Goal: Task Accomplishment & Management: Manage account settings

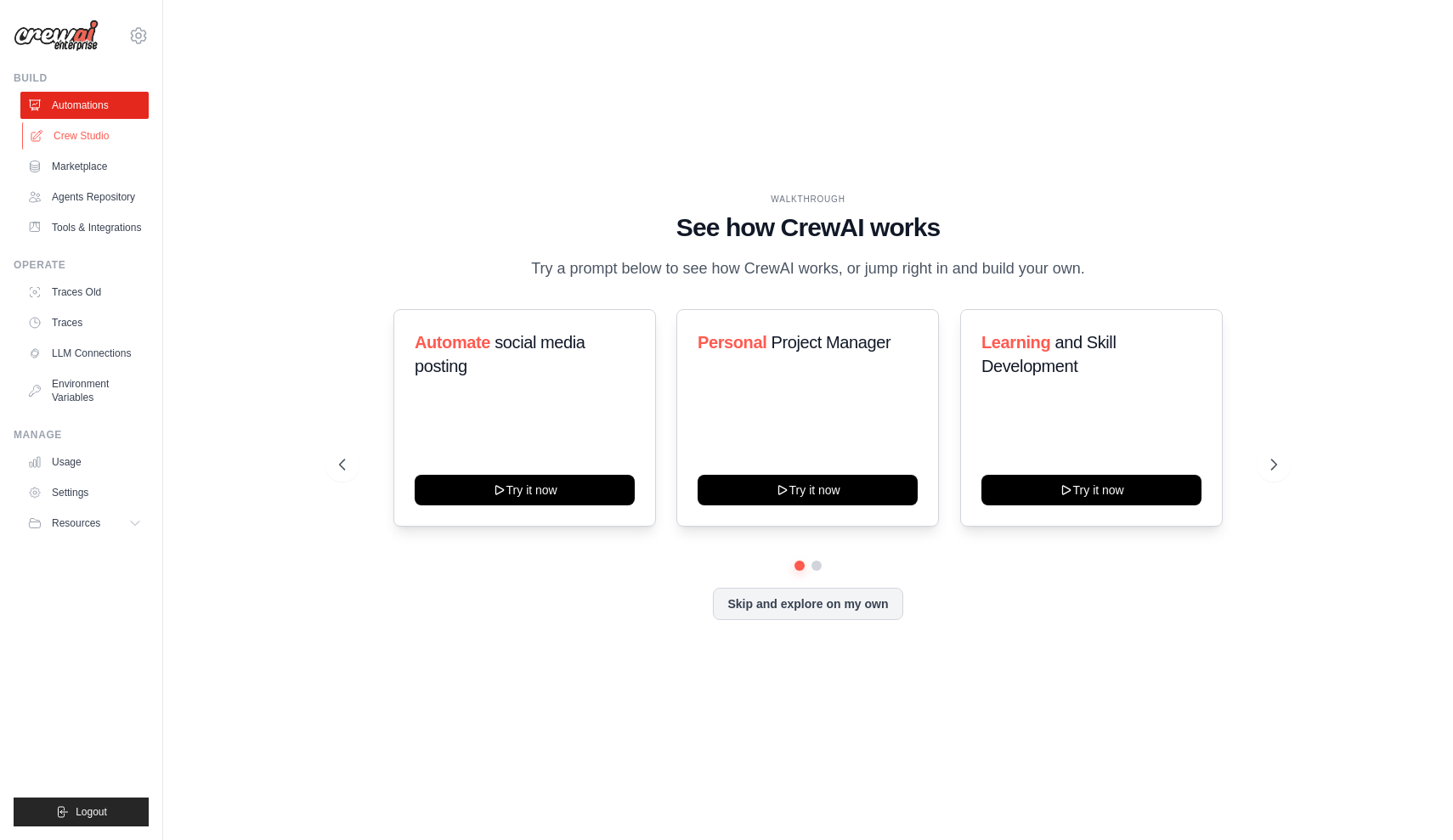
click at [98, 133] on link "Crew Studio" at bounding box center [86, 136] width 128 height 27
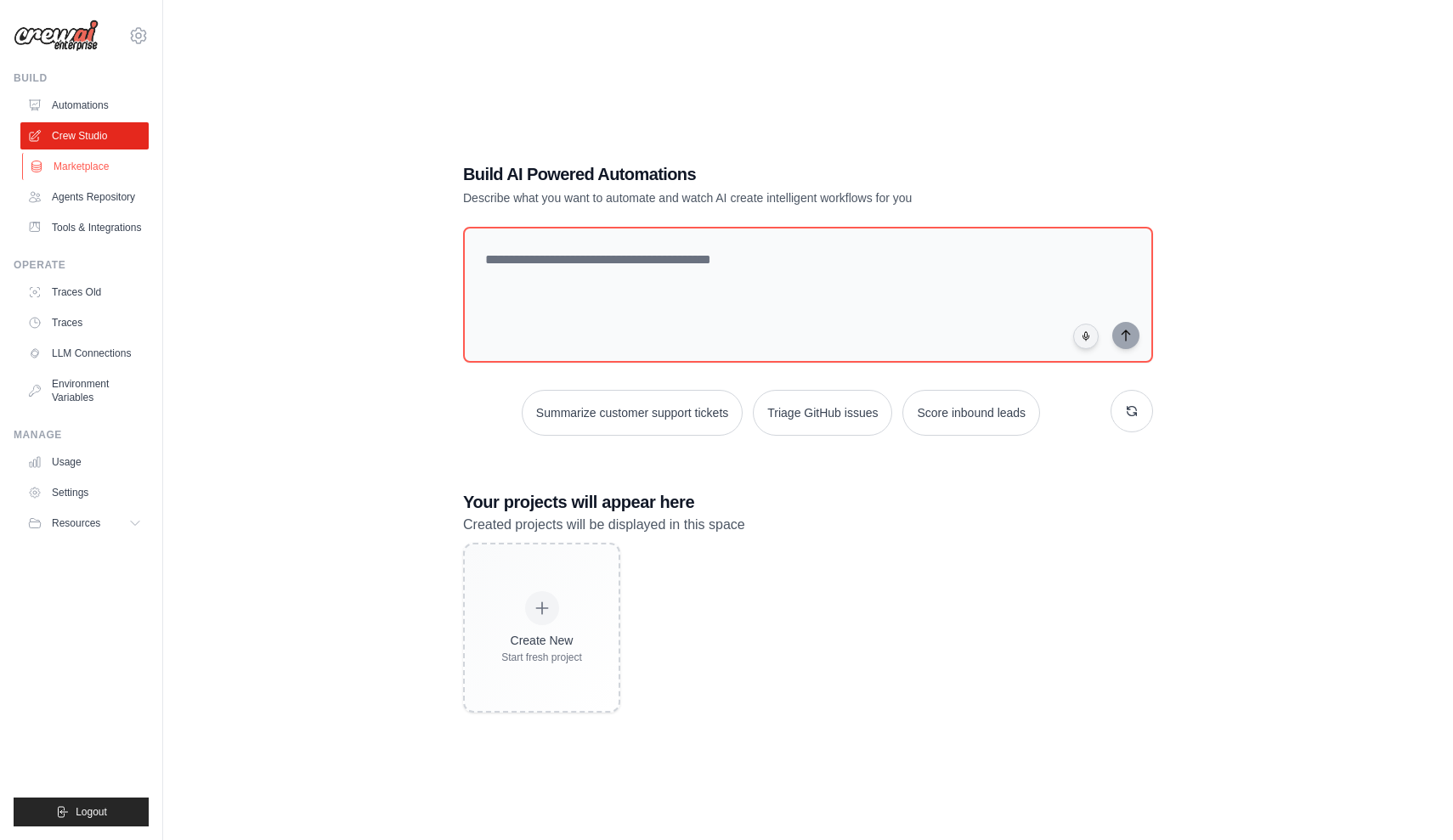
click at [67, 167] on link "Marketplace" at bounding box center [86, 166] width 128 height 27
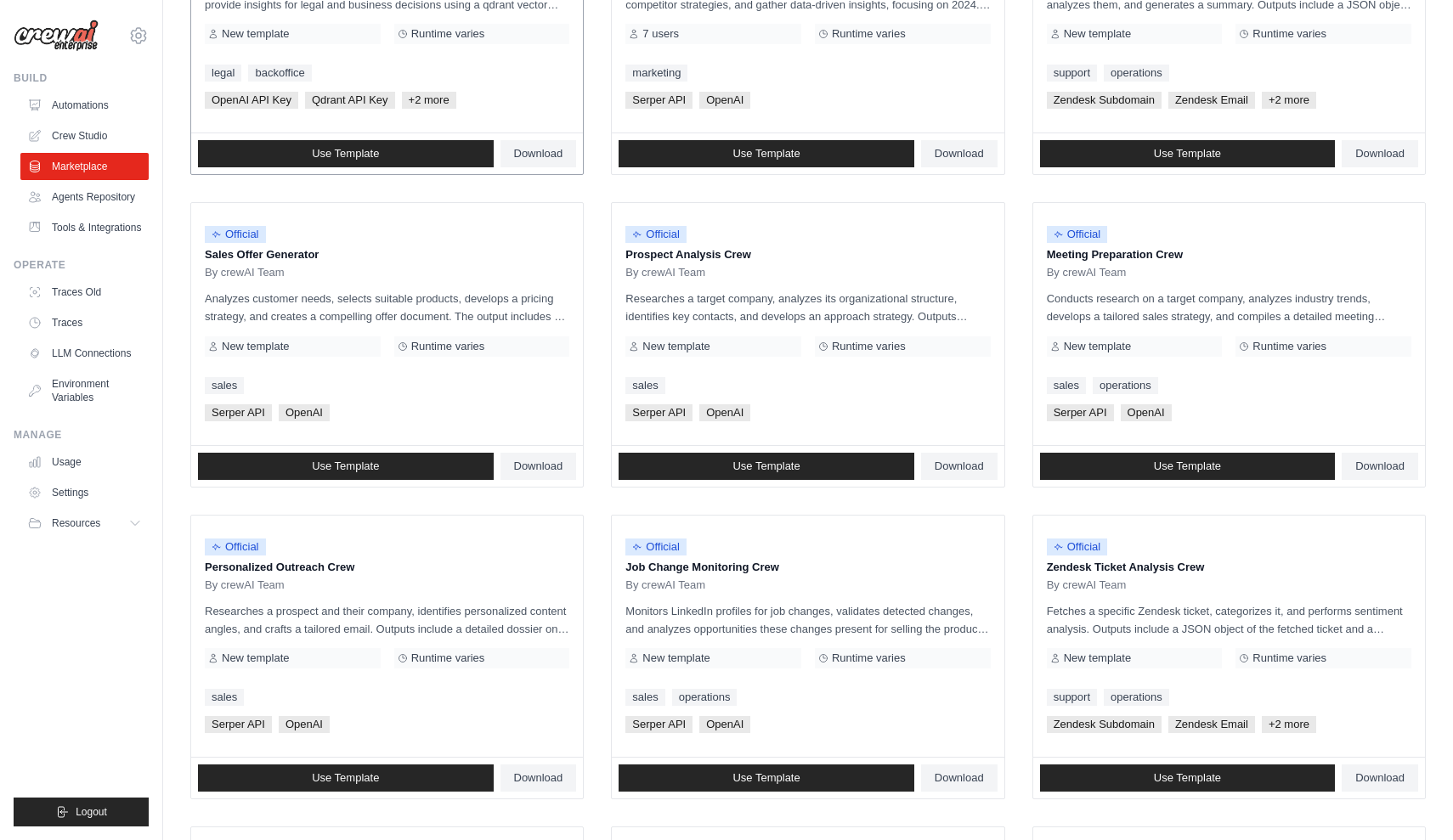
scroll to position [343, 0]
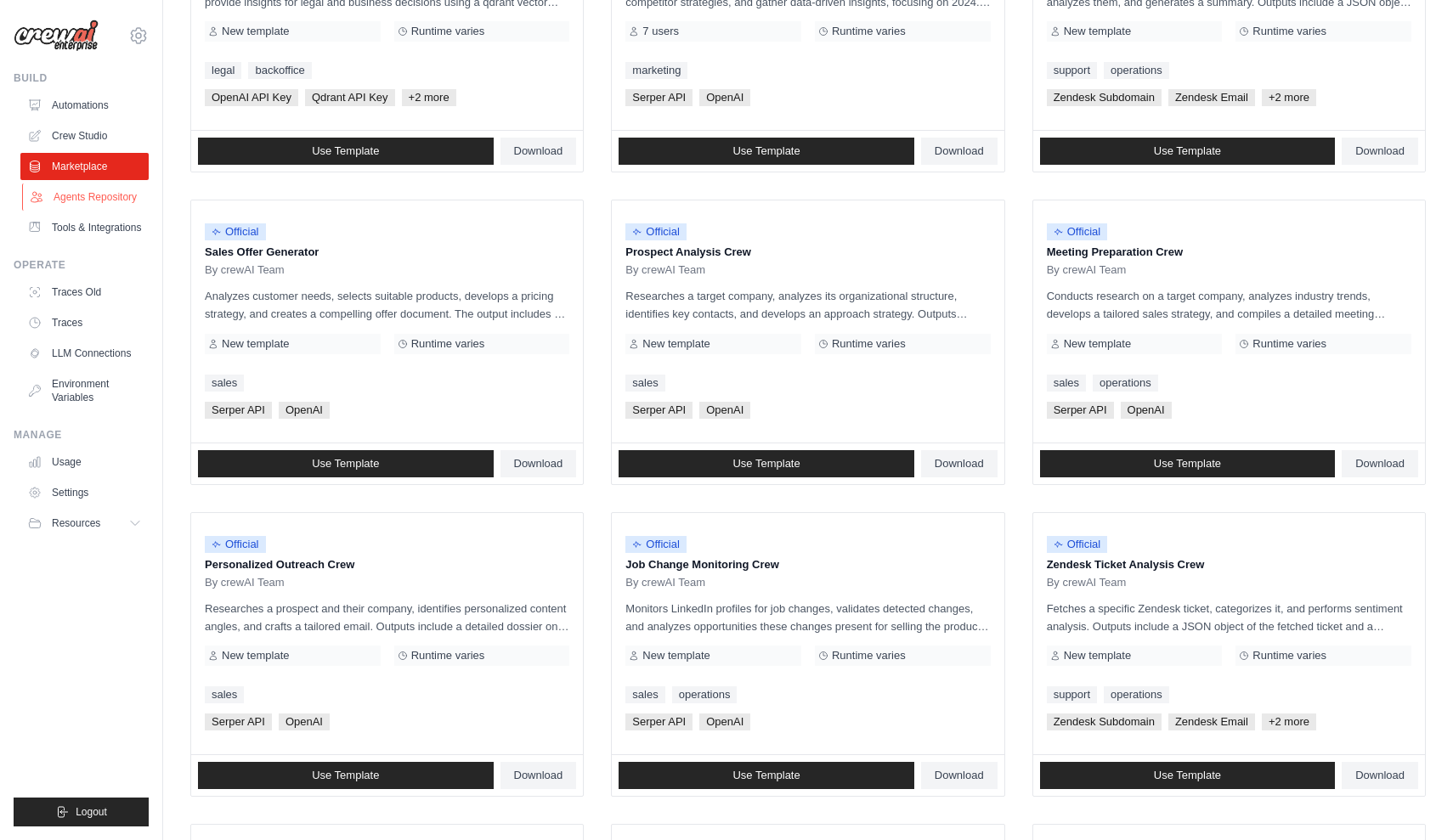
click at [118, 206] on link "Agents Repository" at bounding box center [86, 197] width 128 height 27
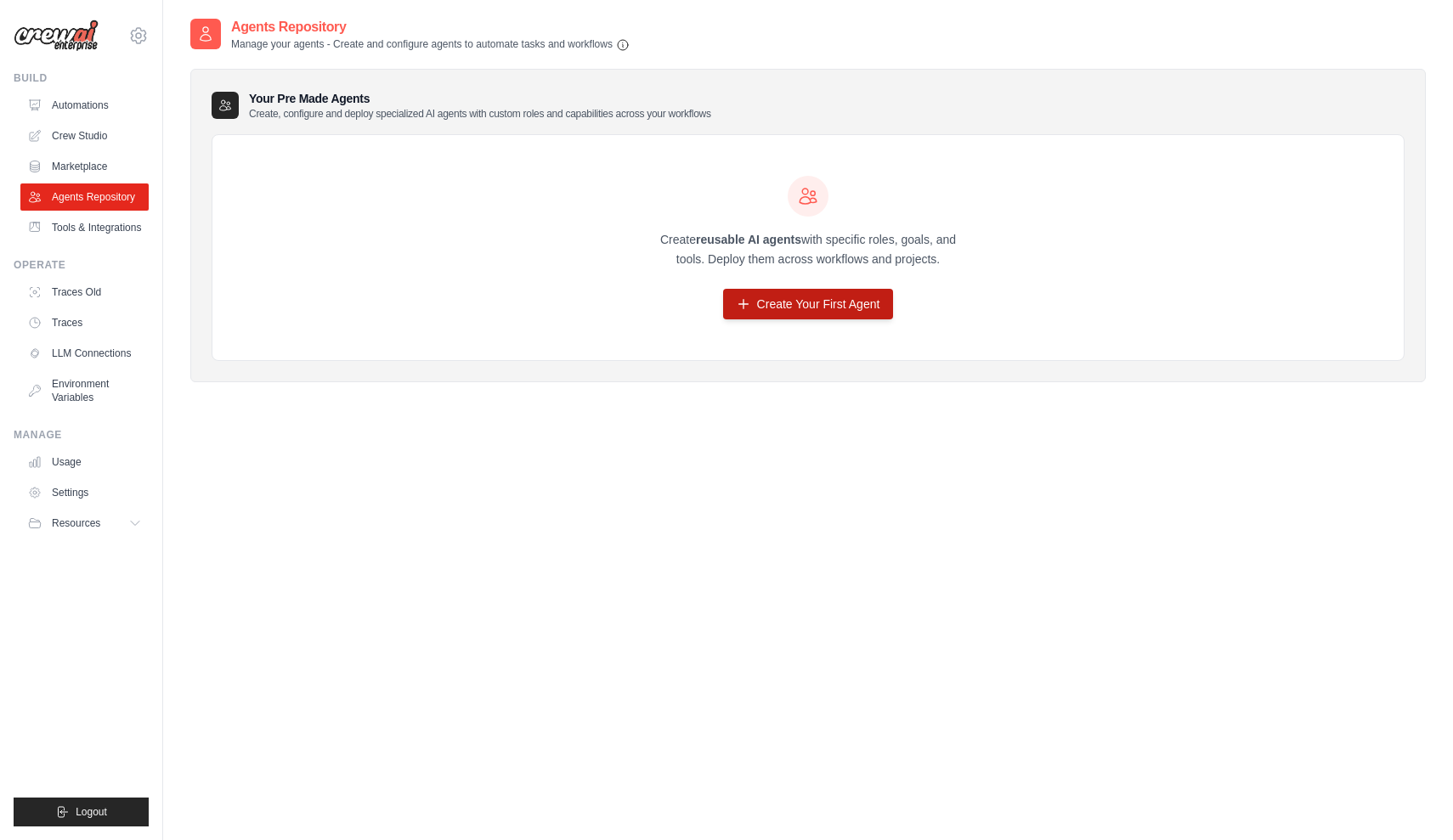
click at [749, 308] on icon at bounding box center [743, 304] width 14 height 14
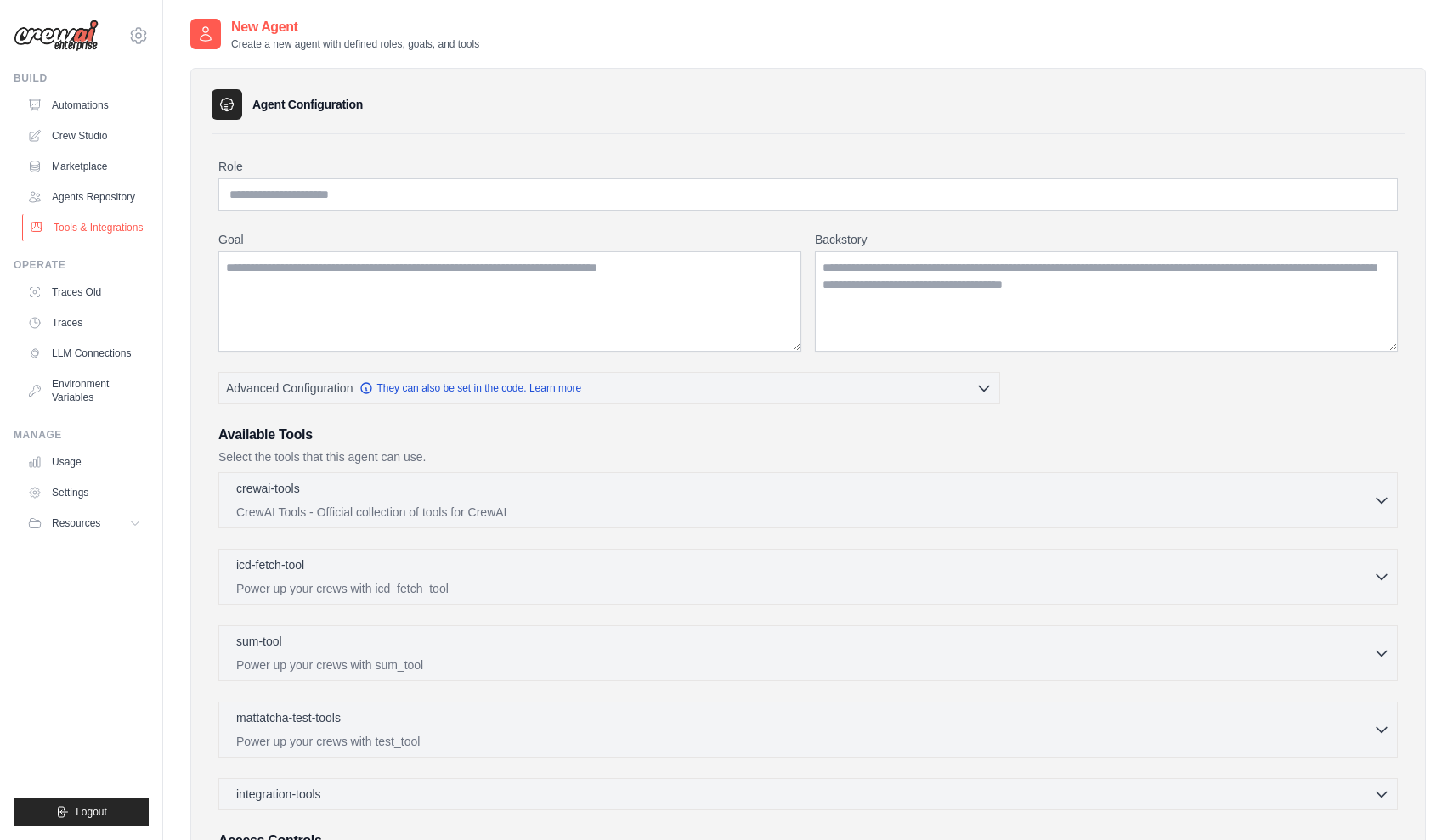
click at [97, 222] on link "Tools & Integrations" at bounding box center [86, 228] width 128 height 27
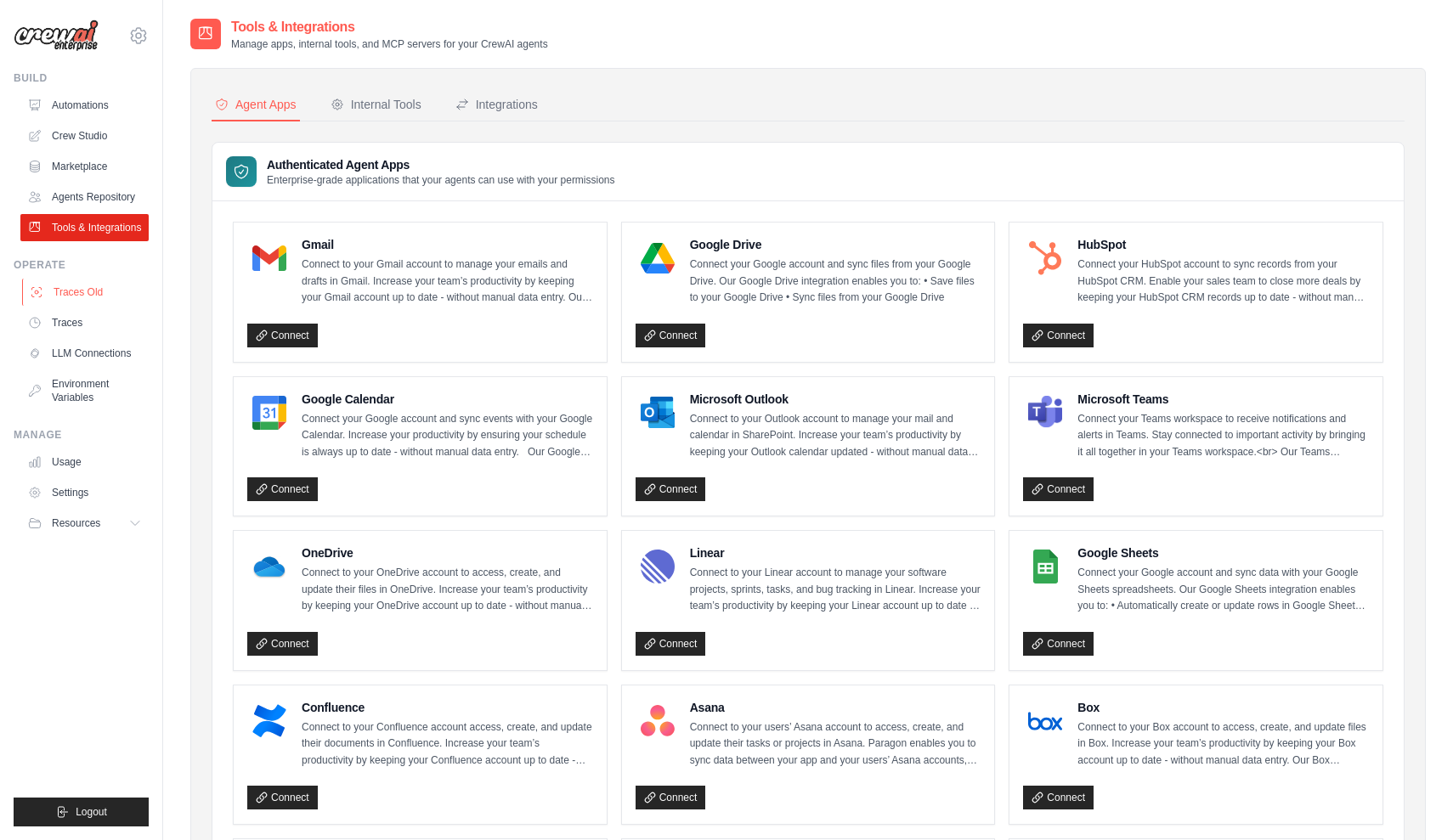
click at [80, 286] on link "Traces Old" at bounding box center [86, 292] width 128 height 27
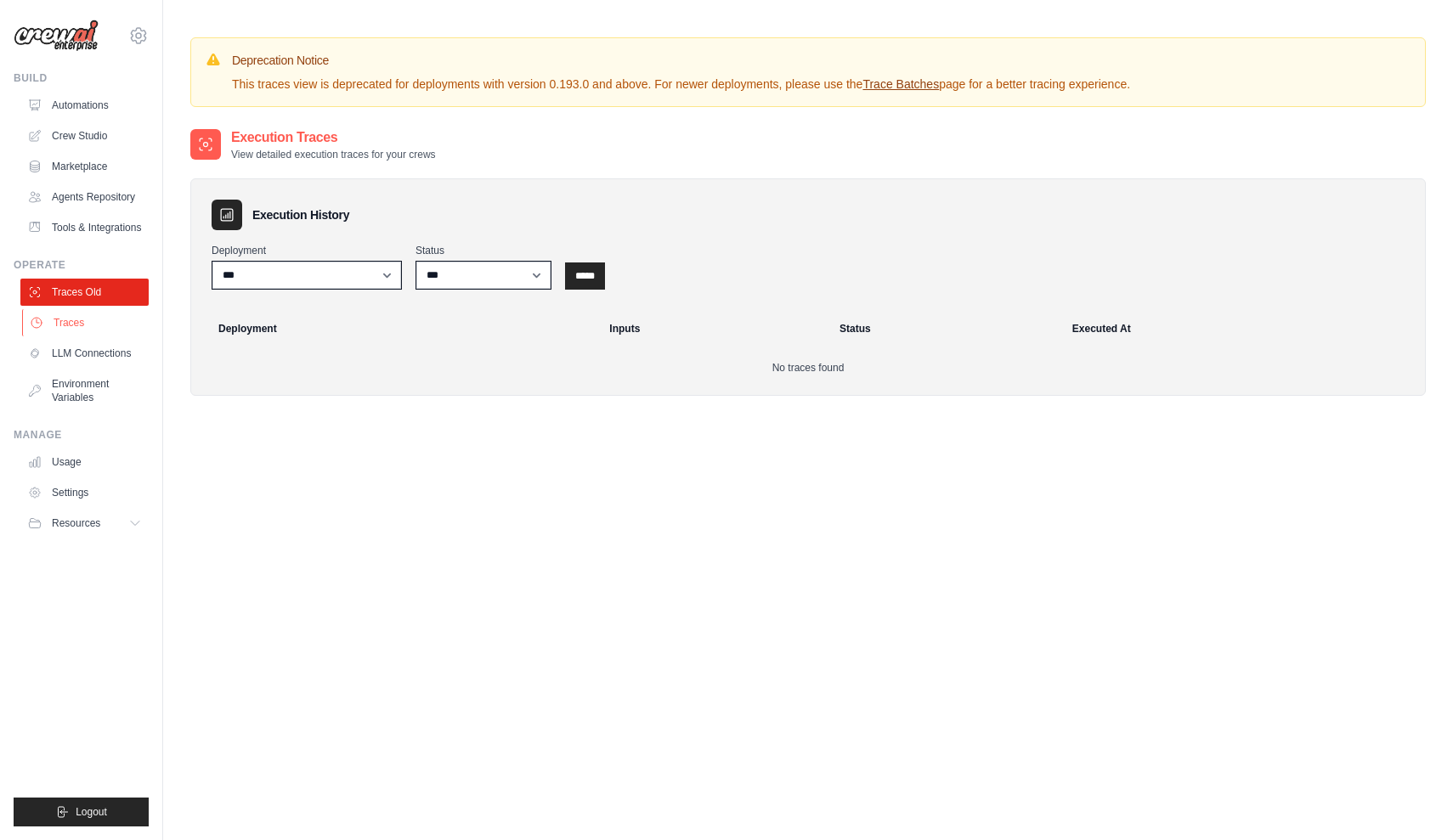
click at [89, 329] on link "Traces" at bounding box center [86, 323] width 128 height 27
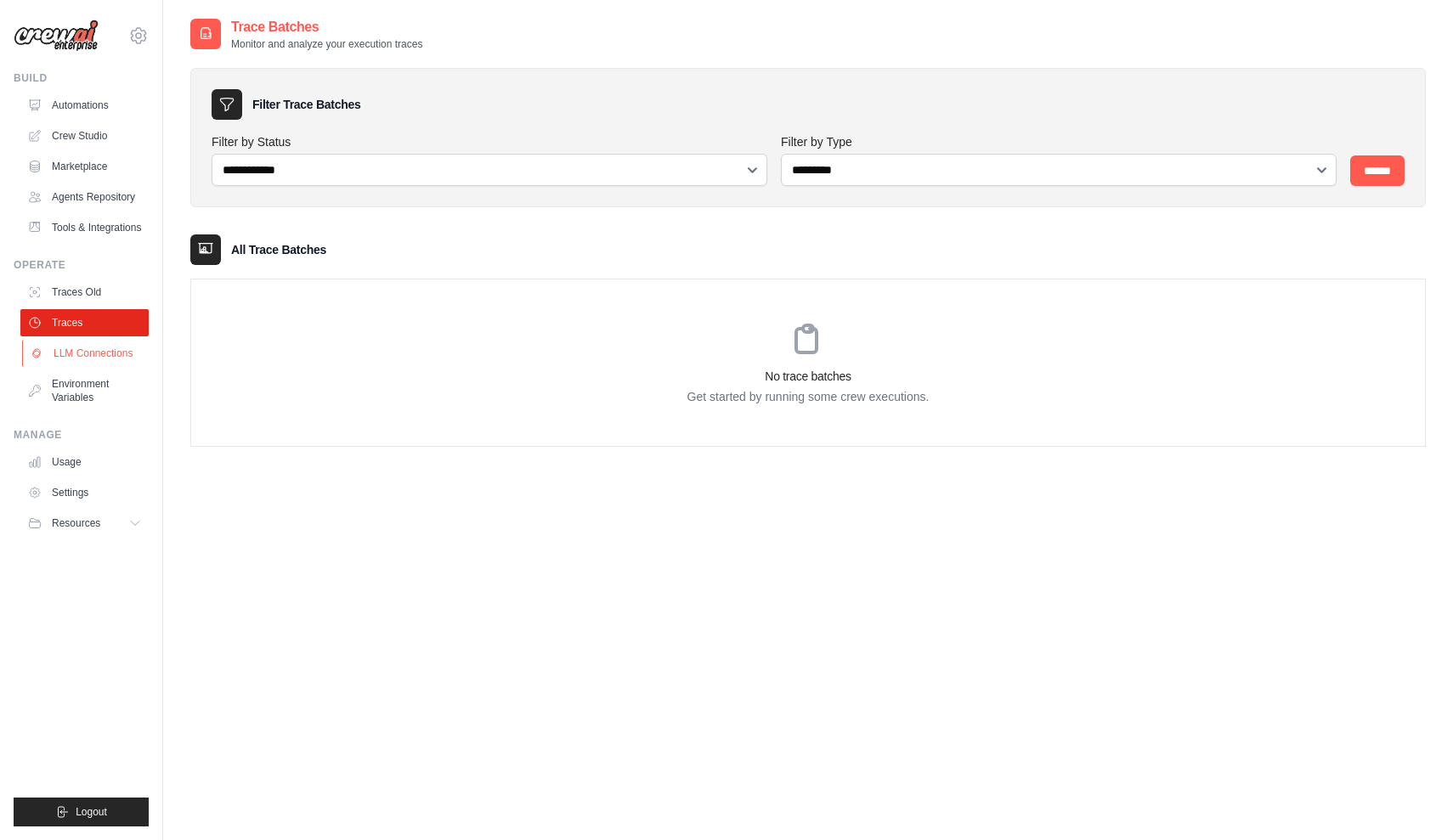
click at [92, 351] on link "LLM Connections" at bounding box center [86, 354] width 128 height 27
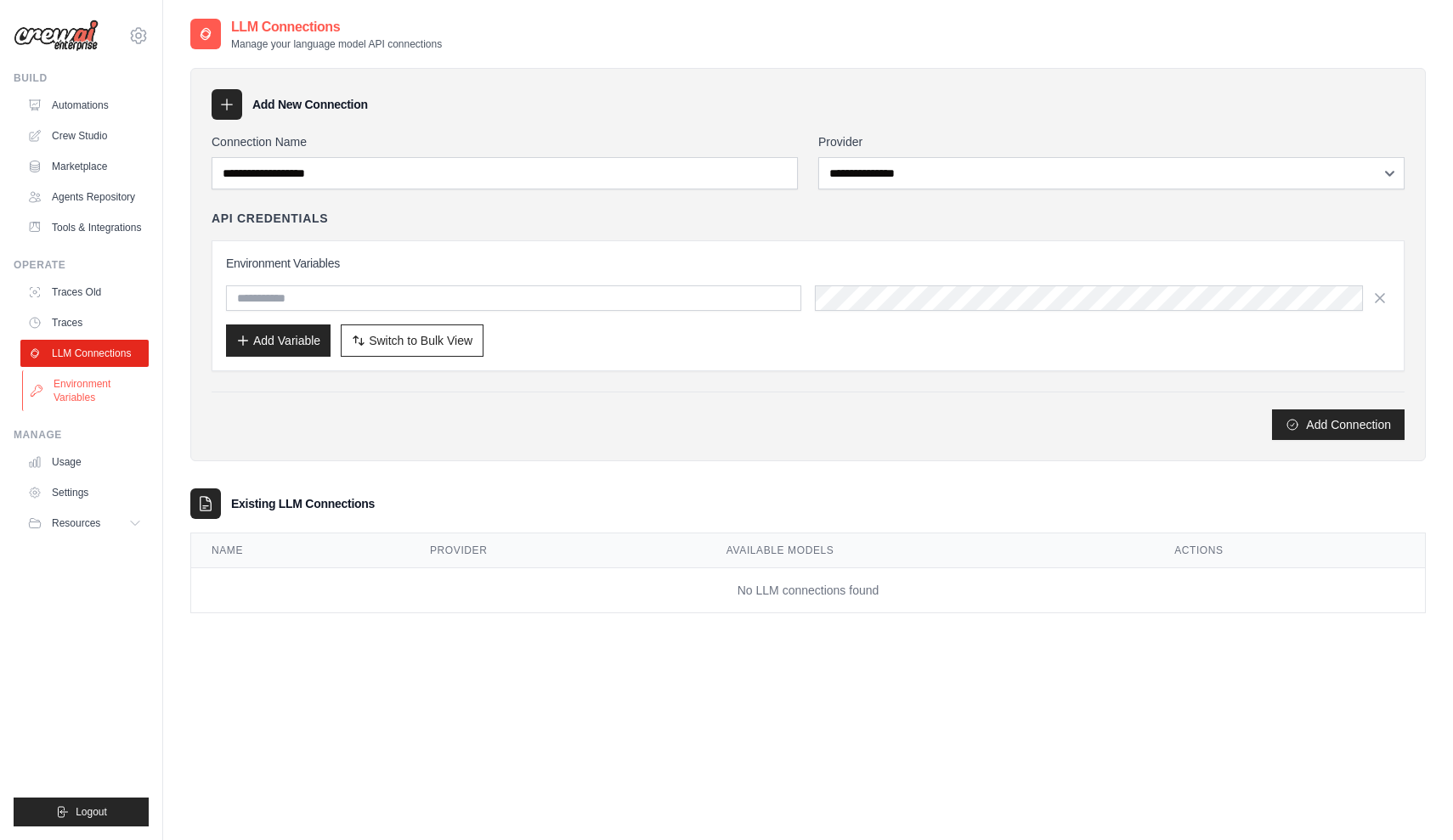
click at [90, 373] on link "Environment Variables" at bounding box center [86, 391] width 128 height 41
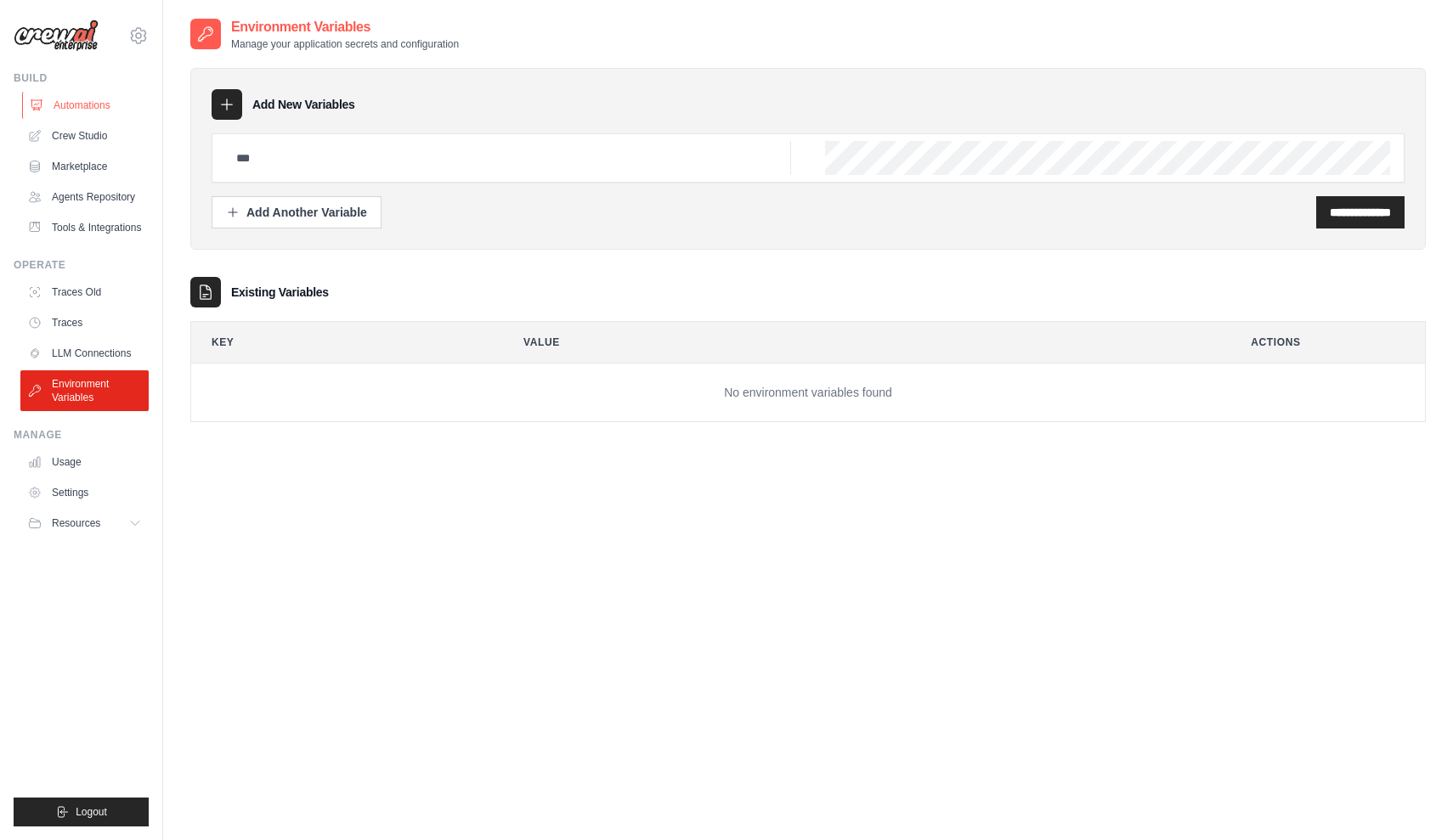
click at [70, 102] on link "Automations" at bounding box center [86, 105] width 128 height 27
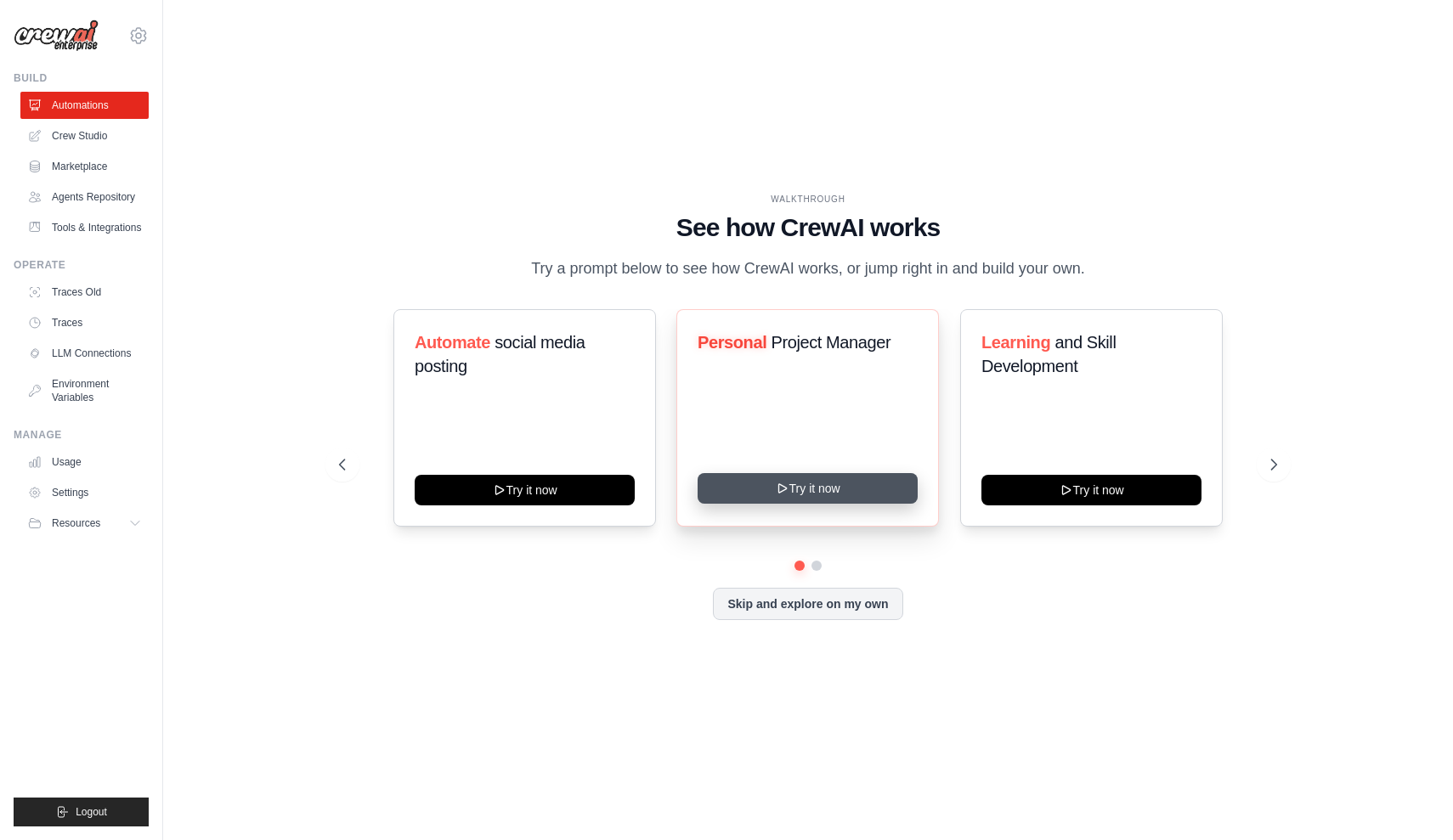
click at [799, 479] on button "Try it now" at bounding box center [807, 488] width 220 height 31
click at [77, 459] on link "Usage" at bounding box center [86, 462] width 128 height 27
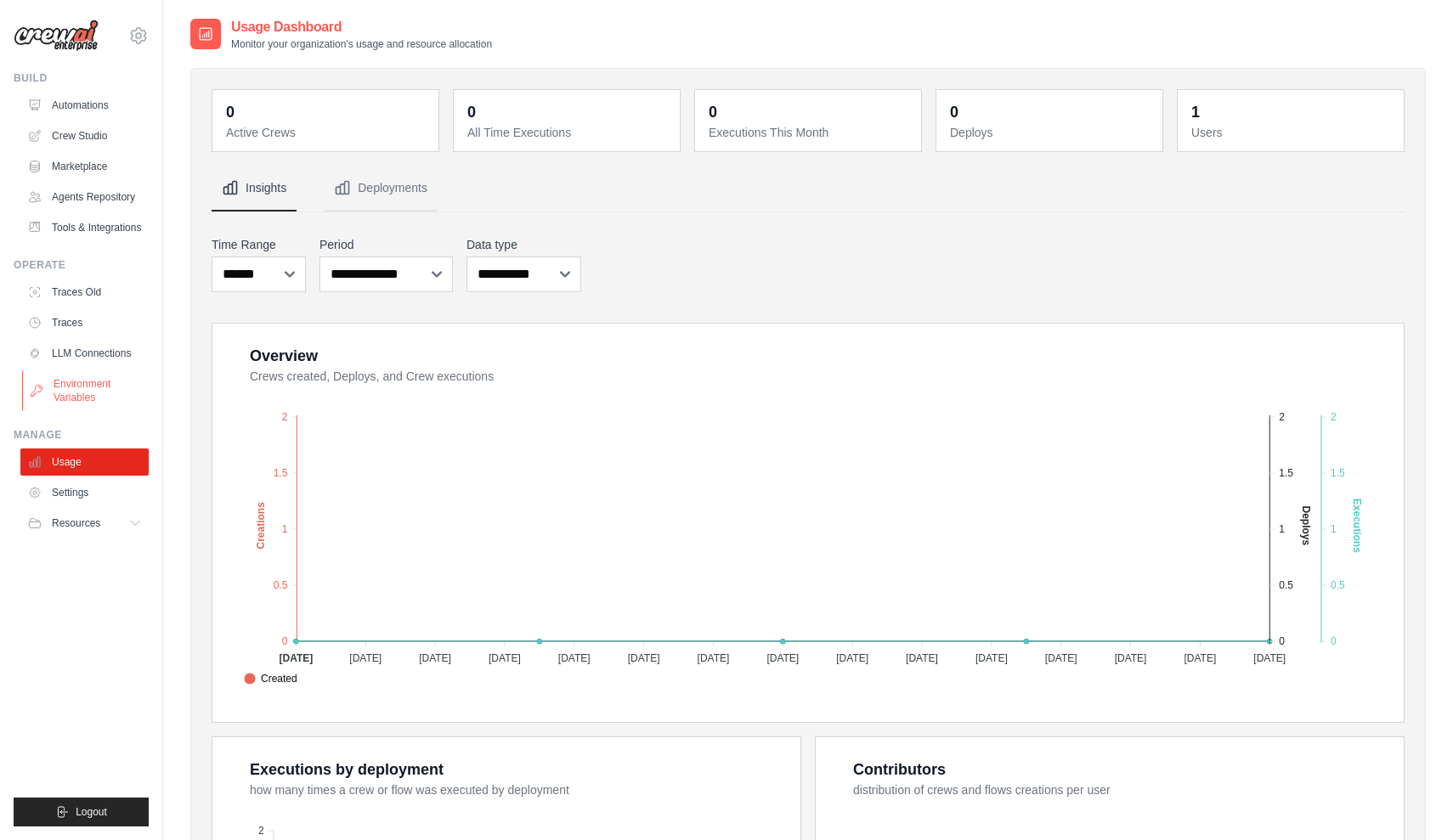
click at [122, 380] on link "Environment Variables" at bounding box center [86, 391] width 128 height 41
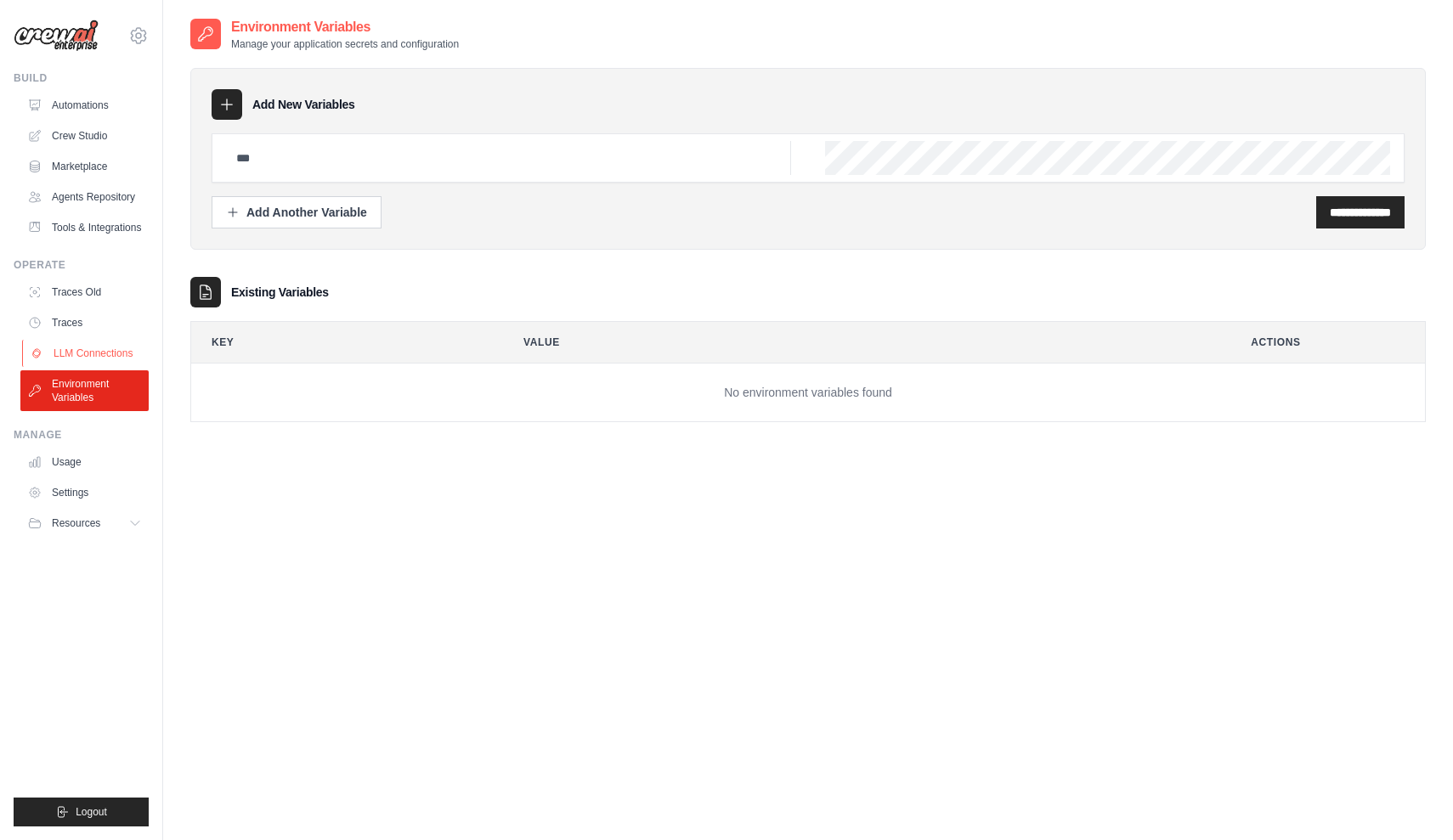
click at [121, 345] on link "LLM Connections" at bounding box center [86, 354] width 128 height 27
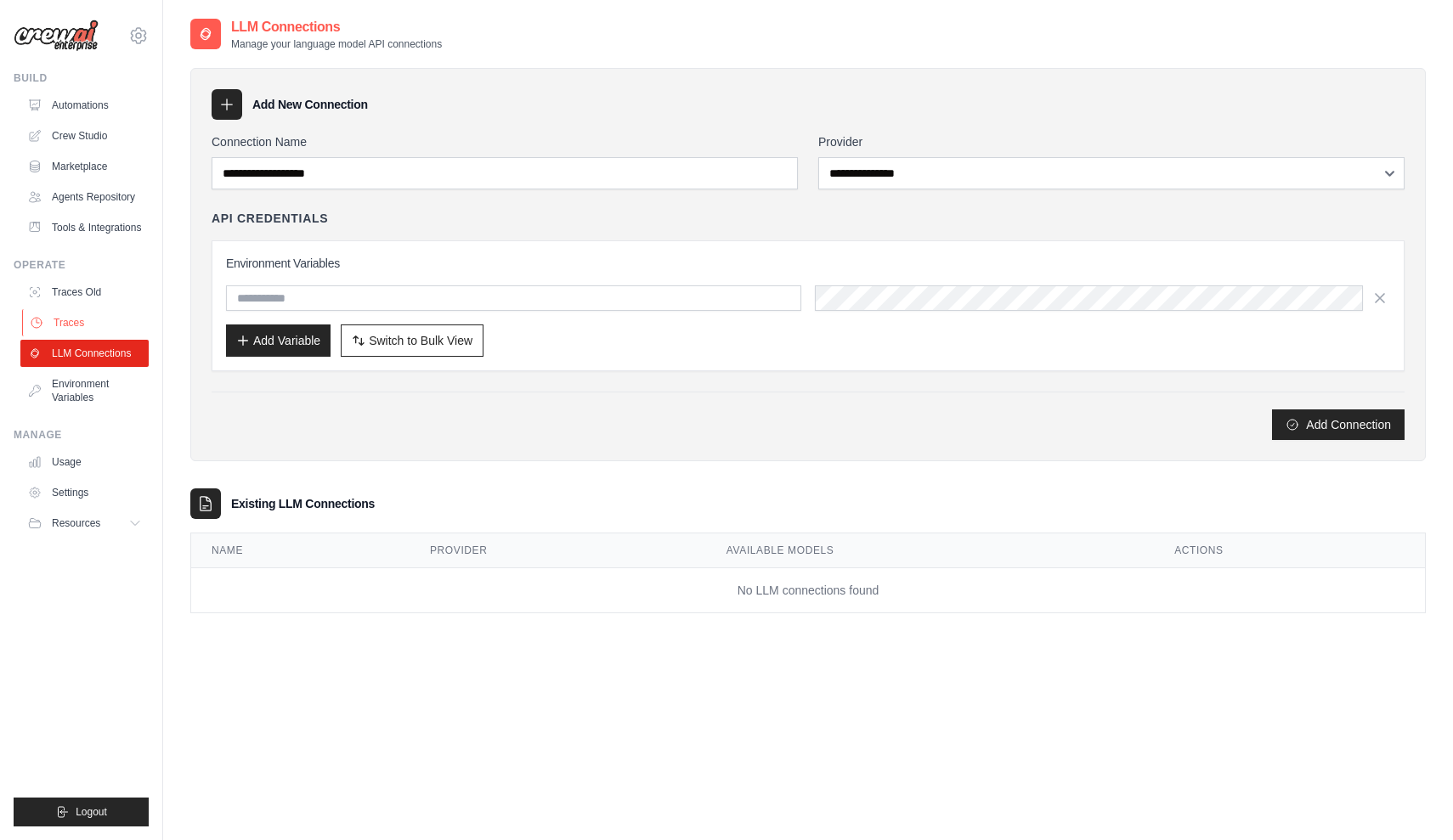
click at [95, 319] on link "Traces" at bounding box center [86, 323] width 128 height 27
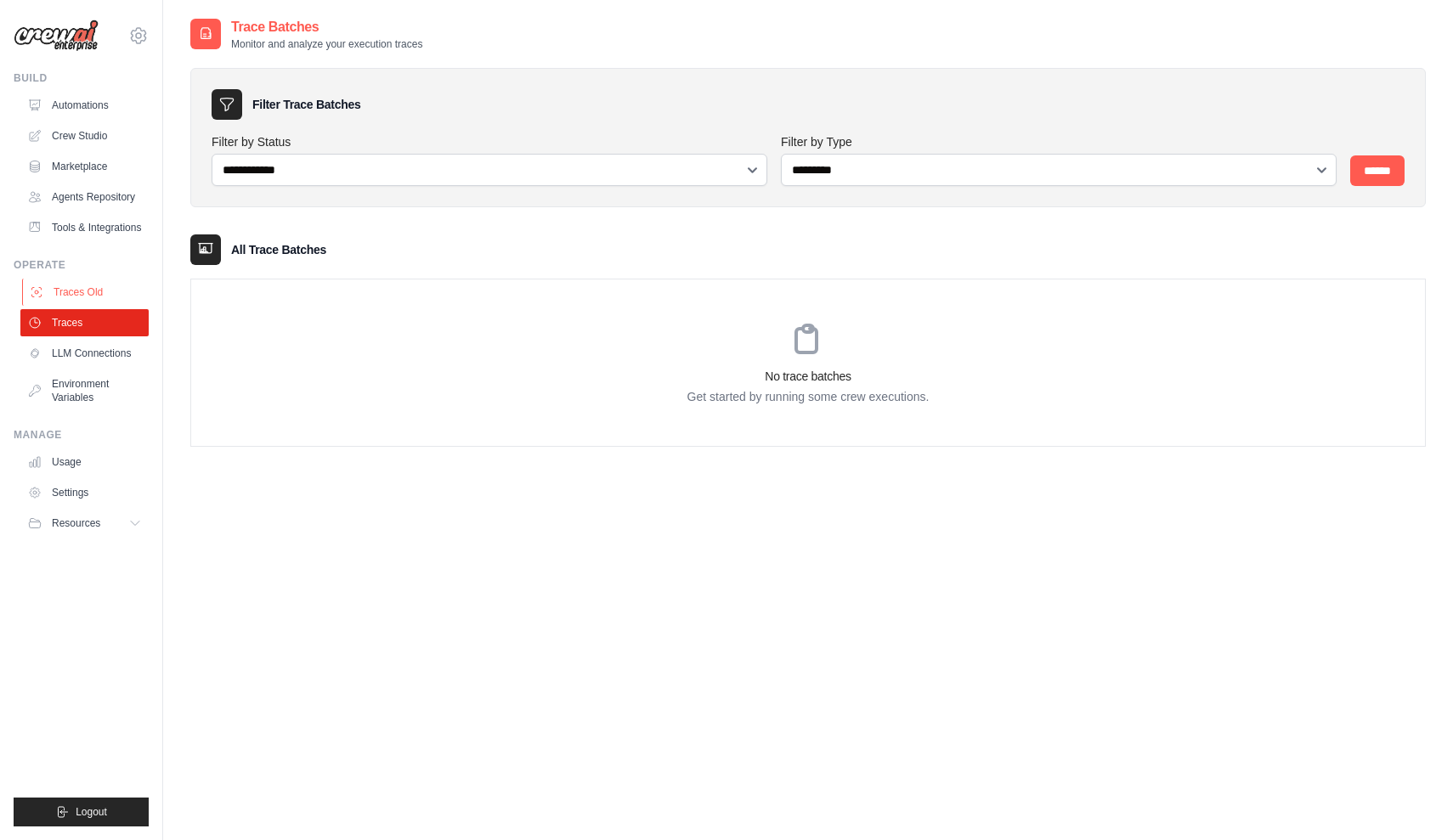
click at [96, 287] on link "Traces Old" at bounding box center [86, 292] width 128 height 27
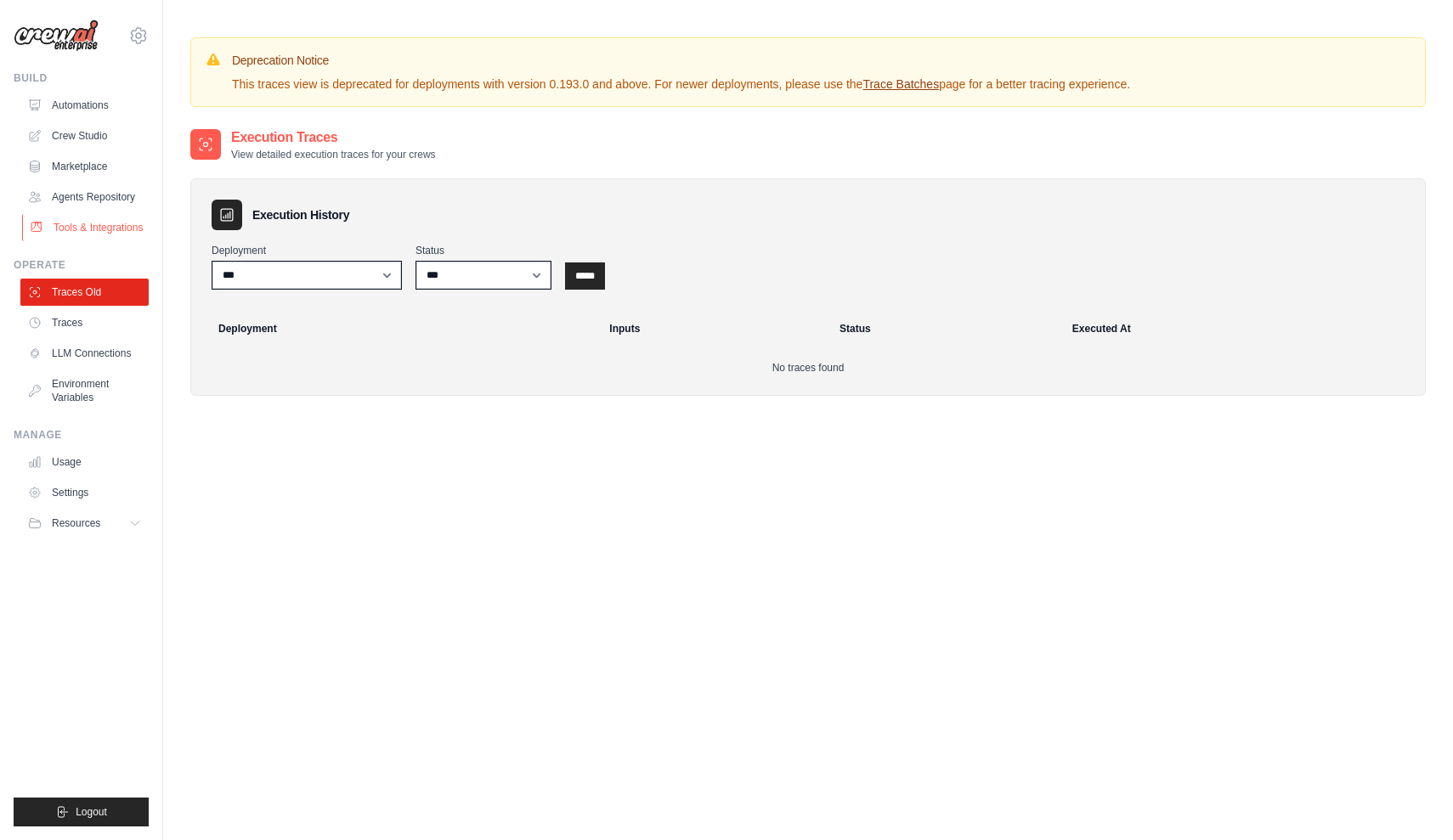
click at [92, 229] on link "Tools & Integrations" at bounding box center [86, 228] width 128 height 27
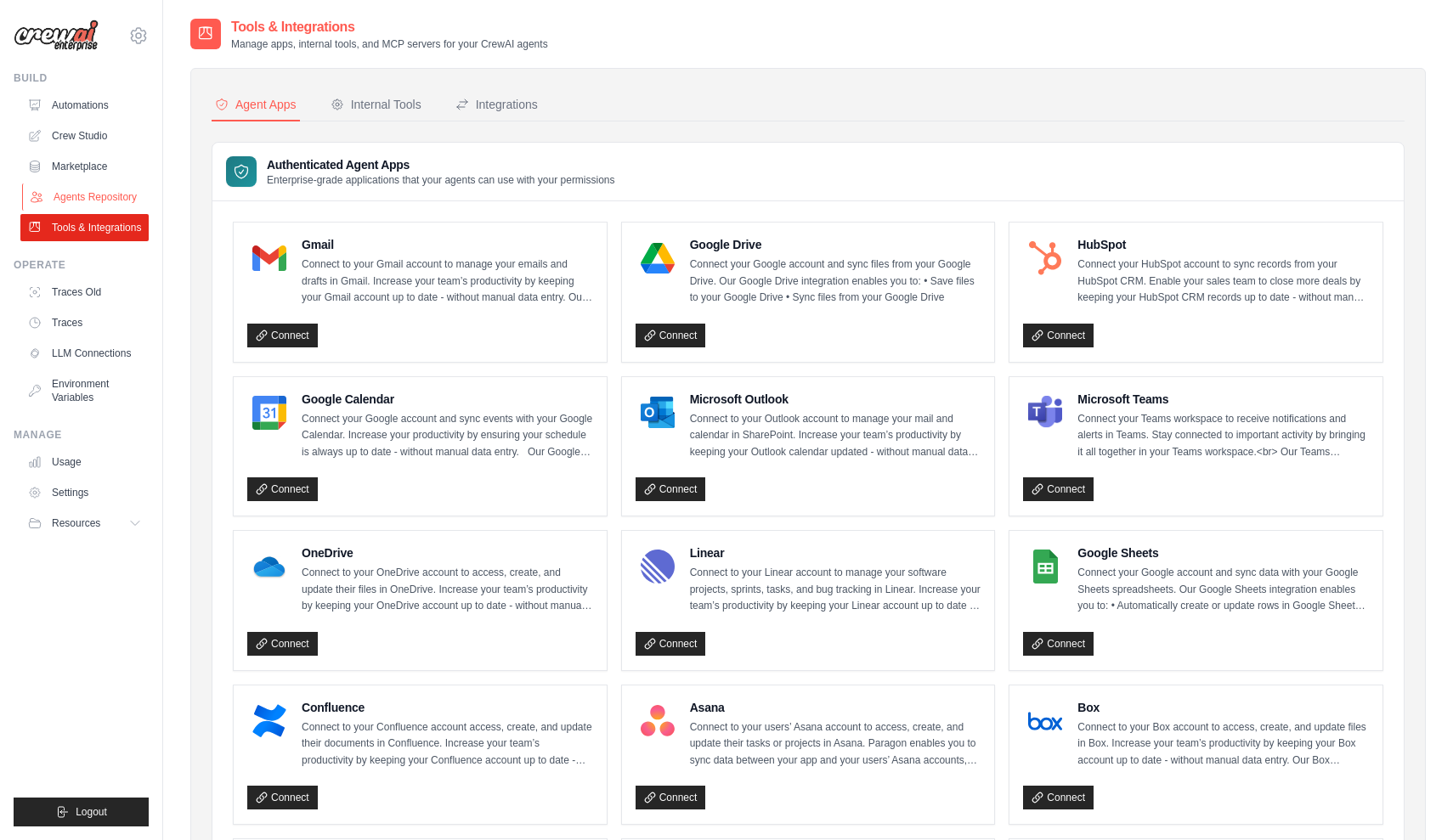
click at [93, 193] on link "Agents Repository" at bounding box center [86, 197] width 128 height 27
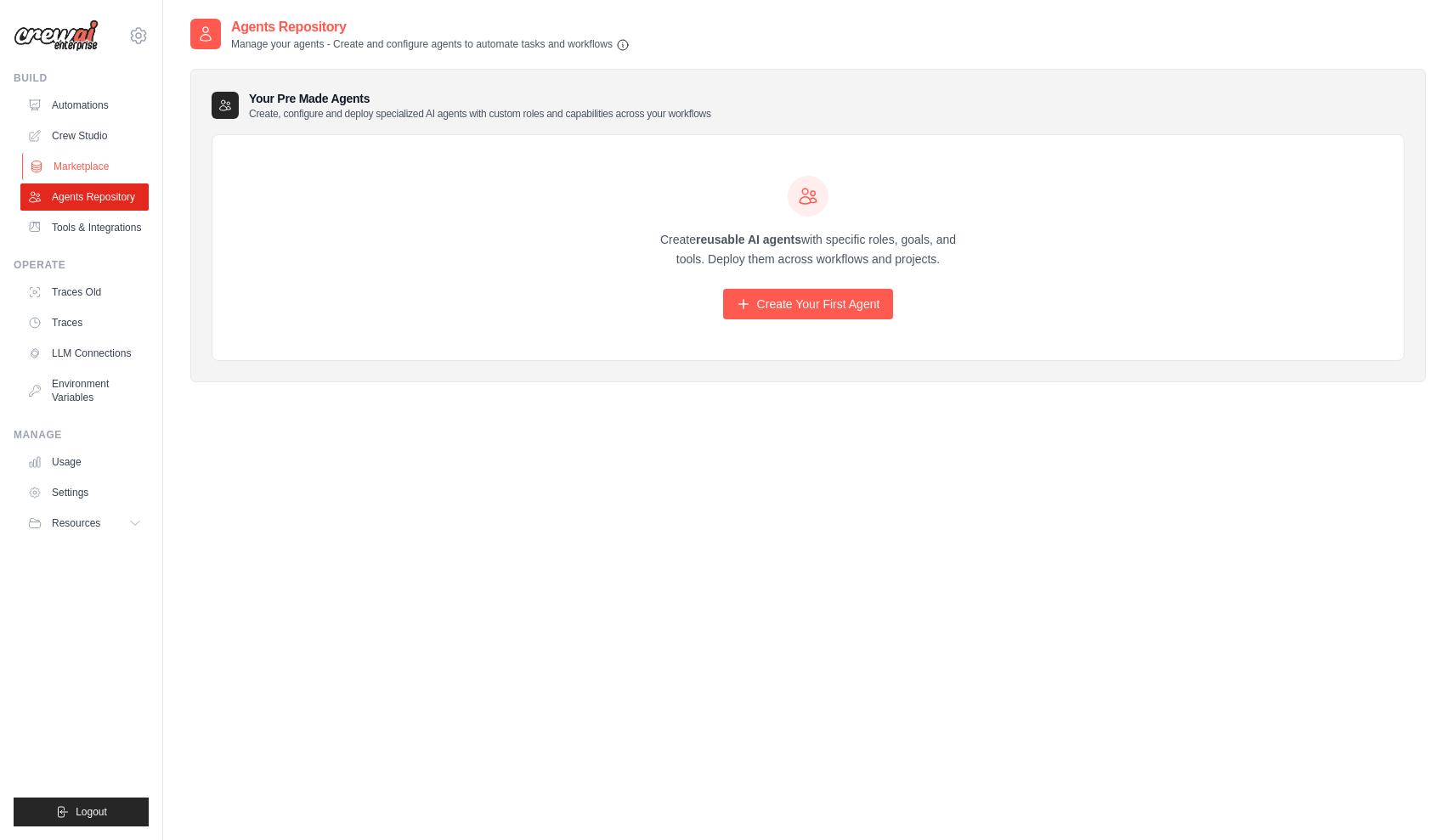
click at [95, 178] on link "Marketplace" at bounding box center [86, 166] width 128 height 27
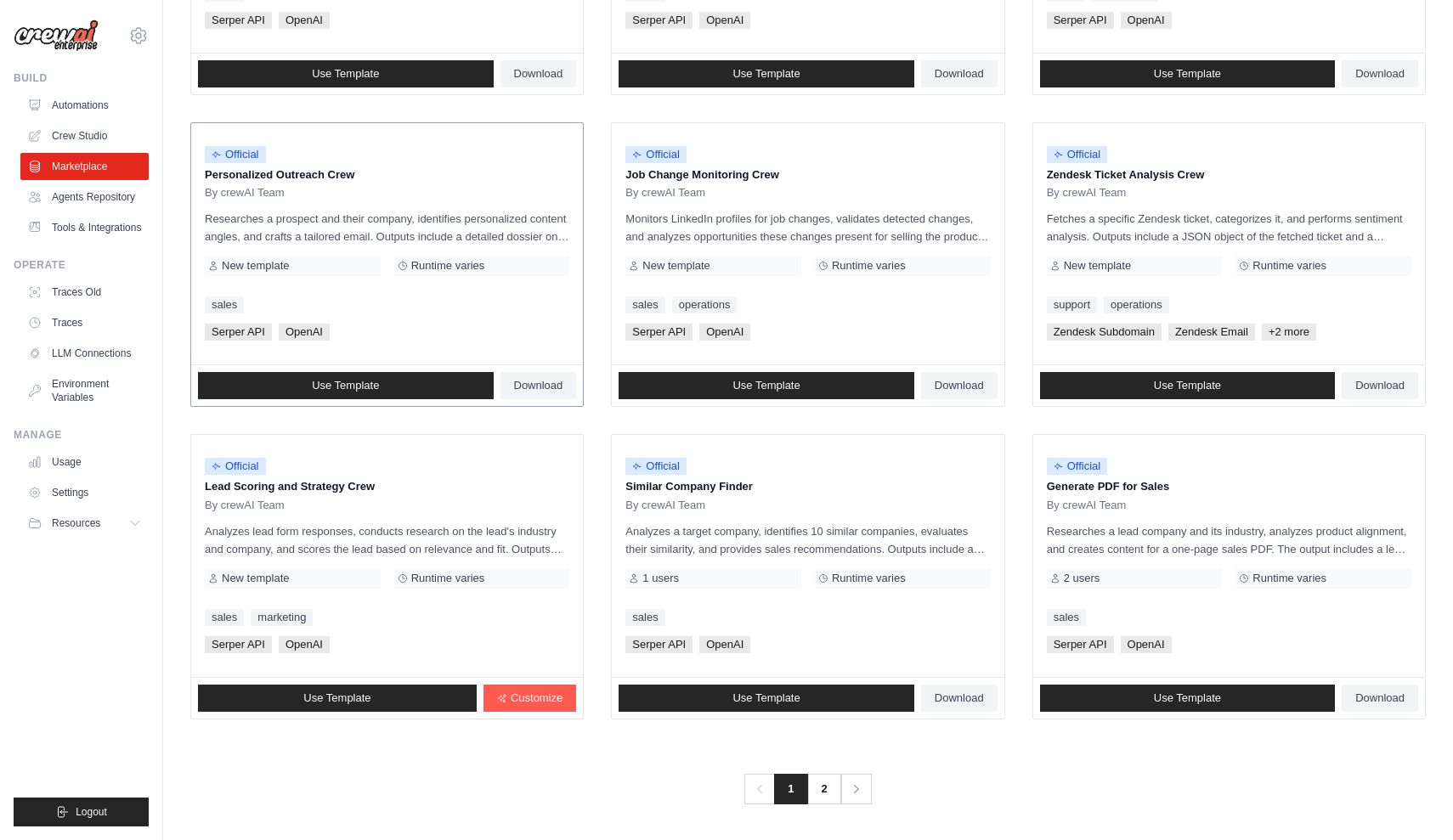
scroll to position [731, 0]
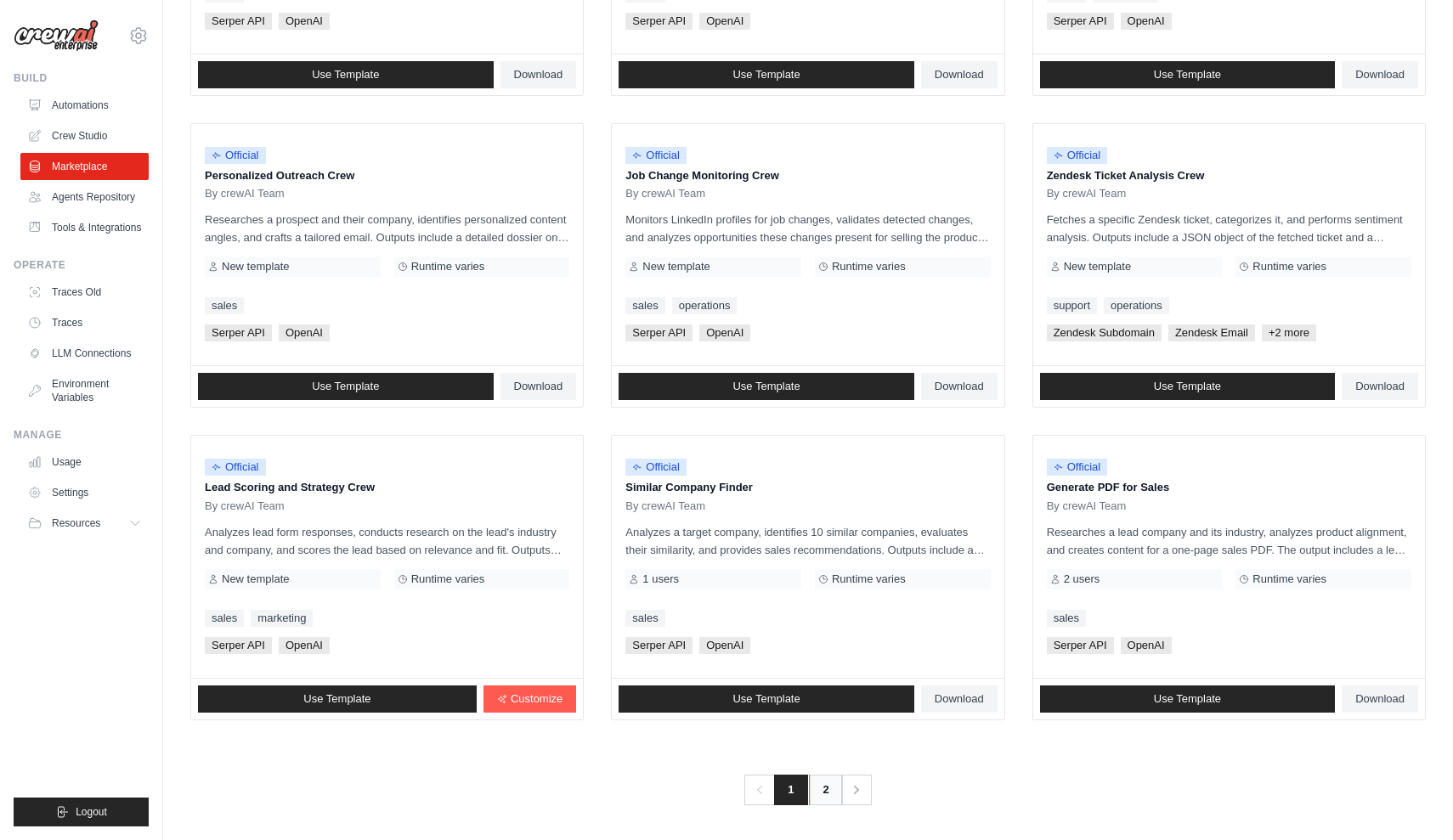
click at [821, 787] on link "2" at bounding box center [826, 790] width 34 height 31
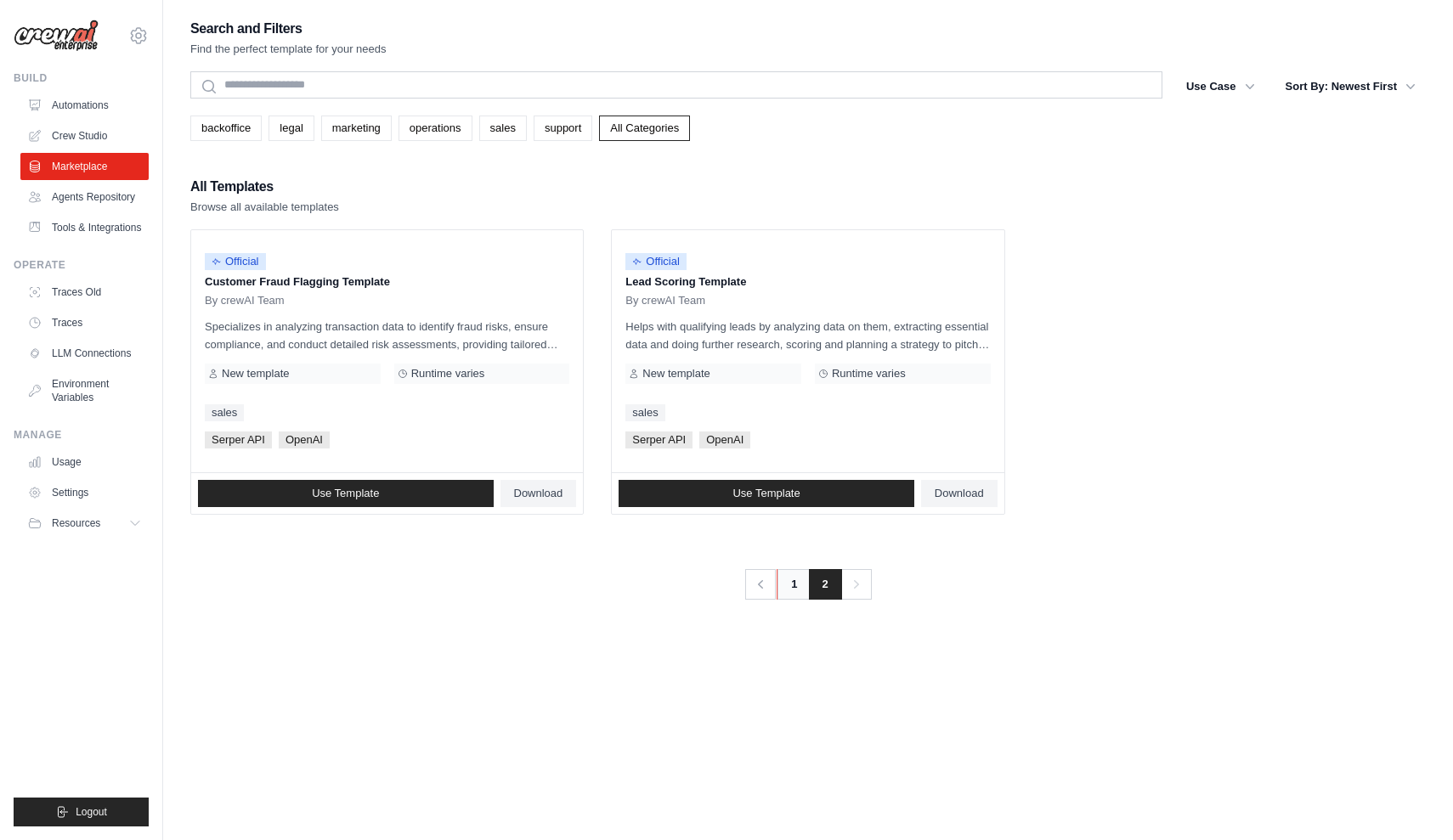
click at [790, 594] on link "1" at bounding box center [794, 584] width 34 height 31
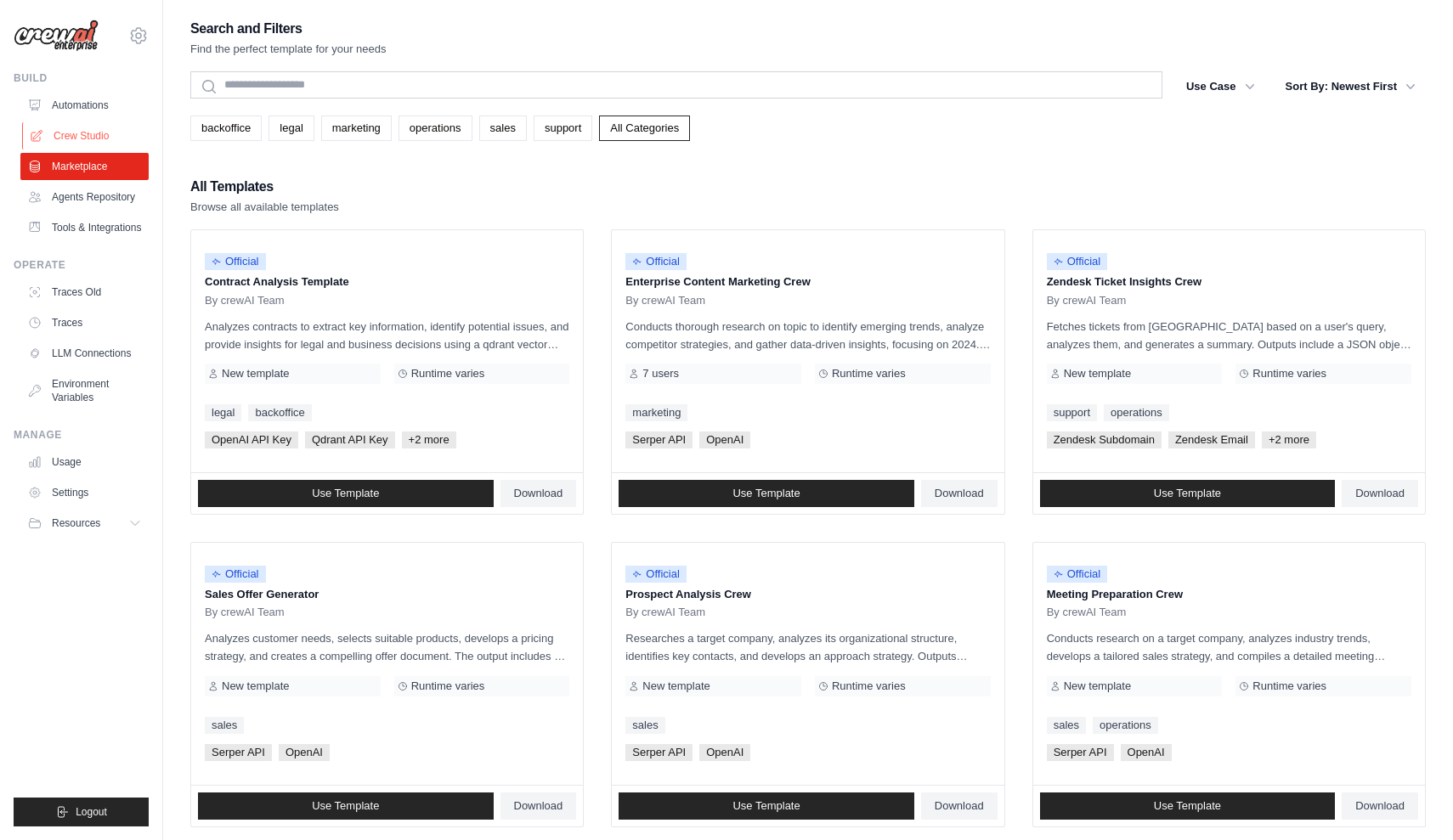
click at [92, 126] on link "Crew Studio" at bounding box center [86, 136] width 128 height 27
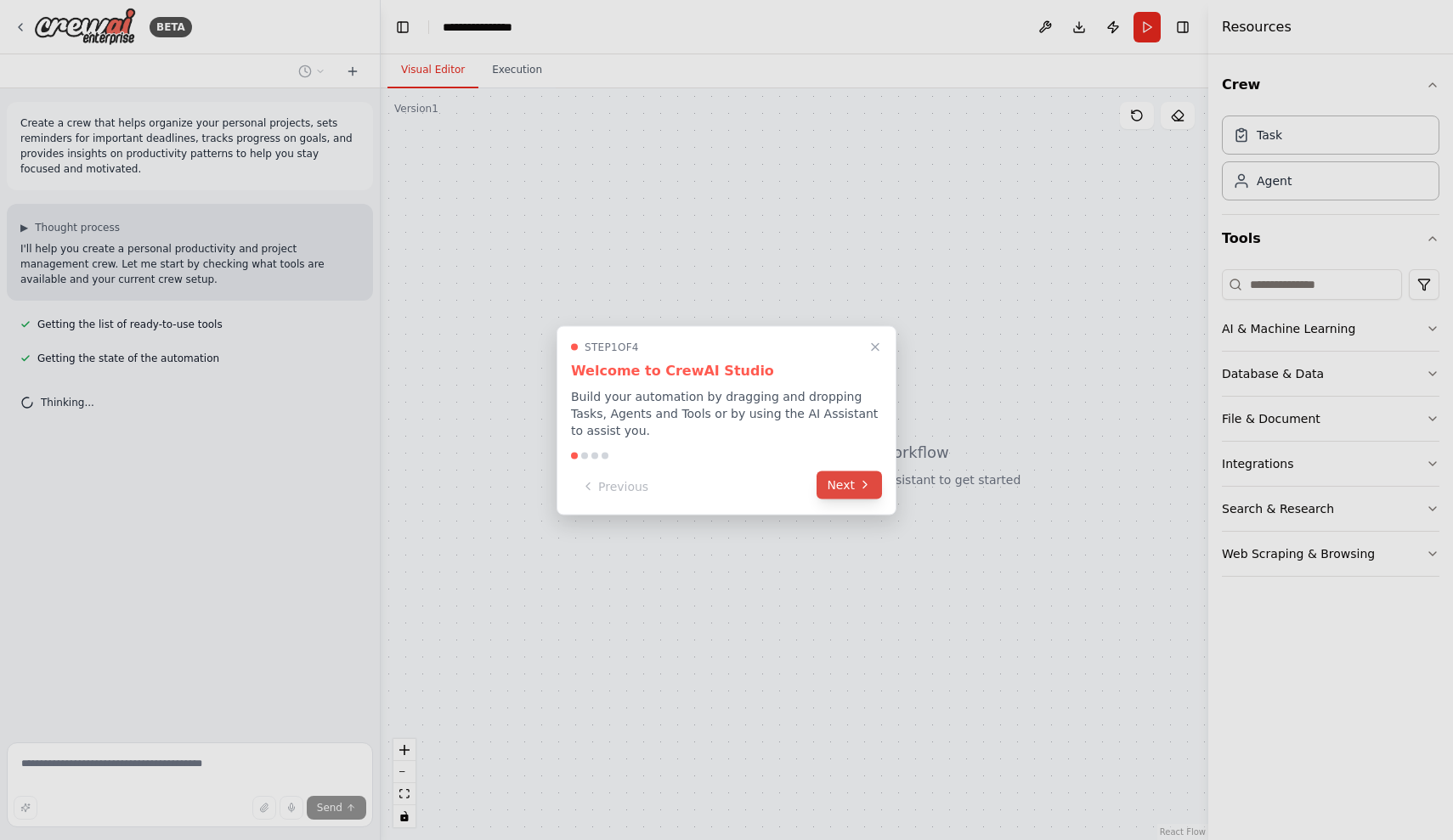
click at [864, 481] on icon at bounding box center [865, 485] width 14 height 14
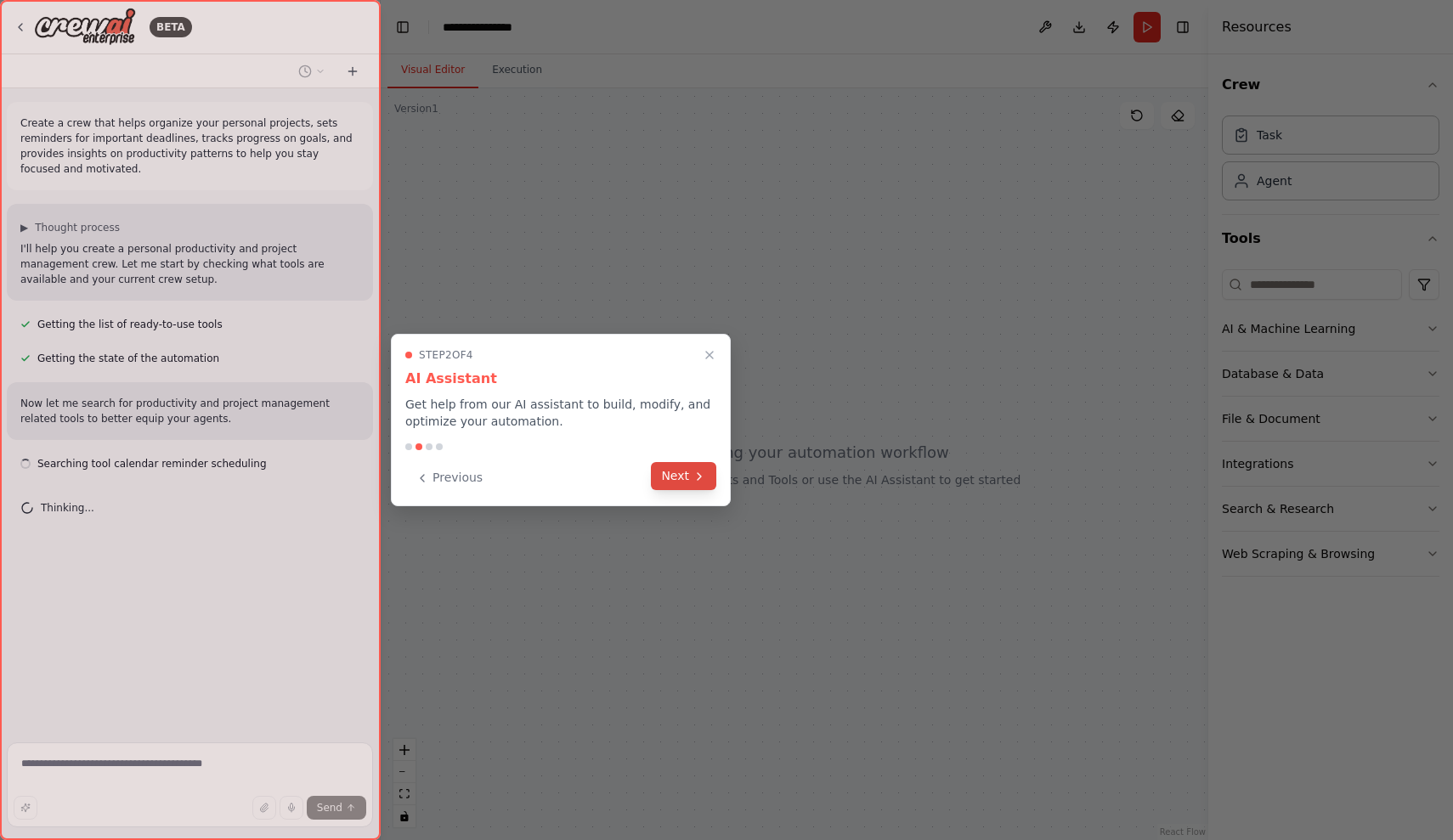
click at [684, 472] on button "Next" at bounding box center [684, 476] width 65 height 28
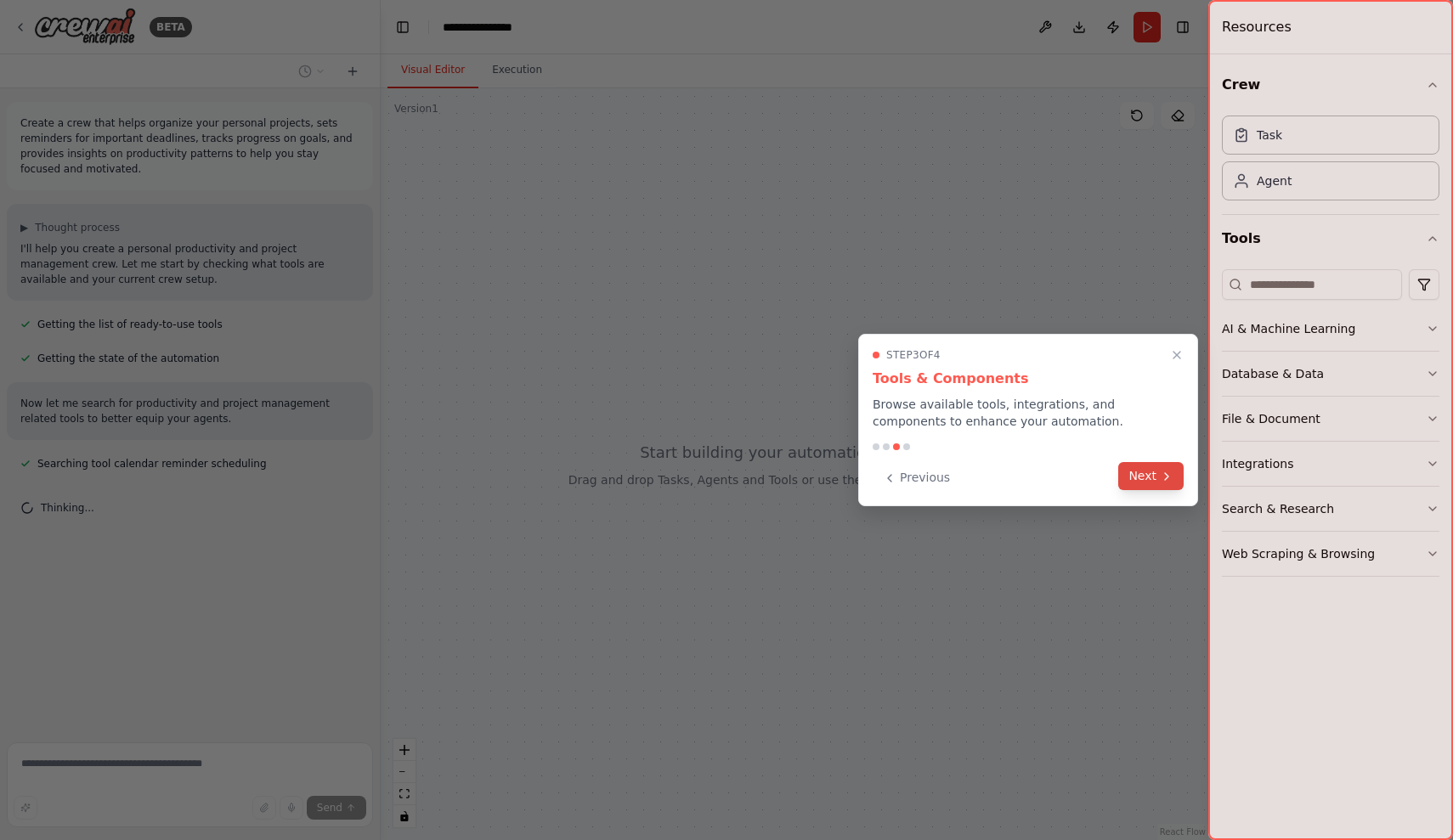
click at [1143, 486] on button "Next" at bounding box center [1151, 476] width 65 height 28
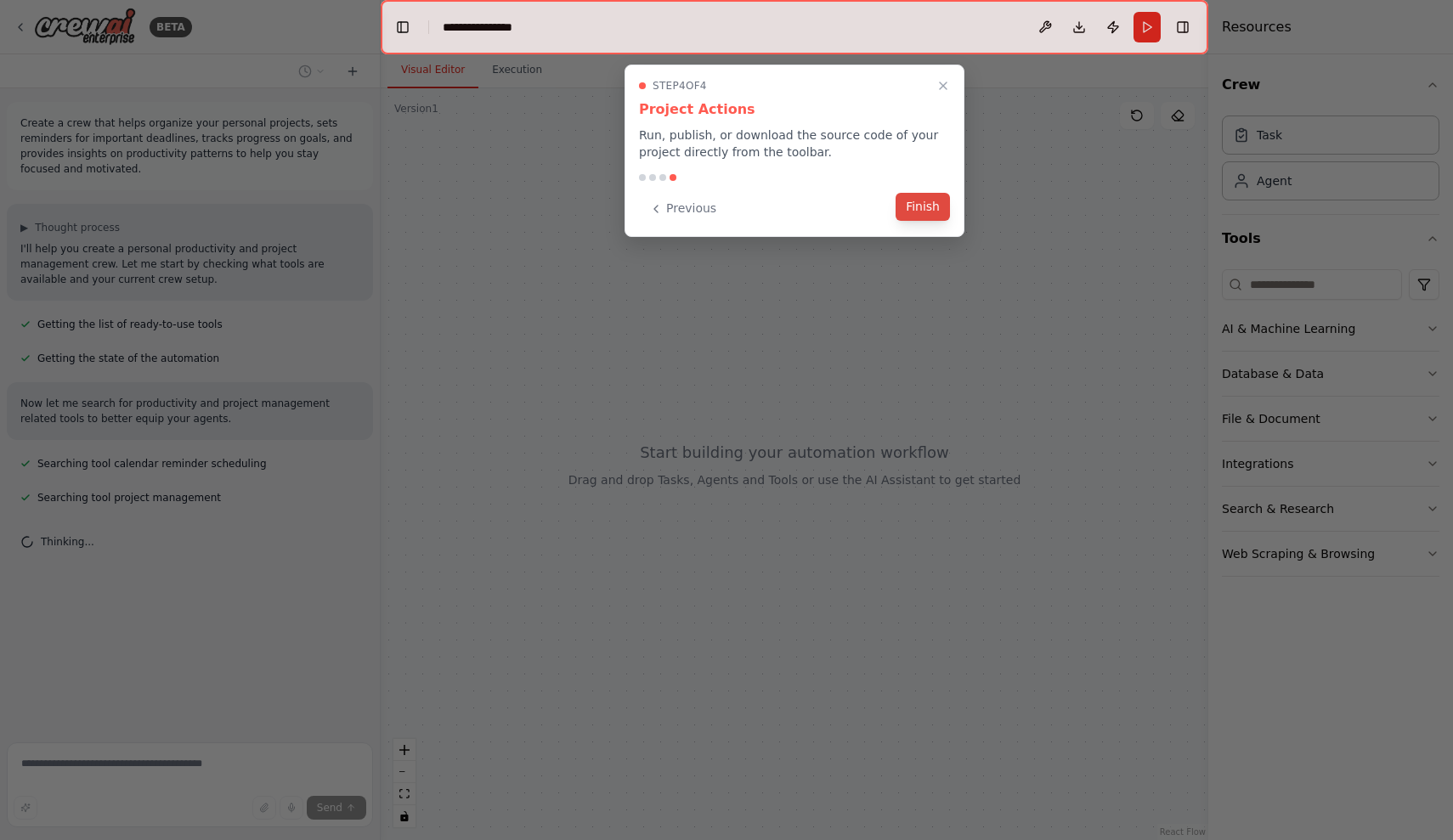
click at [934, 202] on button "Finish" at bounding box center [923, 206] width 54 height 28
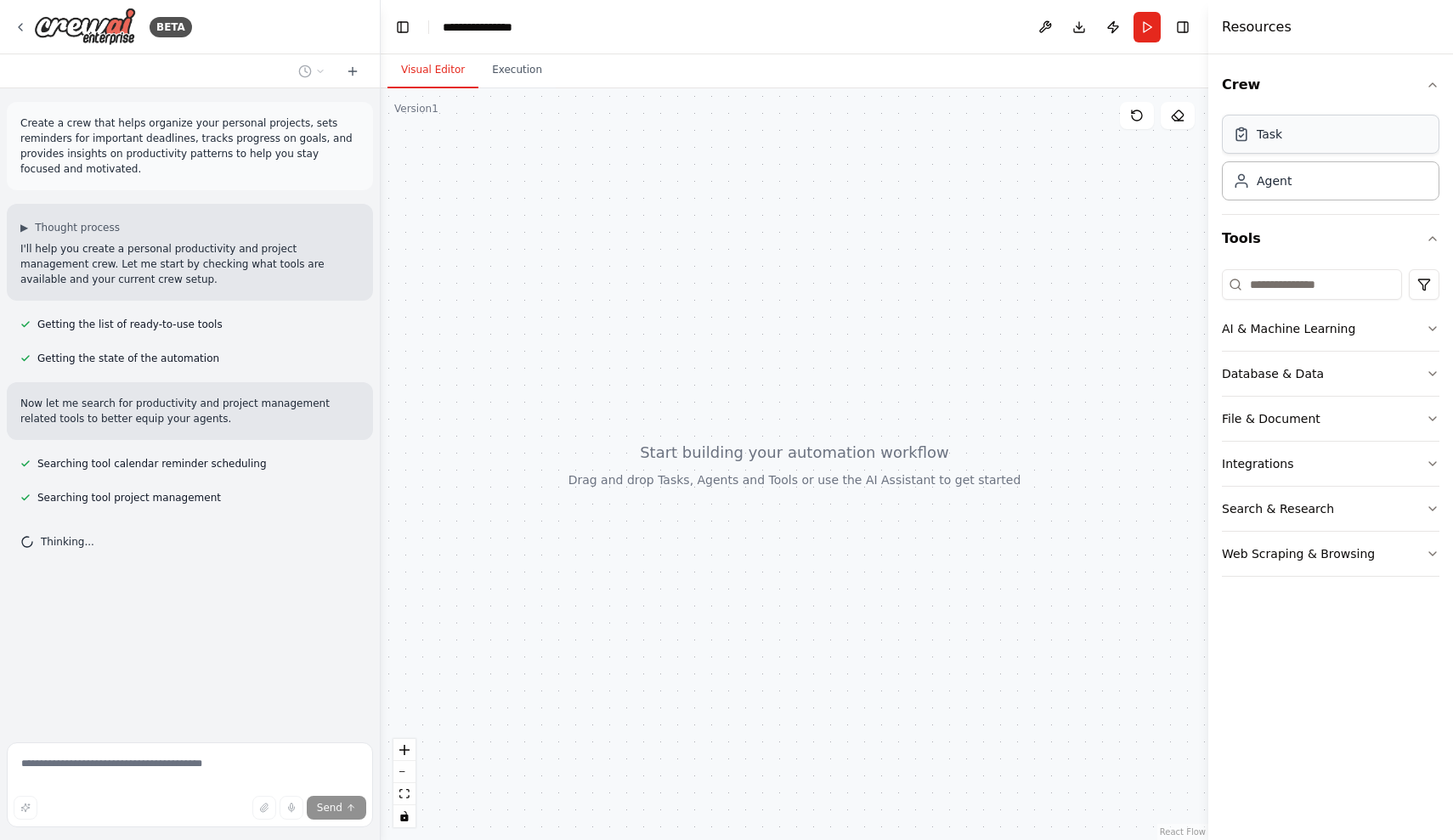
click at [1259, 133] on div "Task" at bounding box center [1269, 134] width 25 height 17
click at [1285, 324] on div "AI & Machine Learning" at bounding box center [1288, 328] width 133 height 17
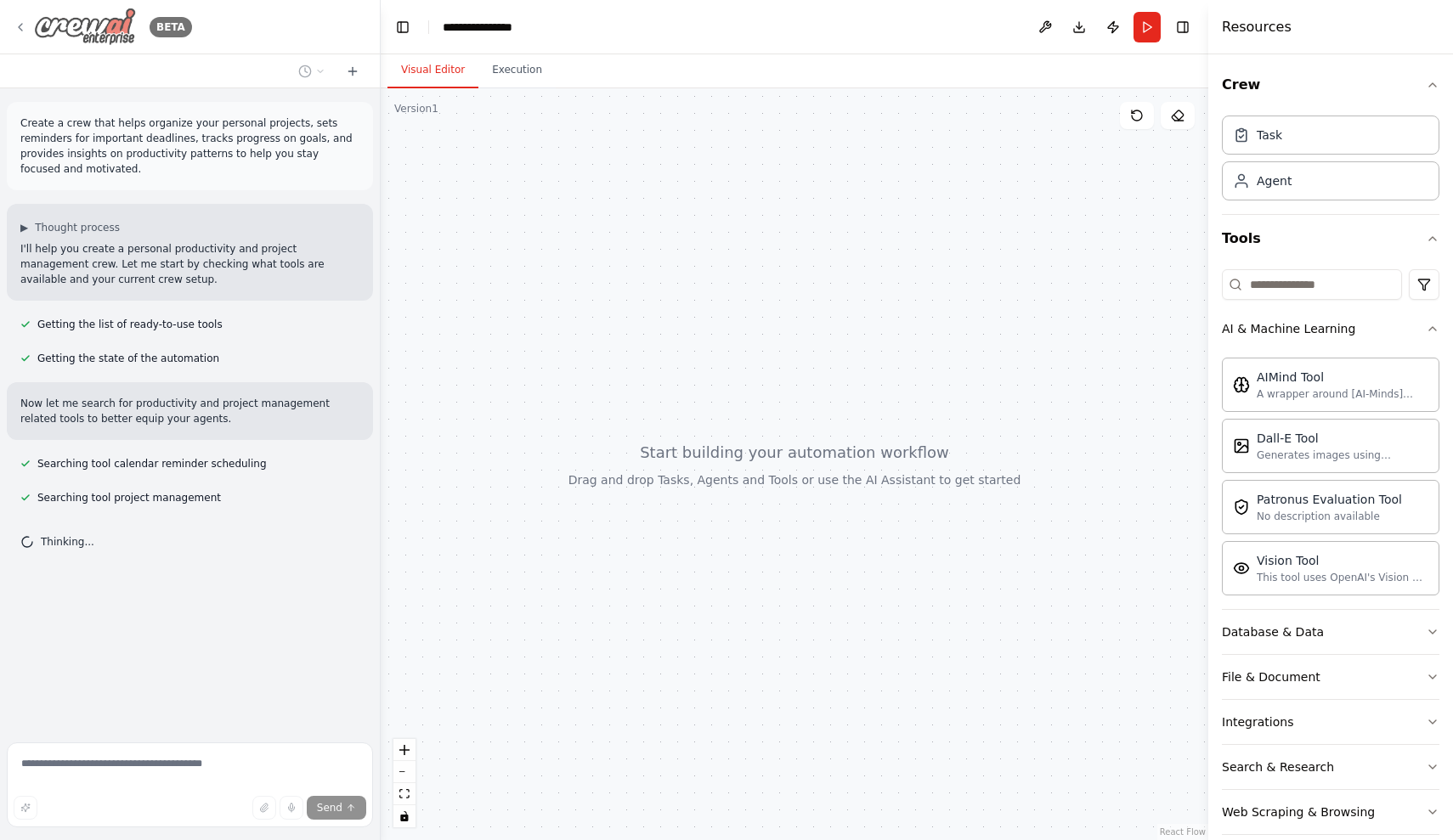
click at [23, 28] on icon at bounding box center [20, 27] width 14 height 14
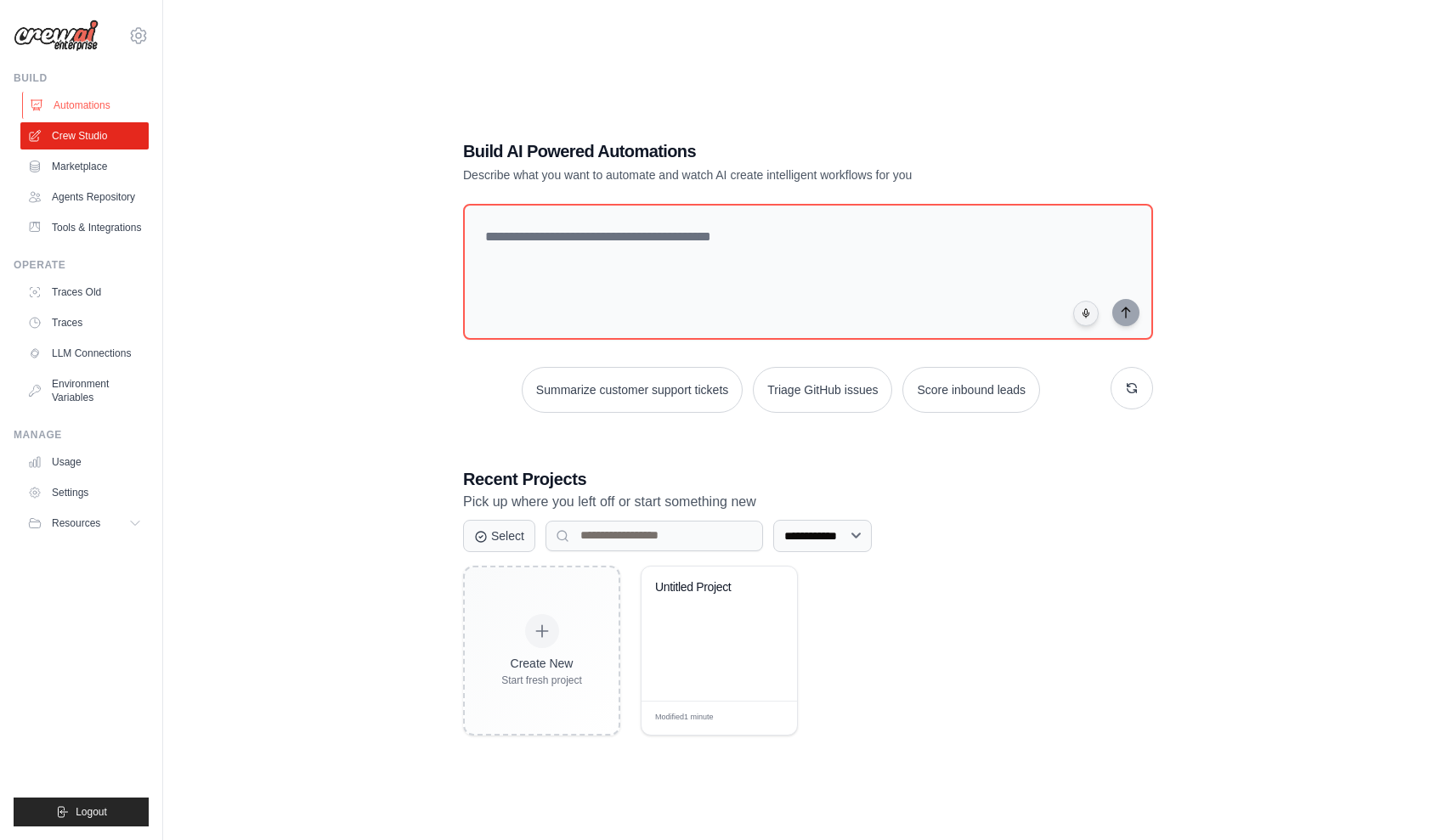
click at [89, 100] on link "Automations" at bounding box center [86, 105] width 128 height 27
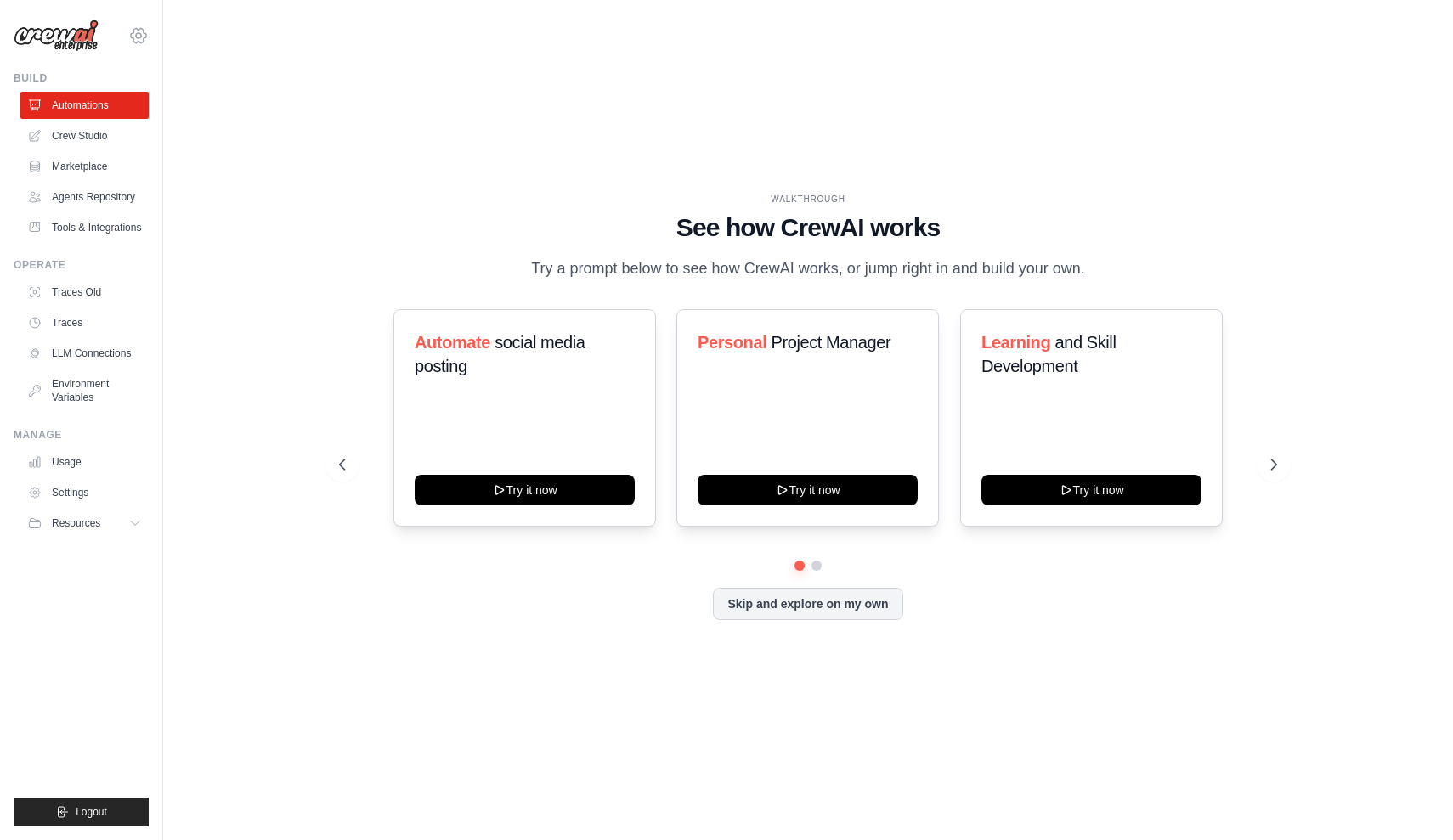
click at [142, 41] on icon at bounding box center [138, 35] width 21 height 21
click at [231, 112] on span "Settings" at bounding box center [211, 105] width 134 height 17
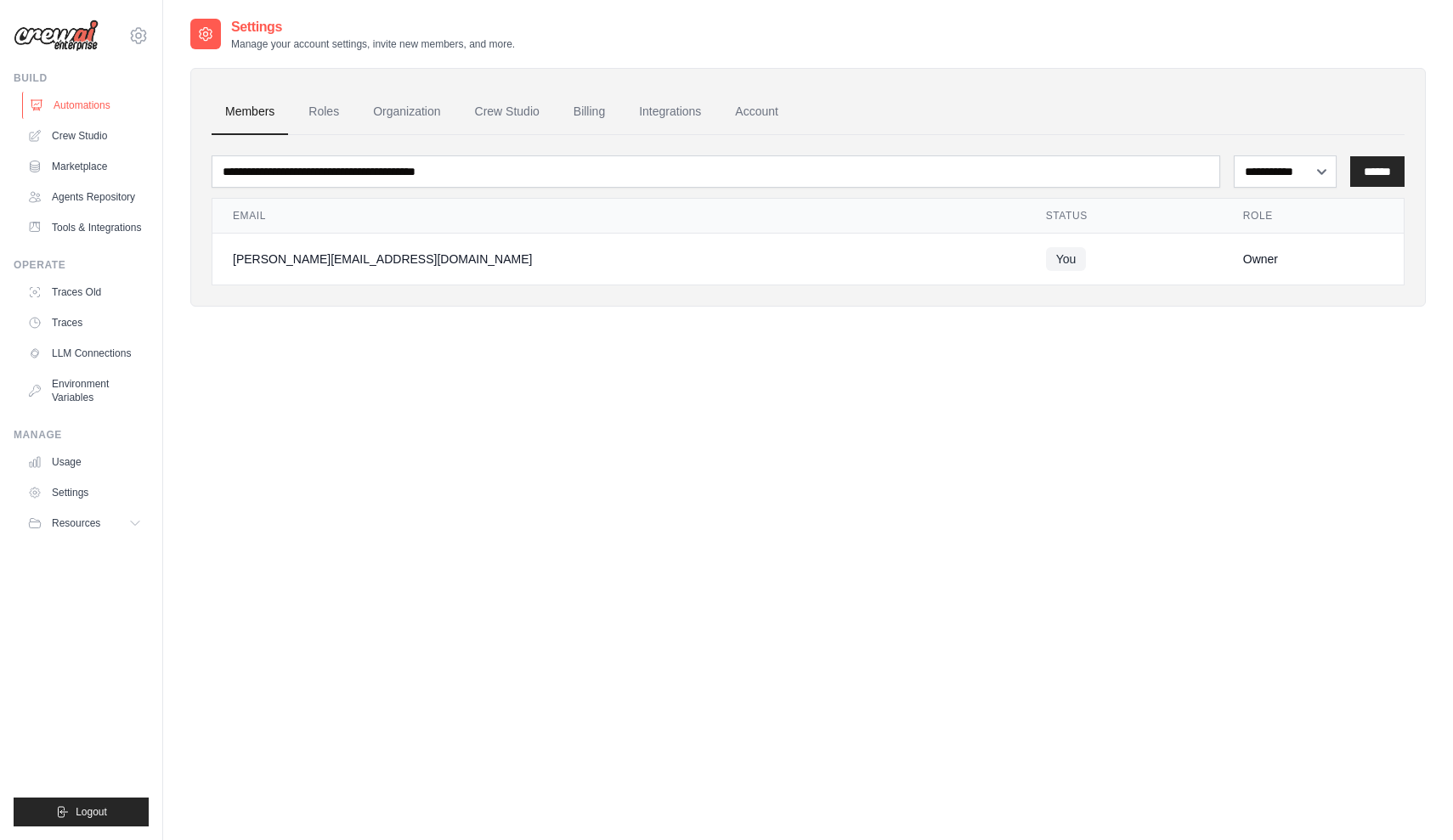
click at [101, 100] on link "Automations" at bounding box center [86, 105] width 128 height 27
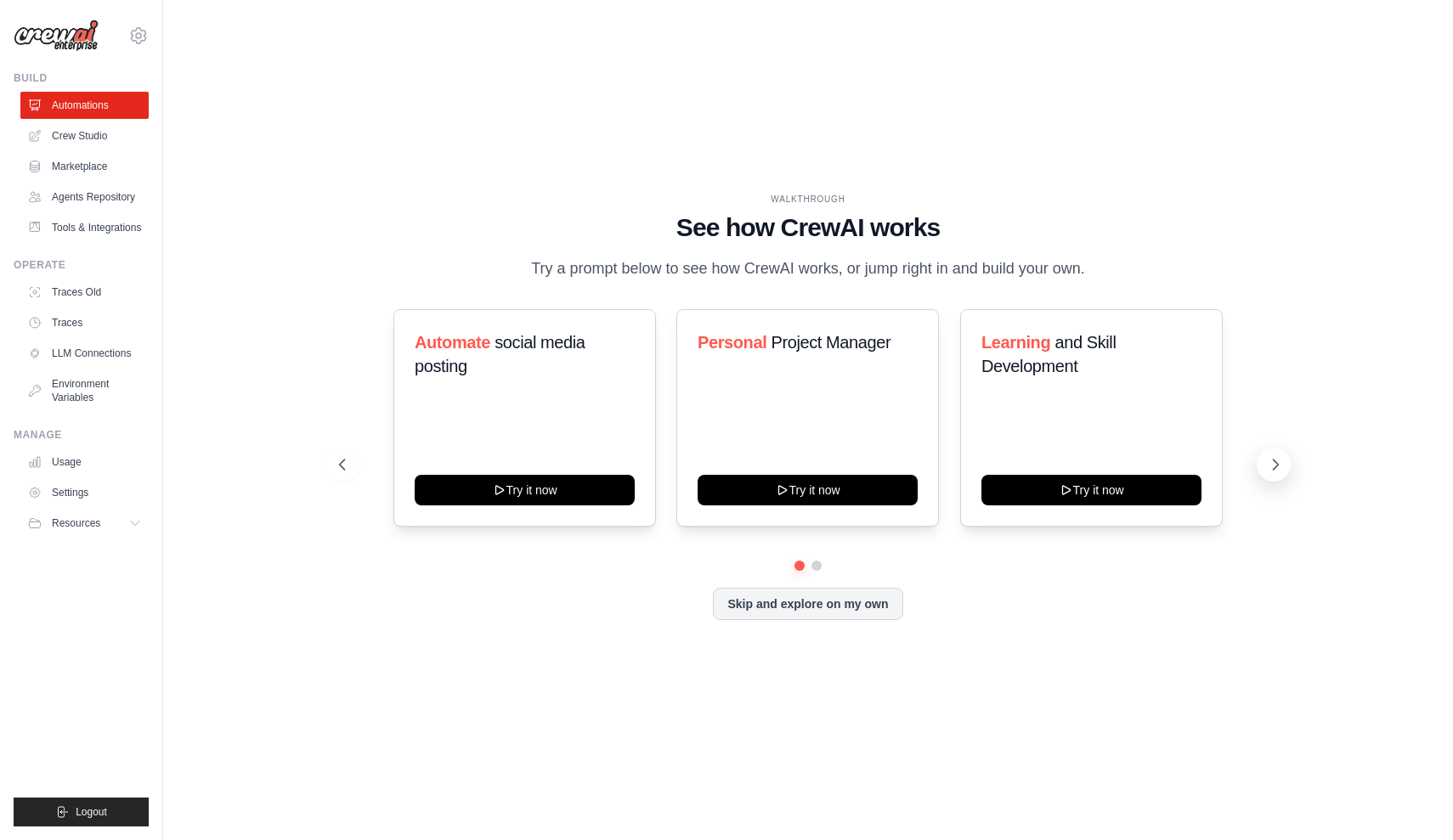
click at [1277, 476] on button at bounding box center [1274, 465] width 34 height 34
click at [1278, 469] on icon at bounding box center [1276, 464] width 17 height 17
click at [96, 139] on link "Crew Studio" at bounding box center [86, 136] width 128 height 27
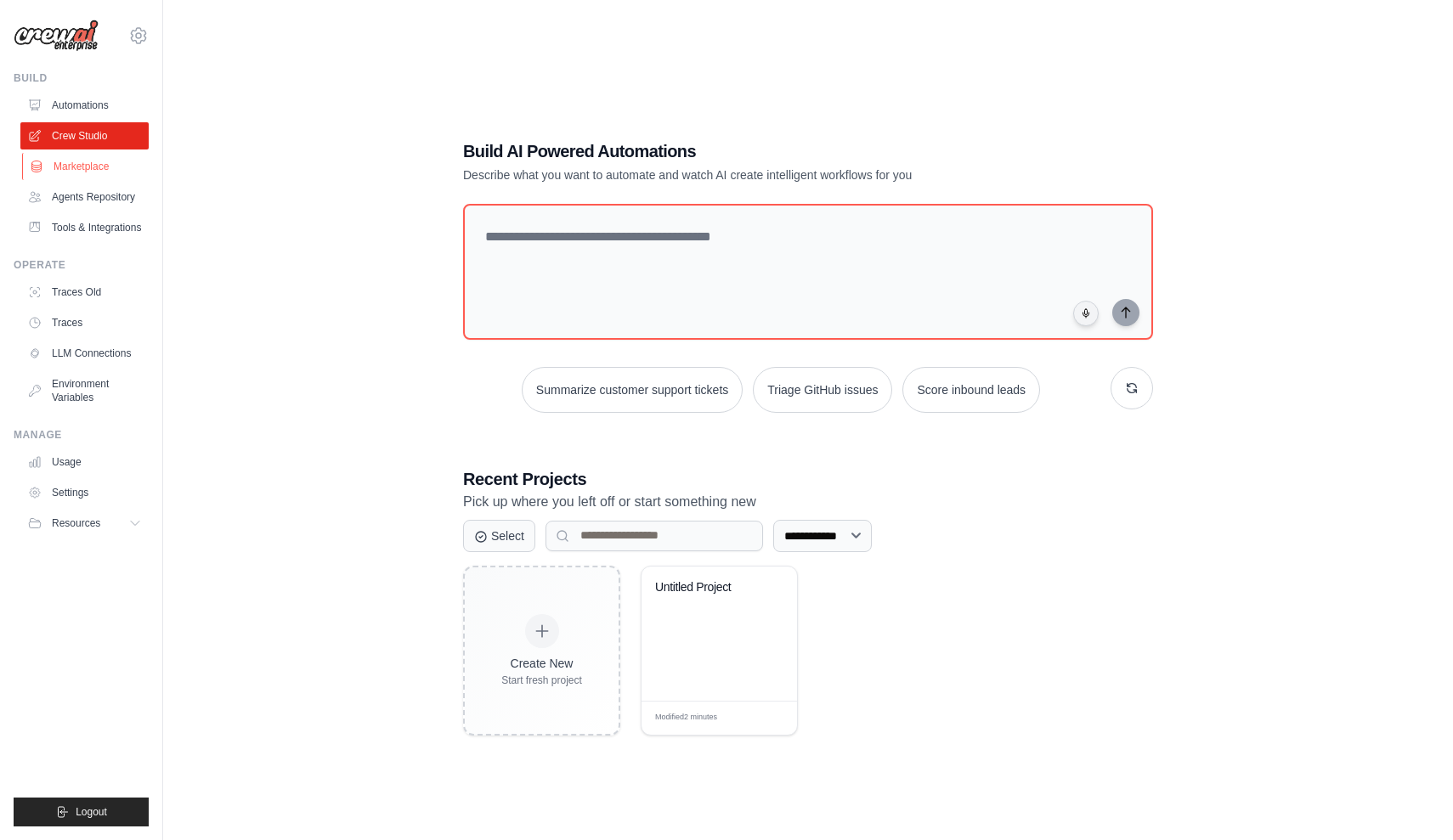
click at [92, 169] on link "Marketplace" at bounding box center [86, 166] width 128 height 27
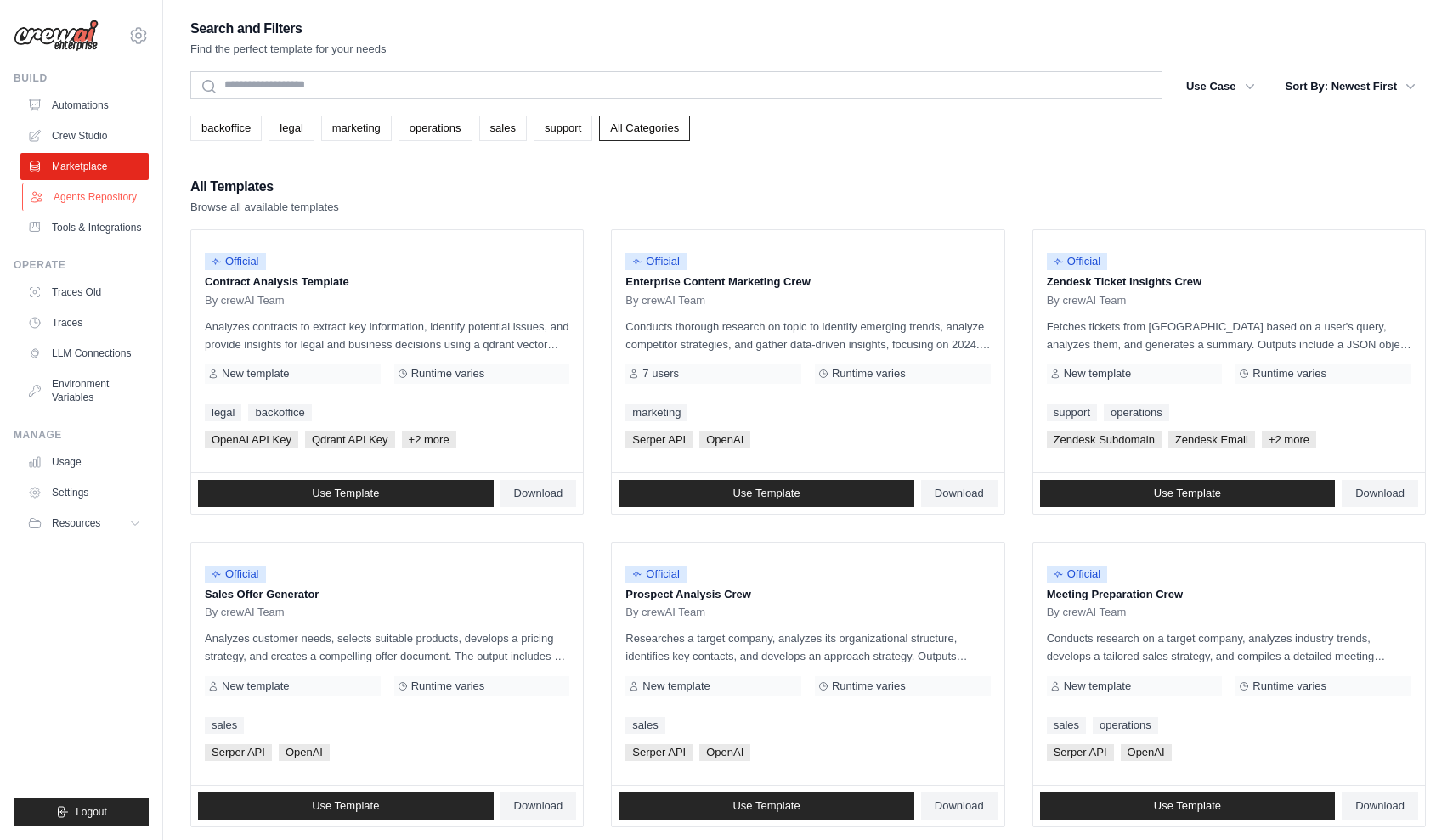
click at [94, 200] on link "Agents Repository" at bounding box center [86, 197] width 128 height 27
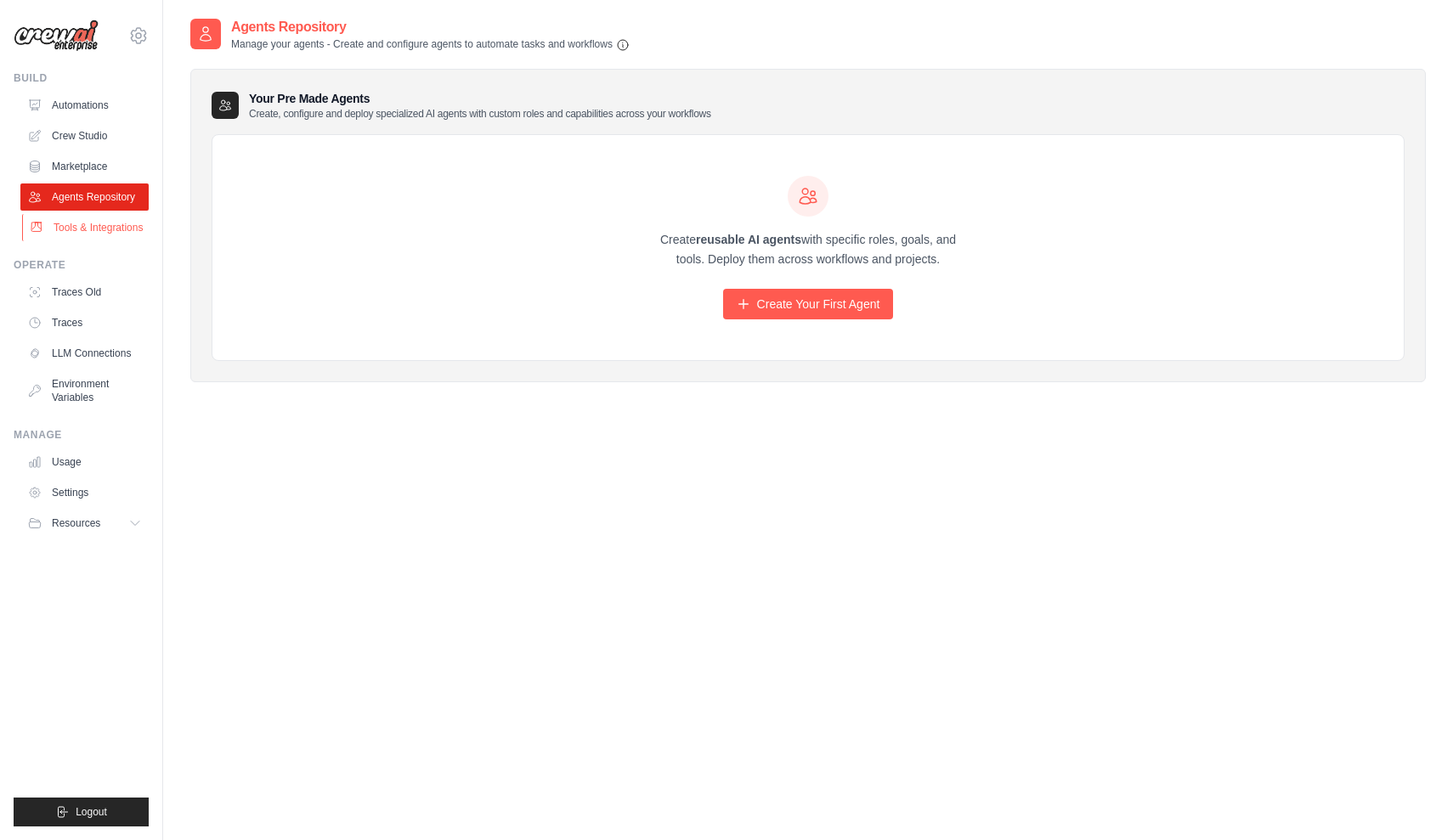
click at [91, 225] on link "Tools & Integrations" at bounding box center [86, 228] width 128 height 27
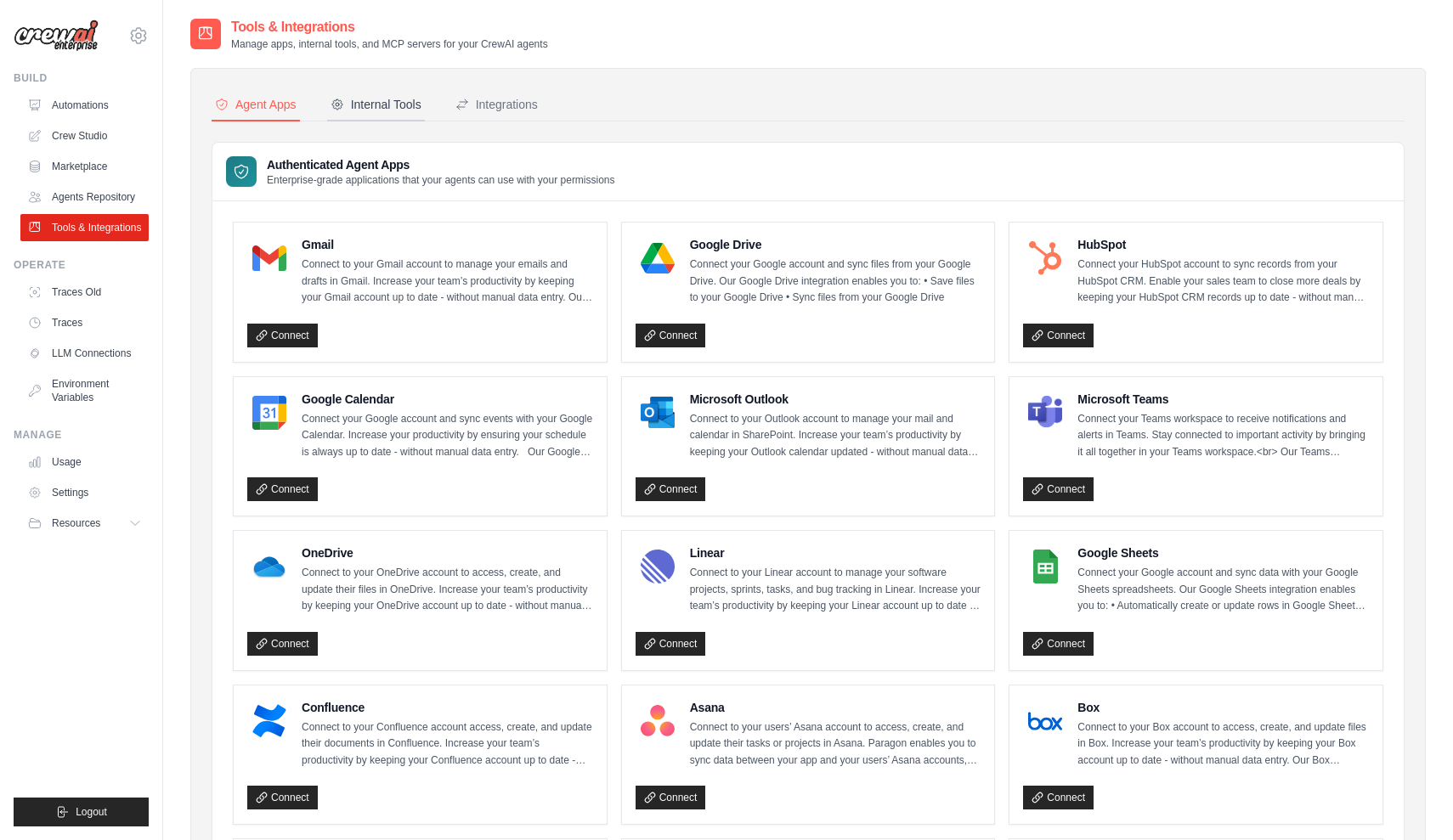
click at [374, 98] on div "Internal Tools" at bounding box center [375, 104] width 91 height 17
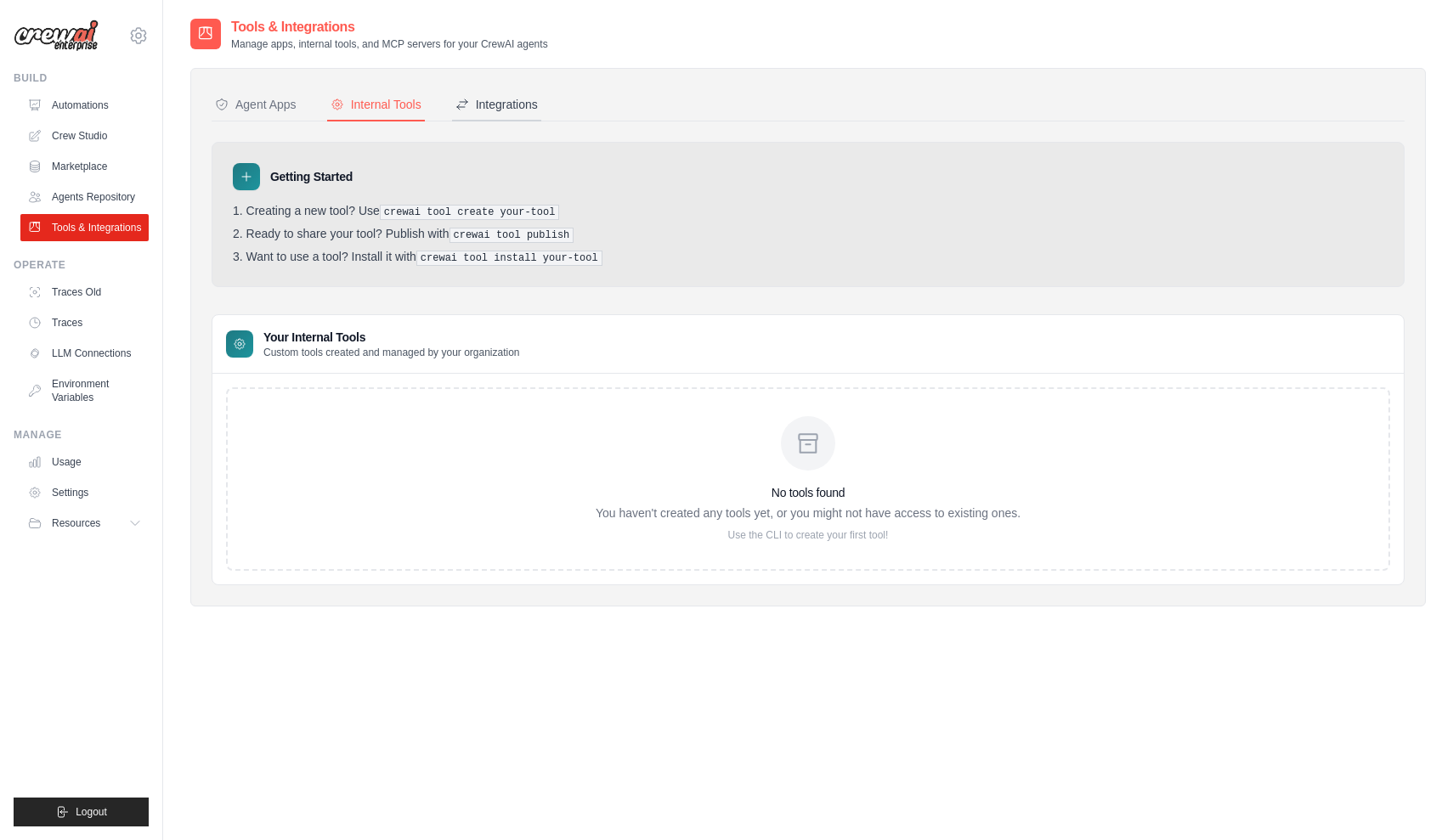
click at [496, 100] on div "Integrations" at bounding box center [497, 104] width 82 height 17
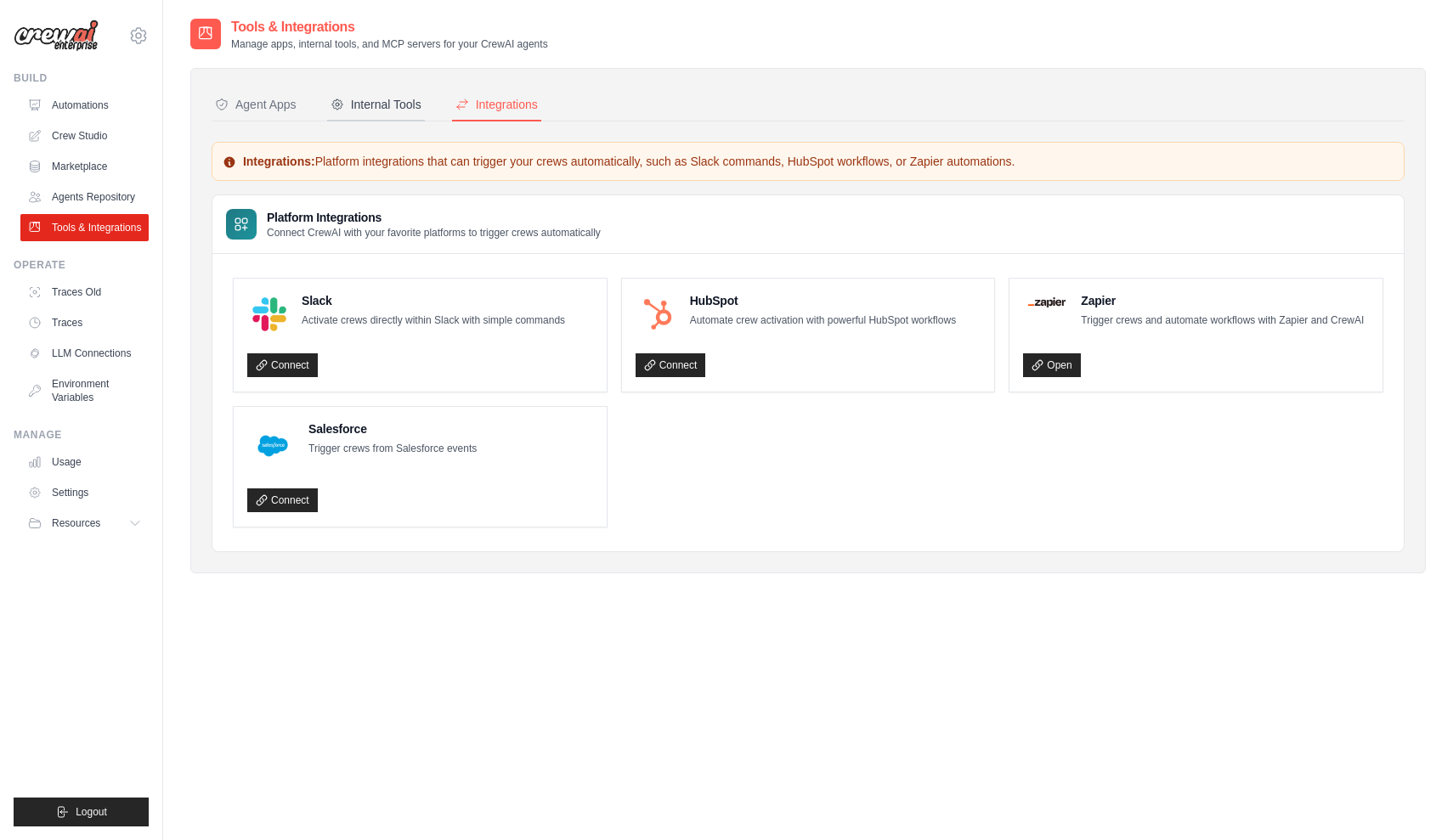
click at [366, 108] on div "Internal Tools" at bounding box center [375, 104] width 91 height 17
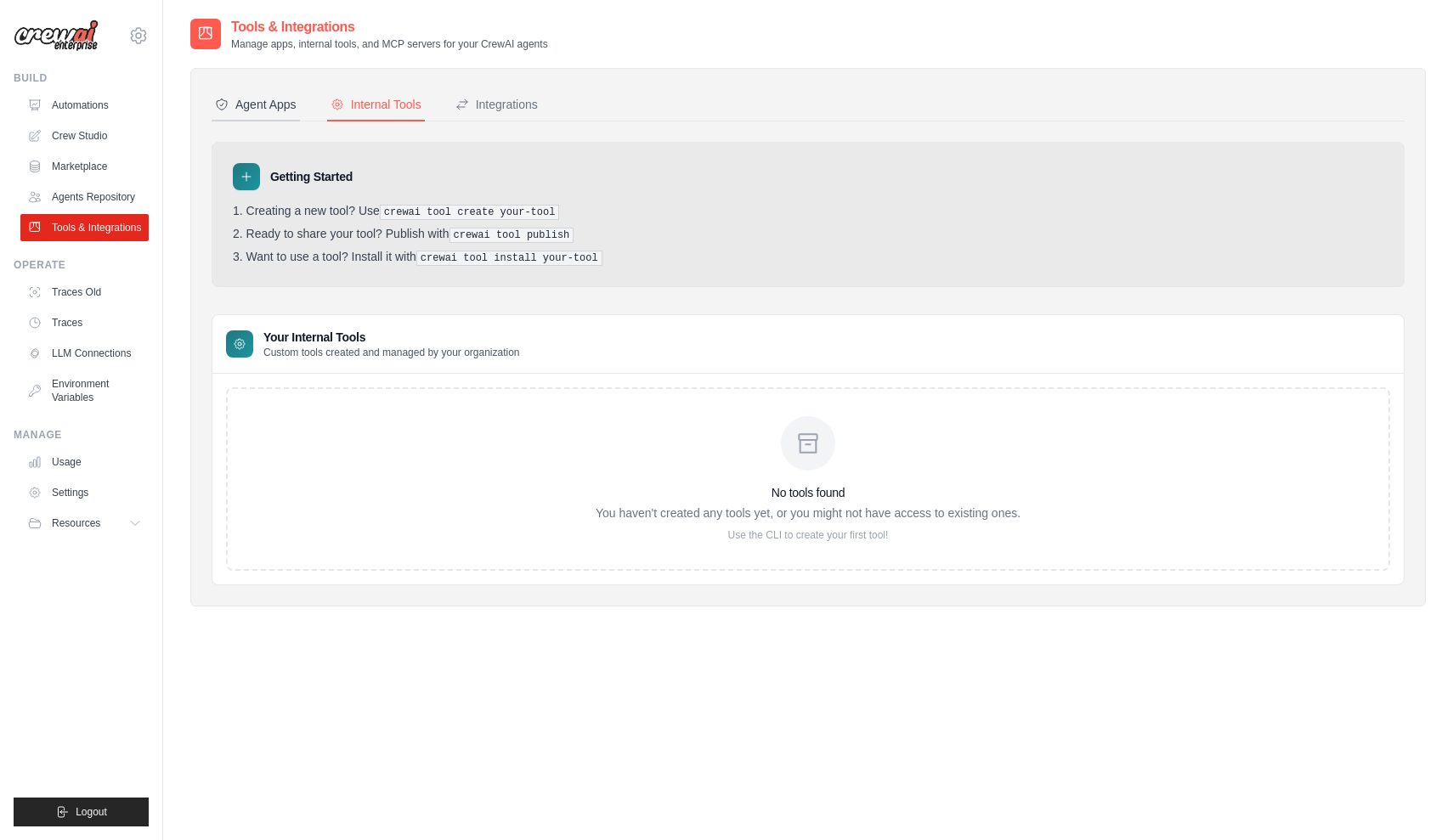
click at [270, 108] on div "Agent Apps" at bounding box center [256, 104] width 81 height 17
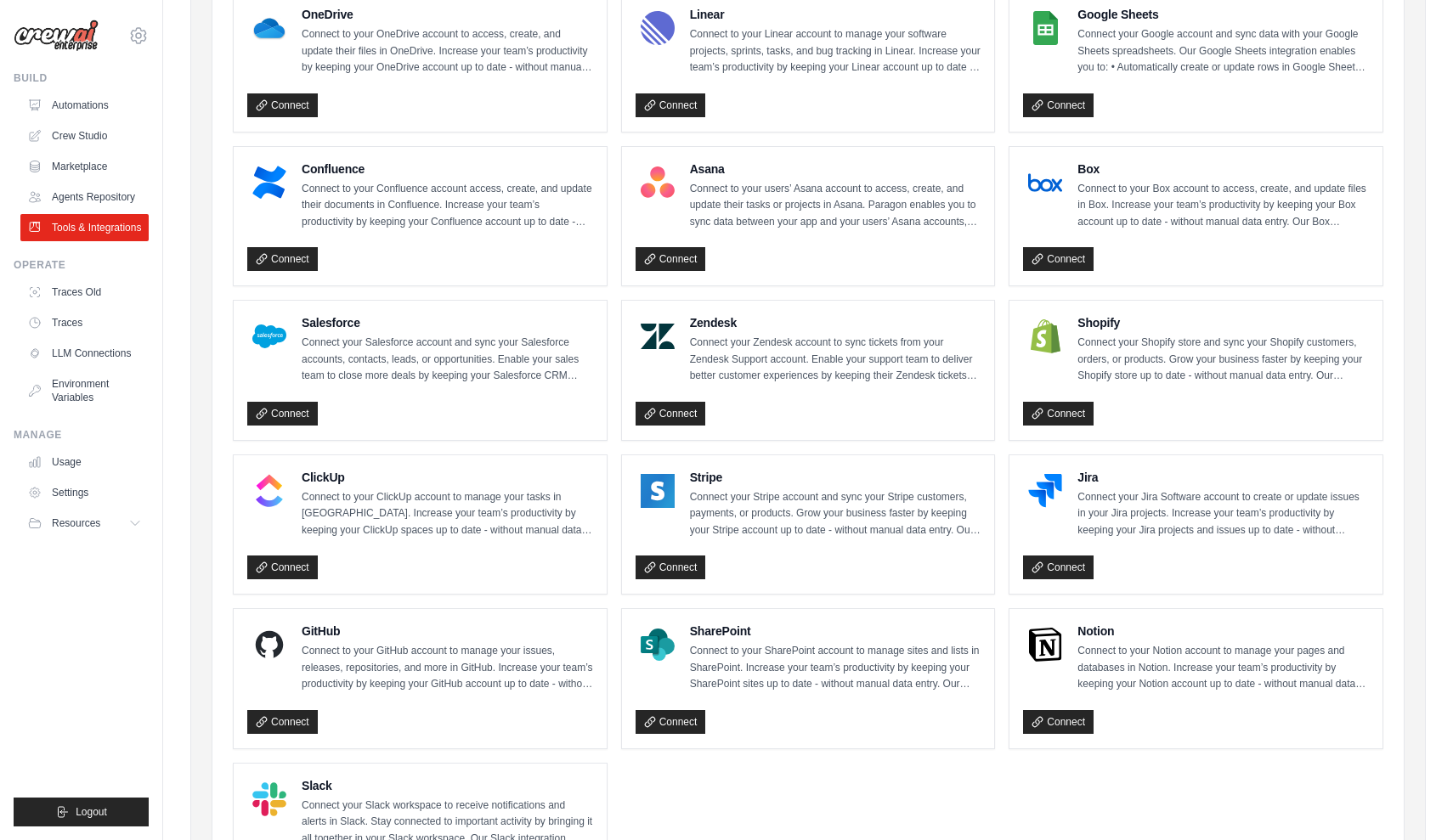
scroll to position [552, 0]
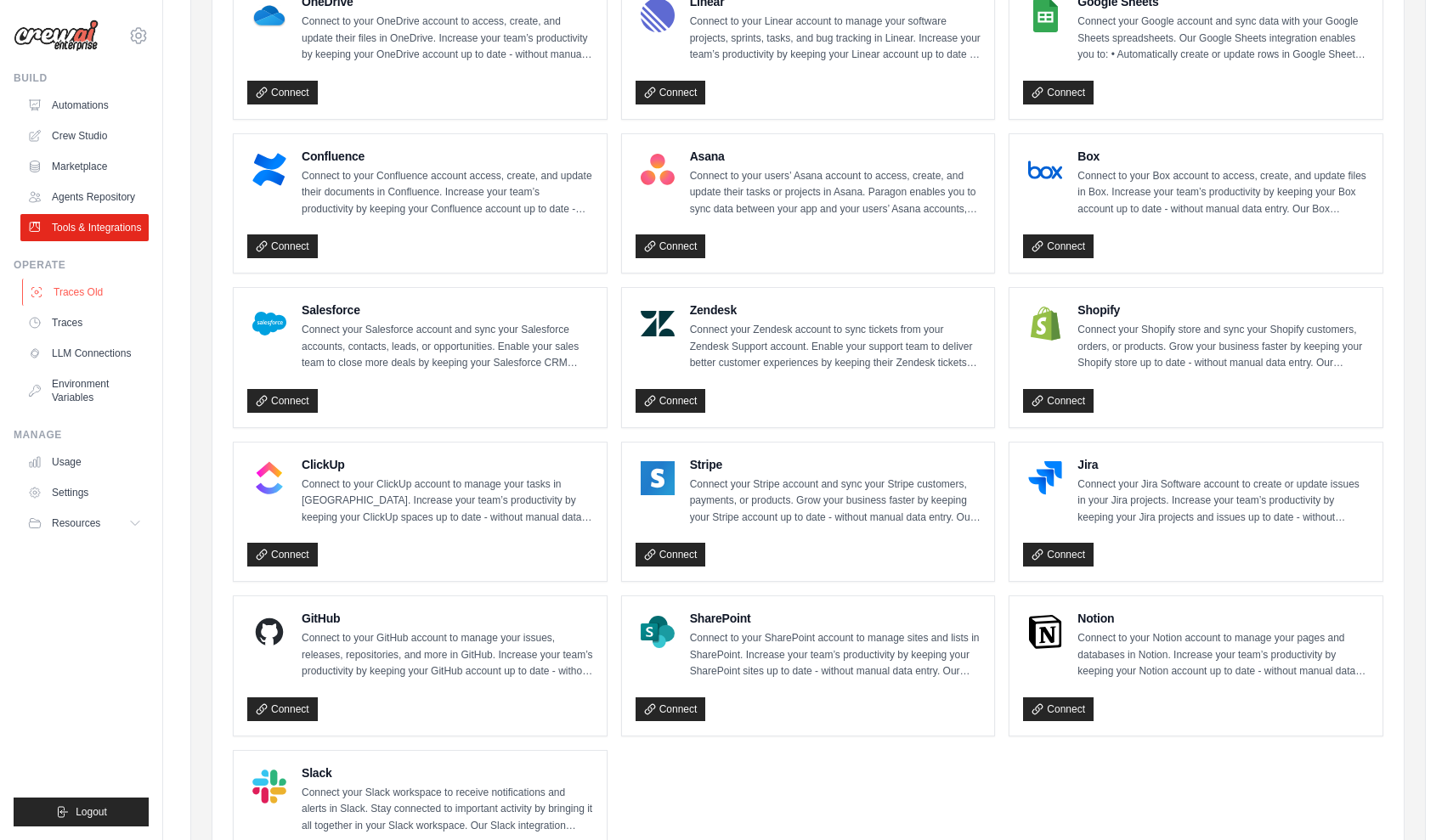
click at [67, 286] on link "Traces Old" at bounding box center [86, 292] width 128 height 27
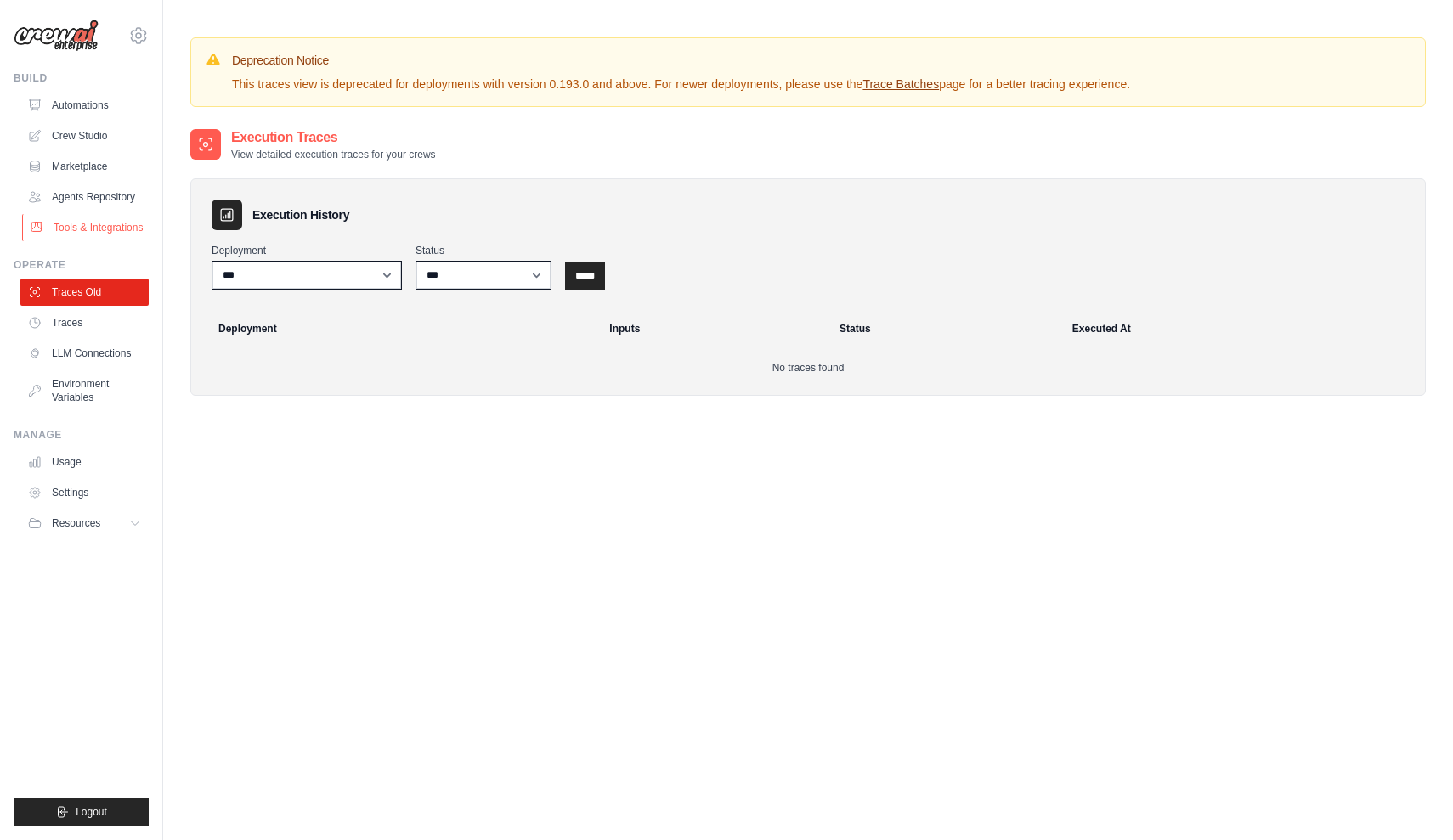
click at [91, 232] on link "Tools & Integrations" at bounding box center [86, 228] width 128 height 27
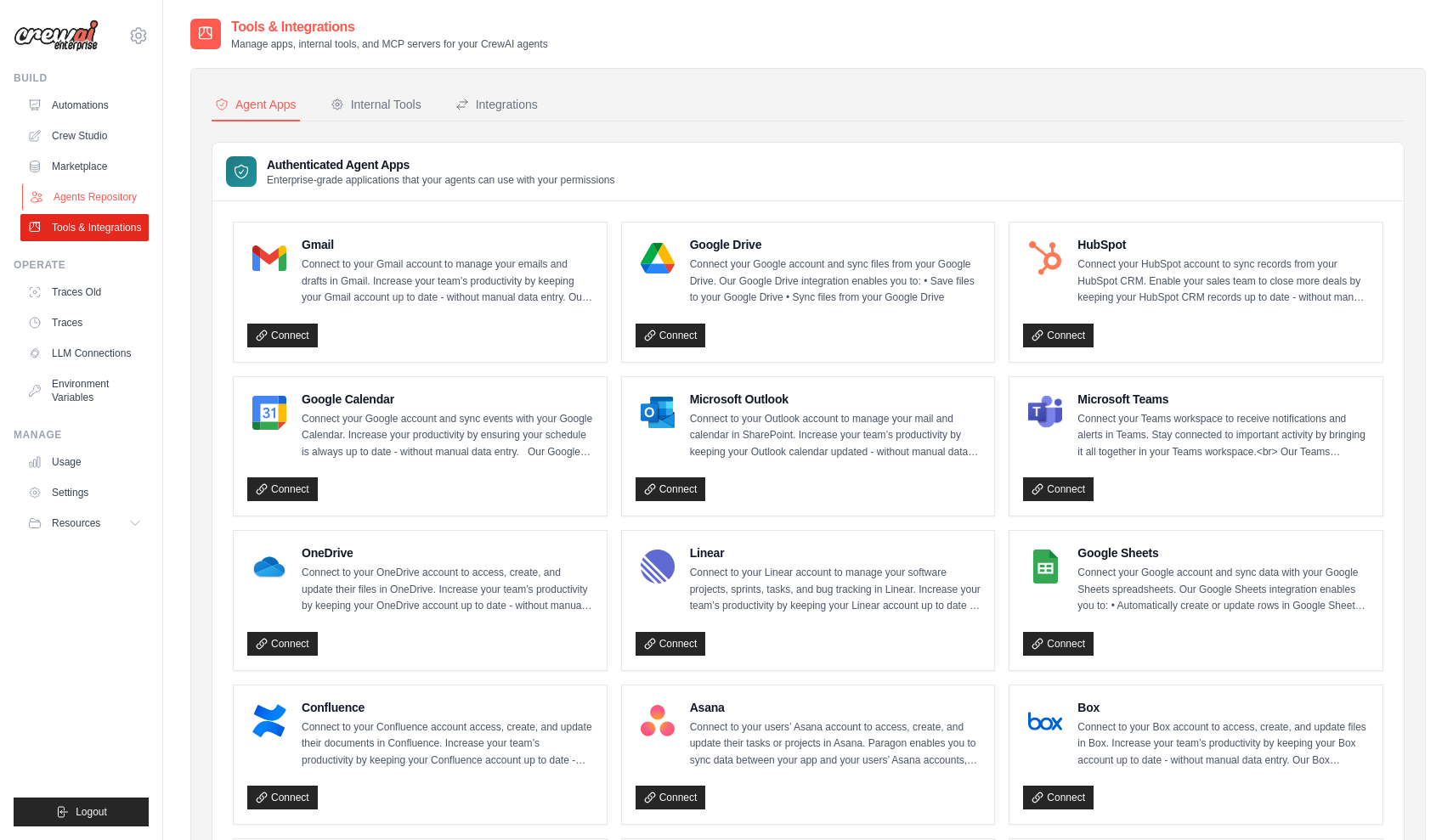
click at [90, 204] on link "Agents Repository" at bounding box center [86, 197] width 128 height 27
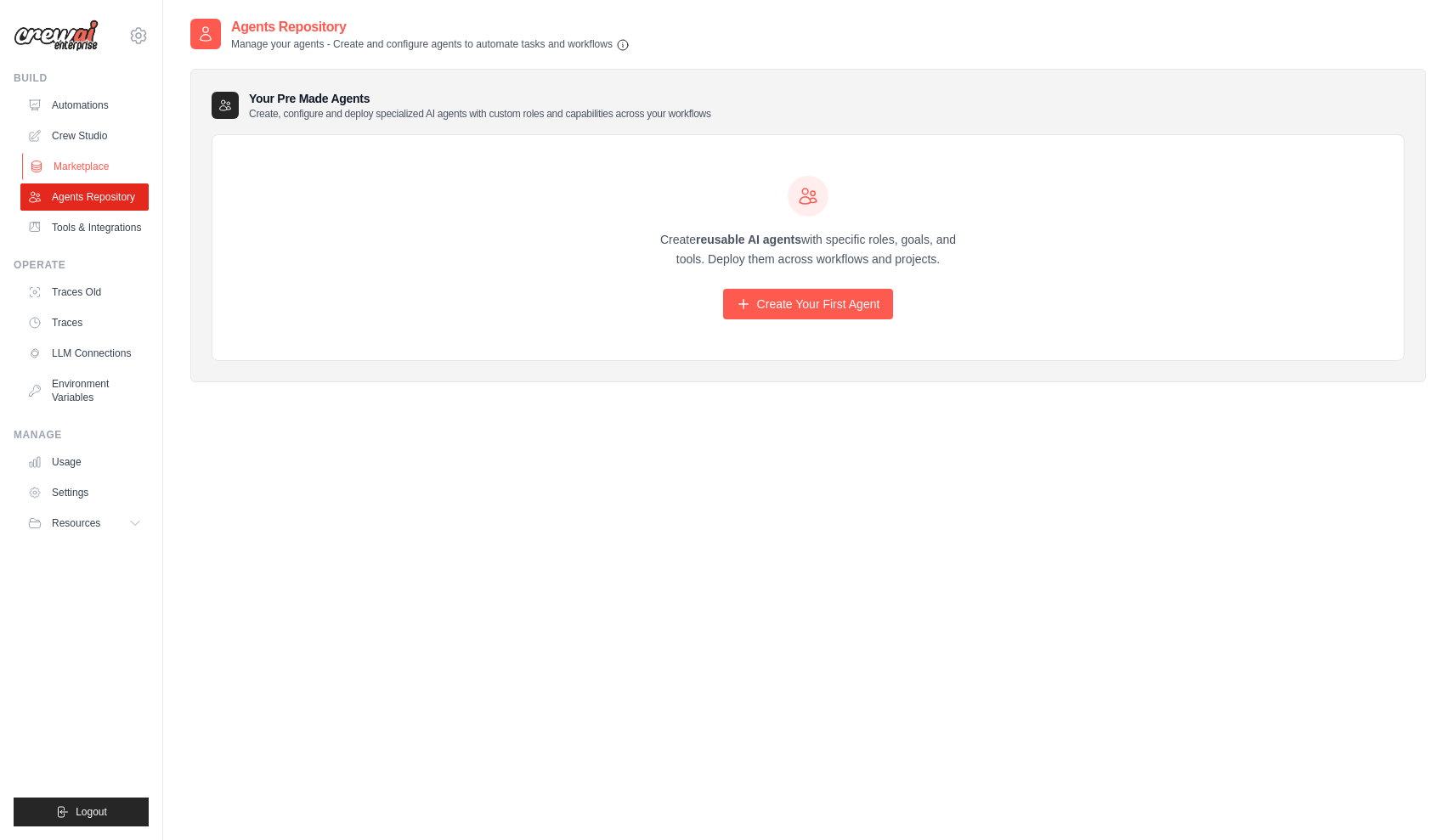
click at [90, 170] on link "Marketplace" at bounding box center [86, 166] width 128 height 27
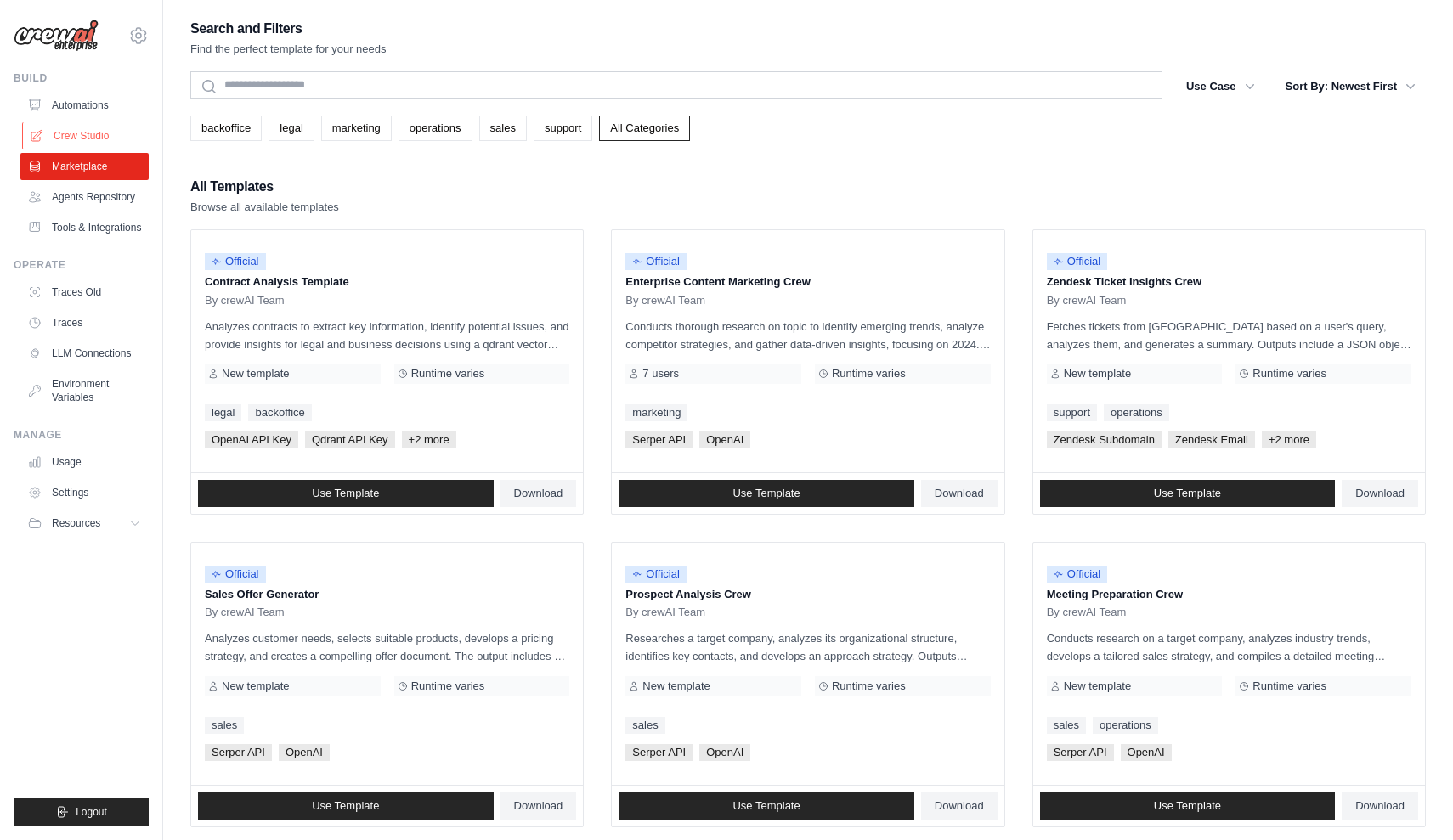
click at [92, 144] on link "Crew Studio" at bounding box center [86, 136] width 128 height 27
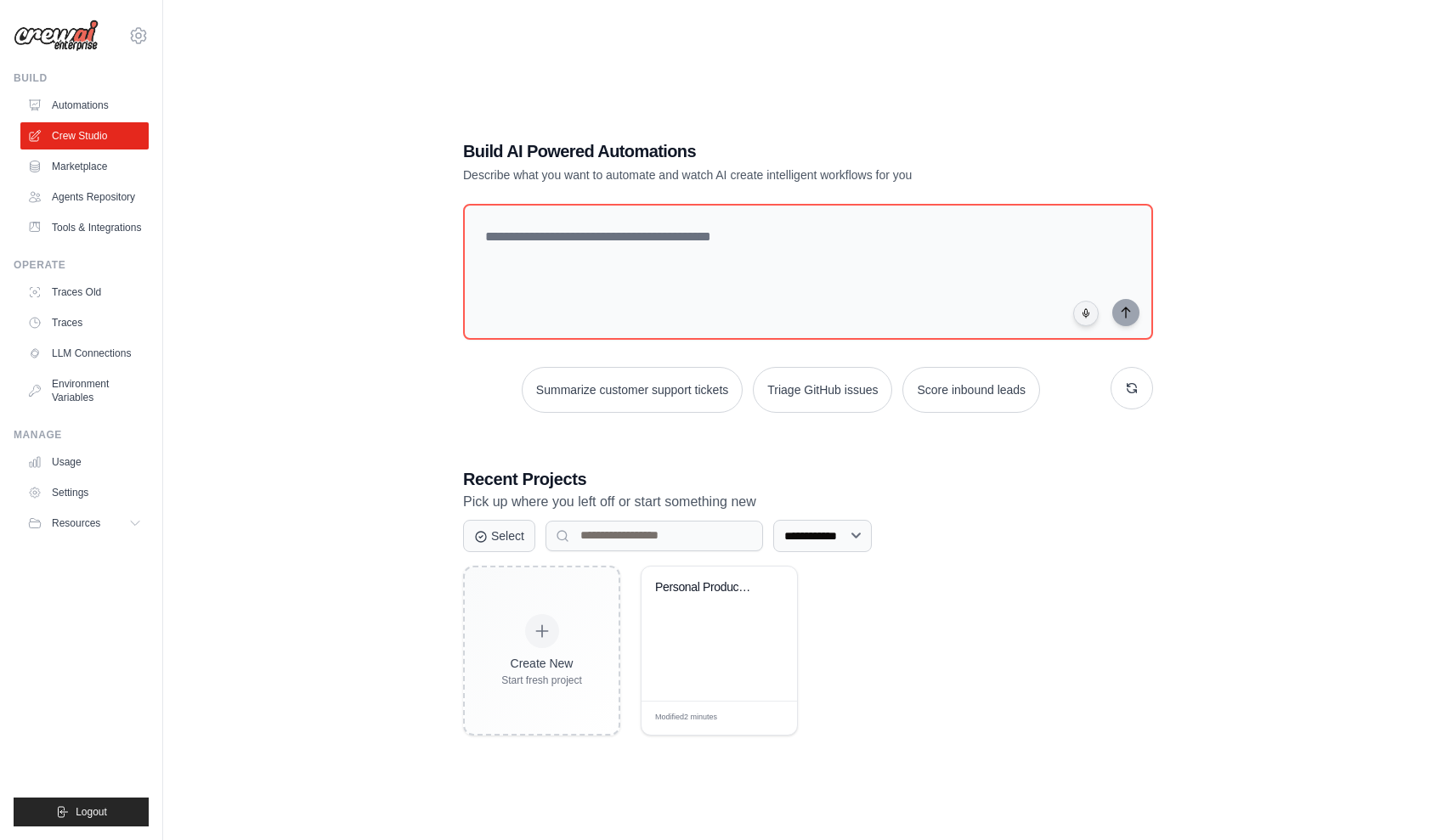
click at [97, 105] on link "Automations" at bounding box center [85, 105] width 128 height 27
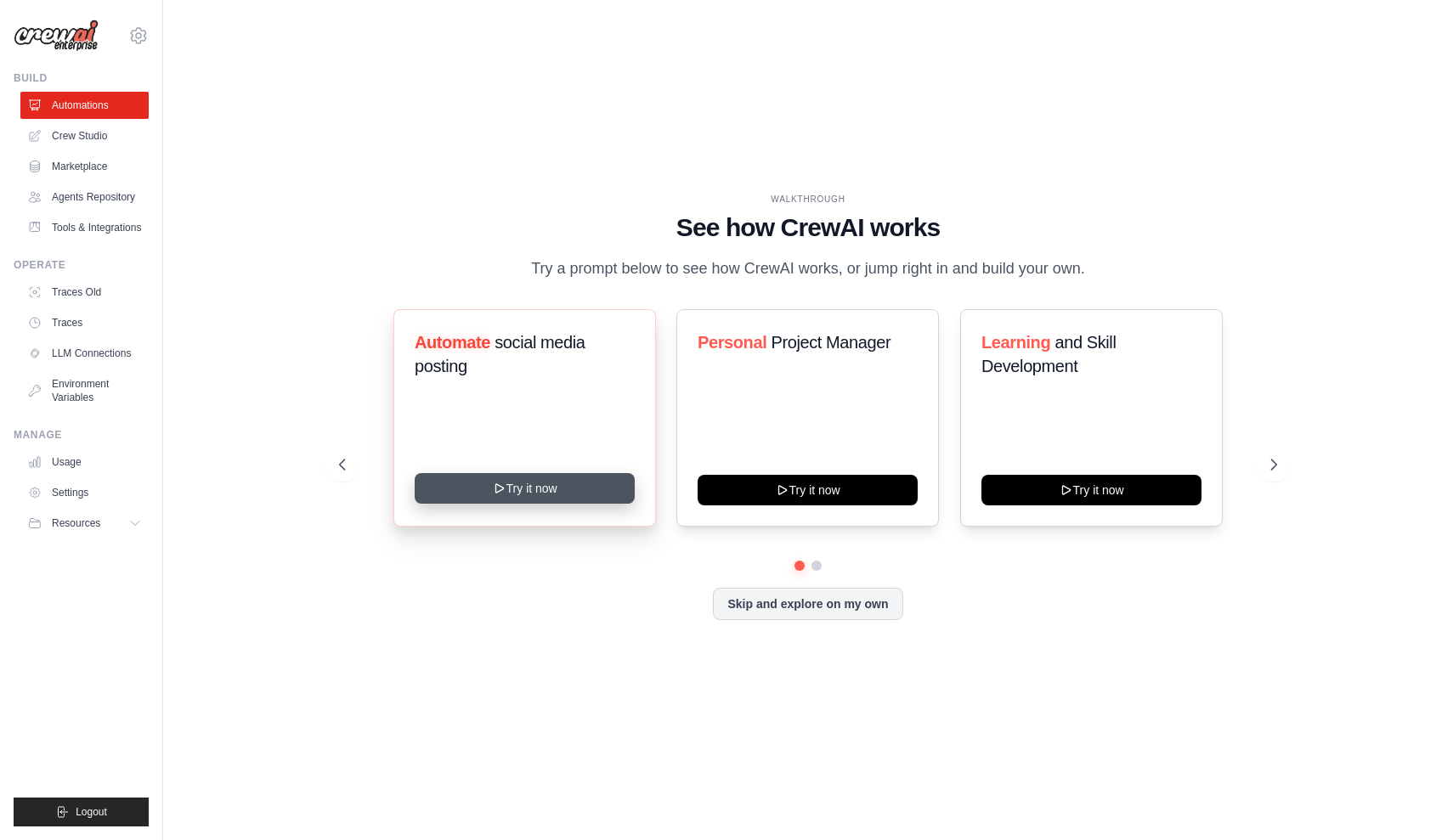
click at [532, 496] on button "Try it now" at bounding box center [524, 488] width 220 height 31
click at [77, 350] on link "LLM Connections" at bounding box center [86, 354] width 128 height 27
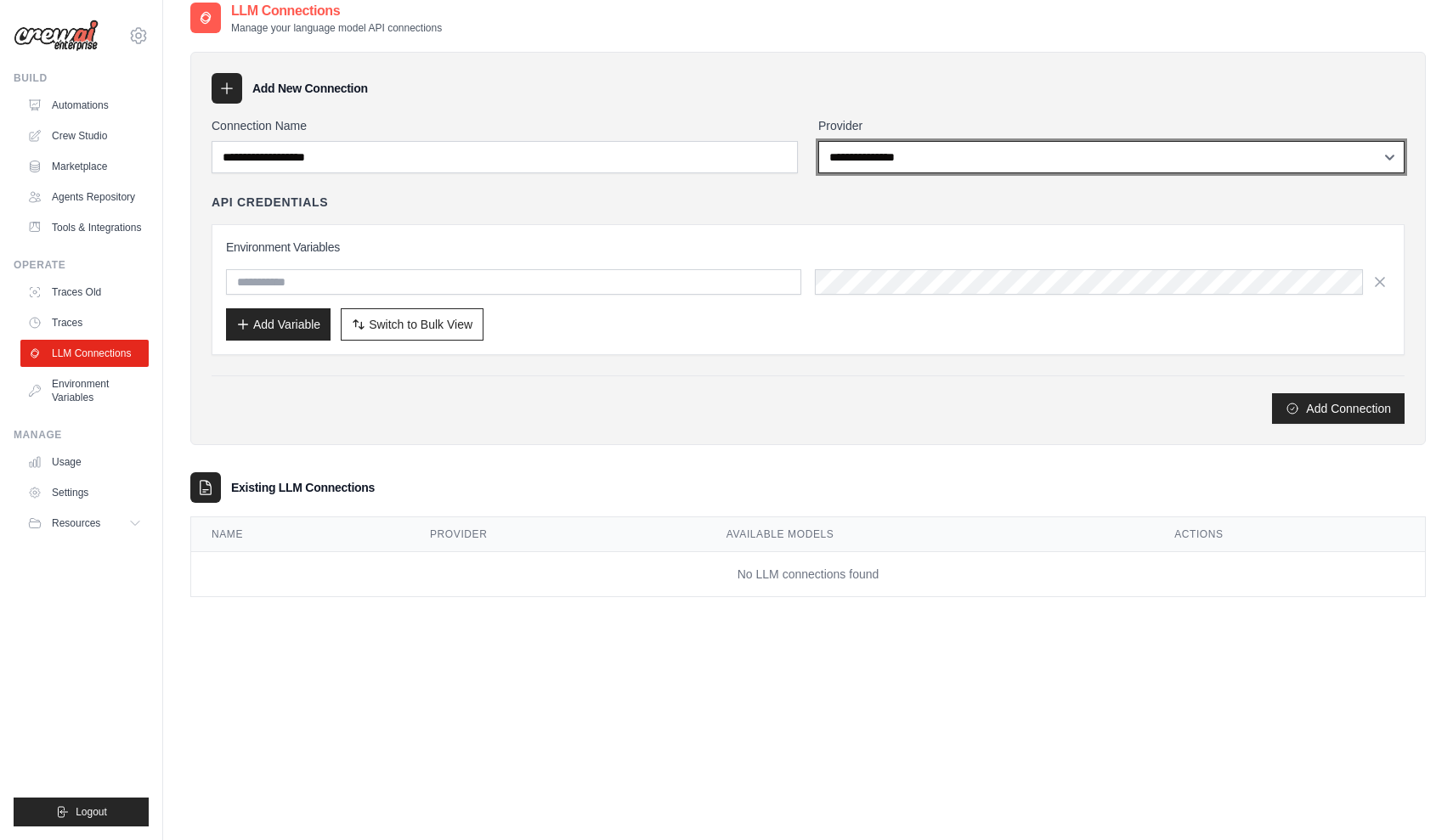
scroll to position [16, 0]
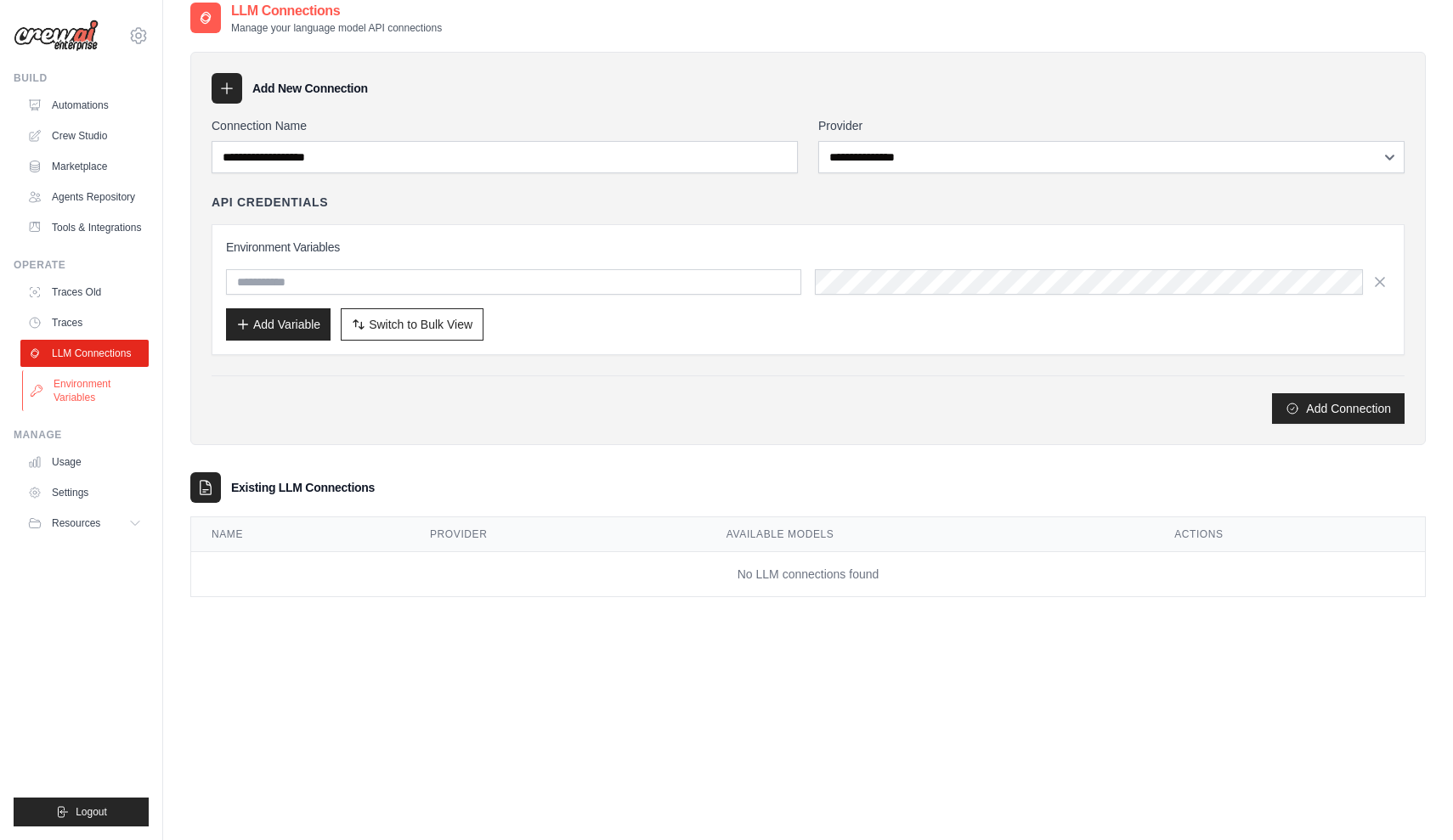
click at [85, 401] on link "Environment Variables" at bounding box center [86, 391] width 128 height 41
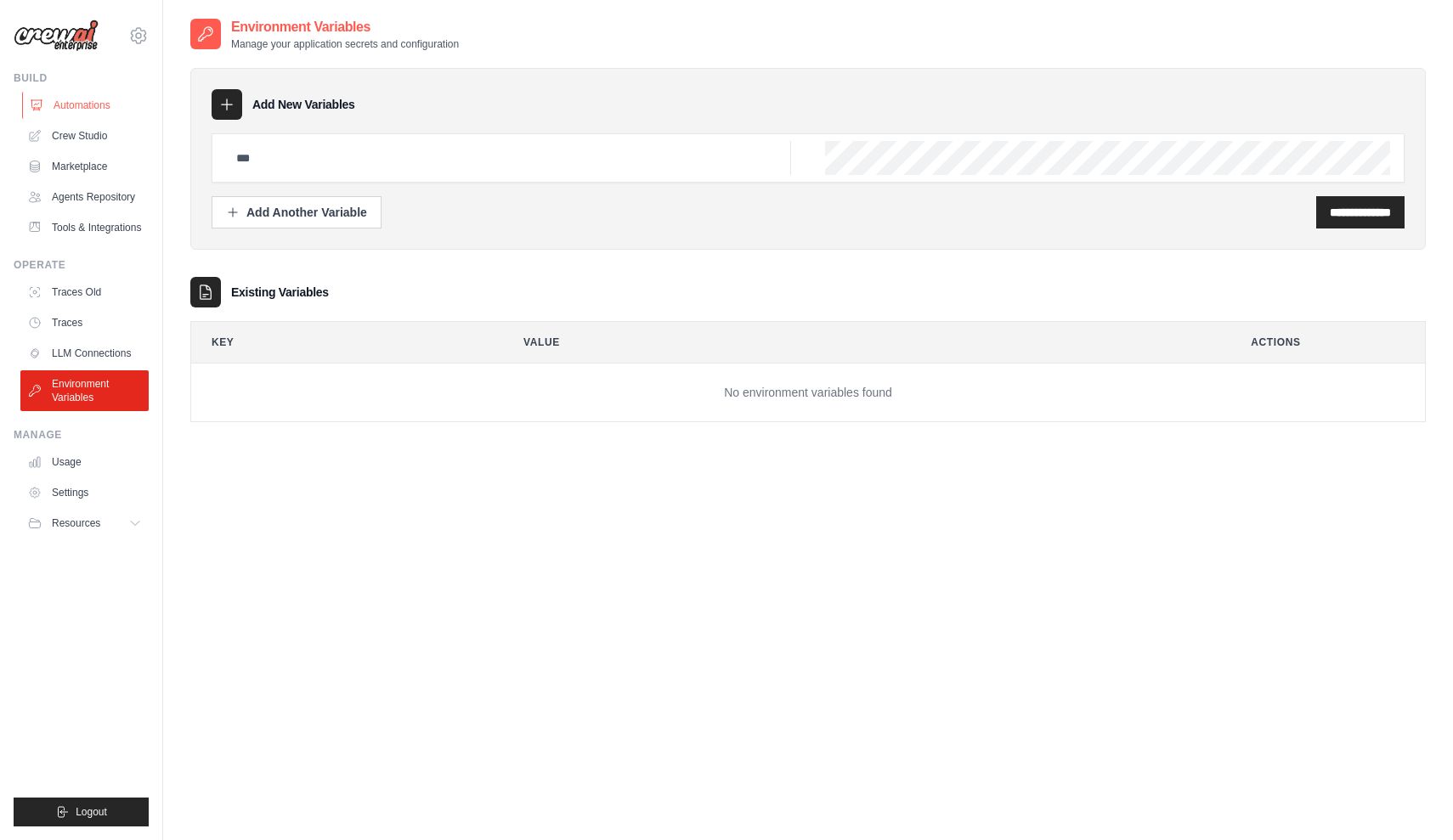
click at [95, 109] on link "Automations" at bounding box center [86, 105] width 128 height 27
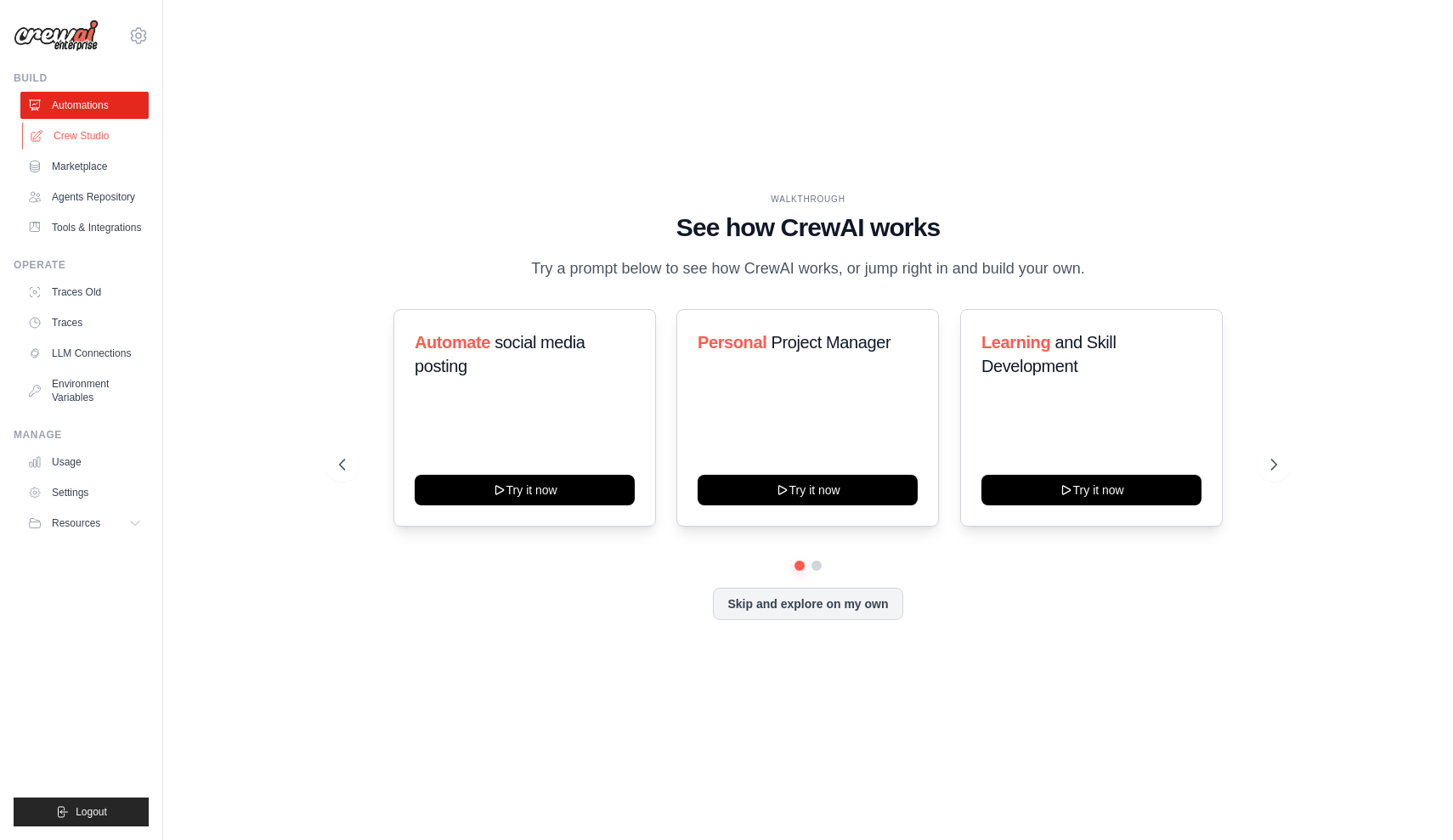
click at [90, 134] on link "Crew Studio" at bounding box center [86, 136] width 128 height 27
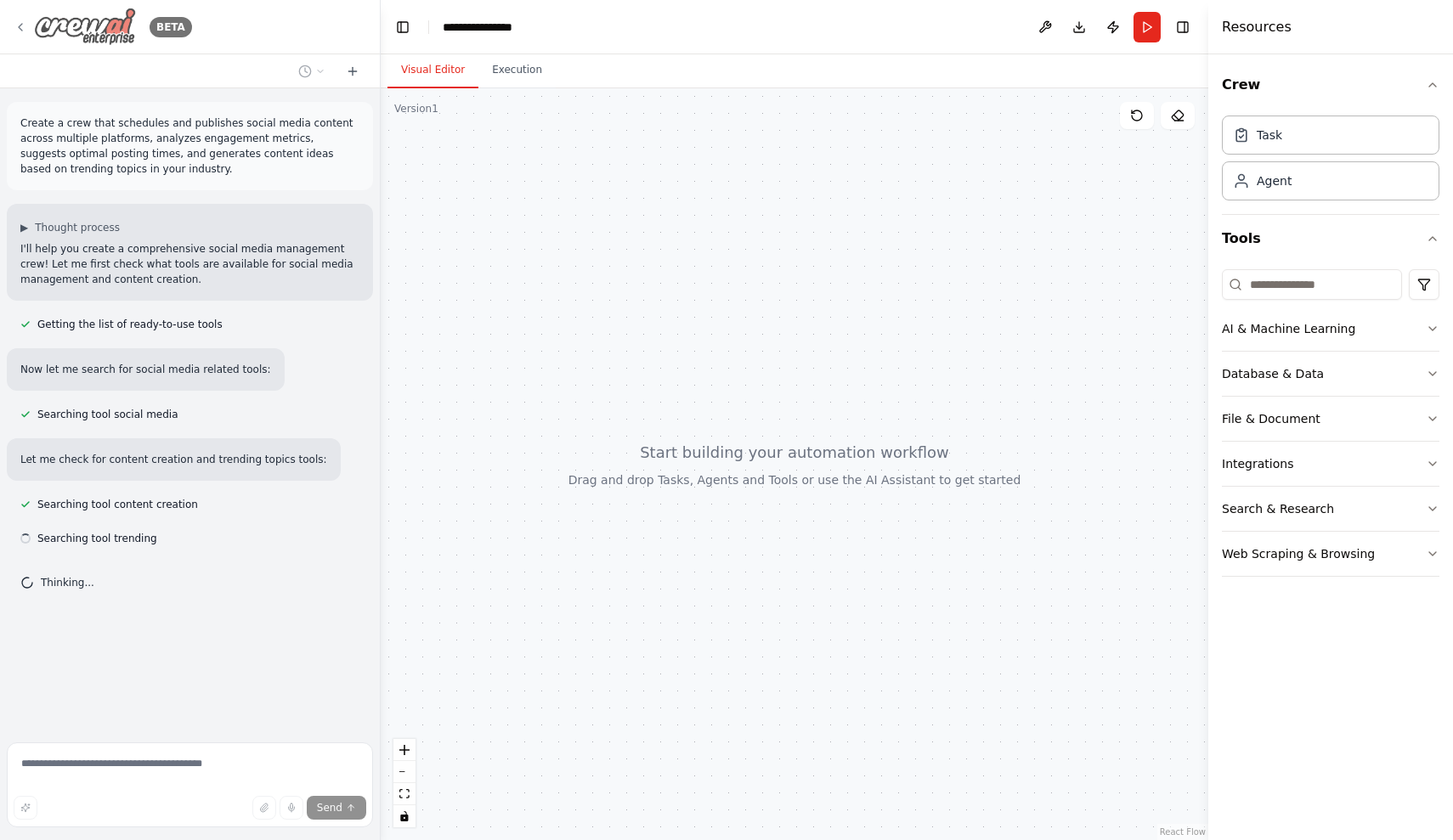
click at [21, 27] on icon at bounding box center [20, 27] width 14 height 14
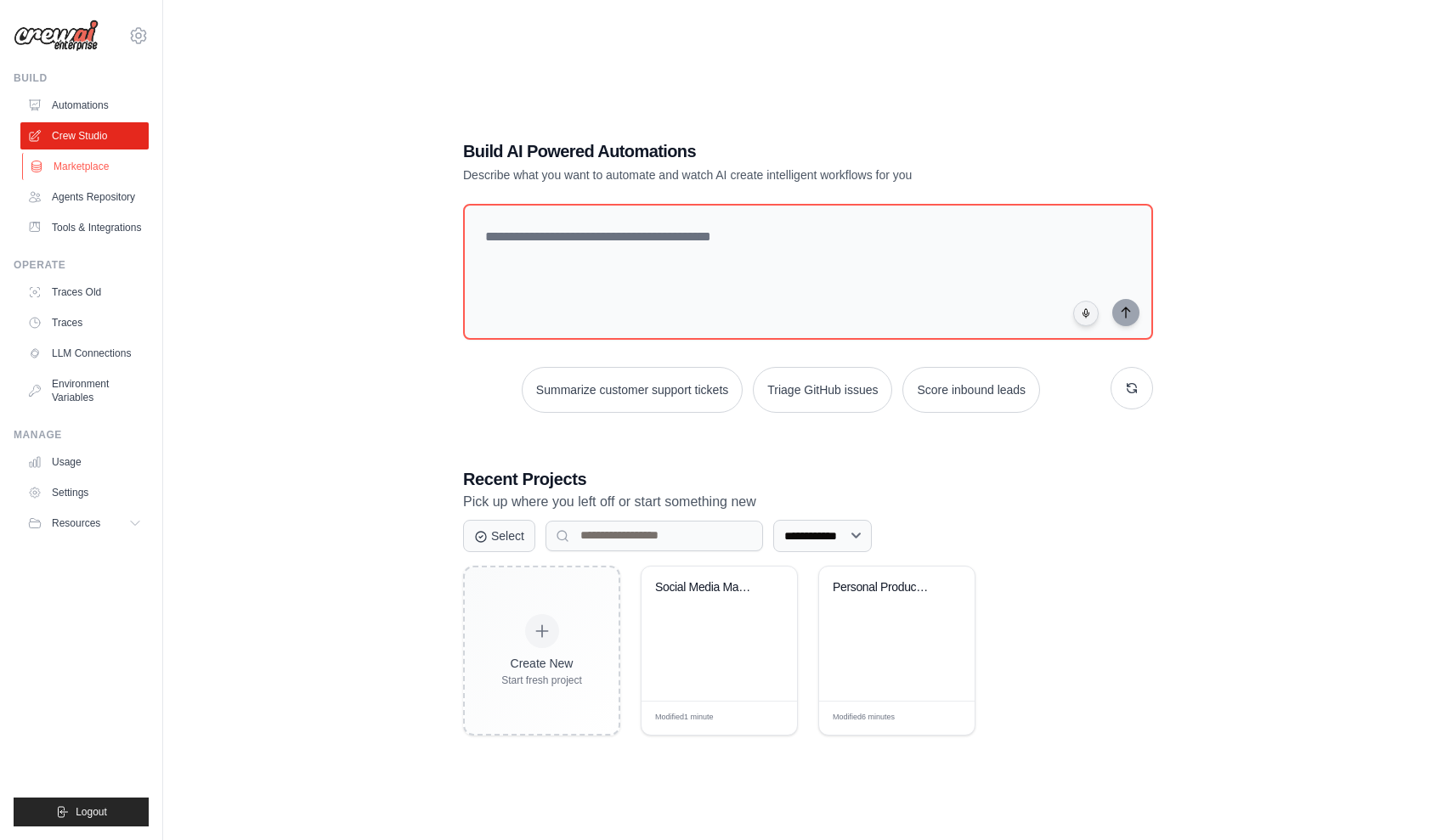
click at [73, 161] on link "Marketplace" at bounding box center [86, 166] width 128 height 27
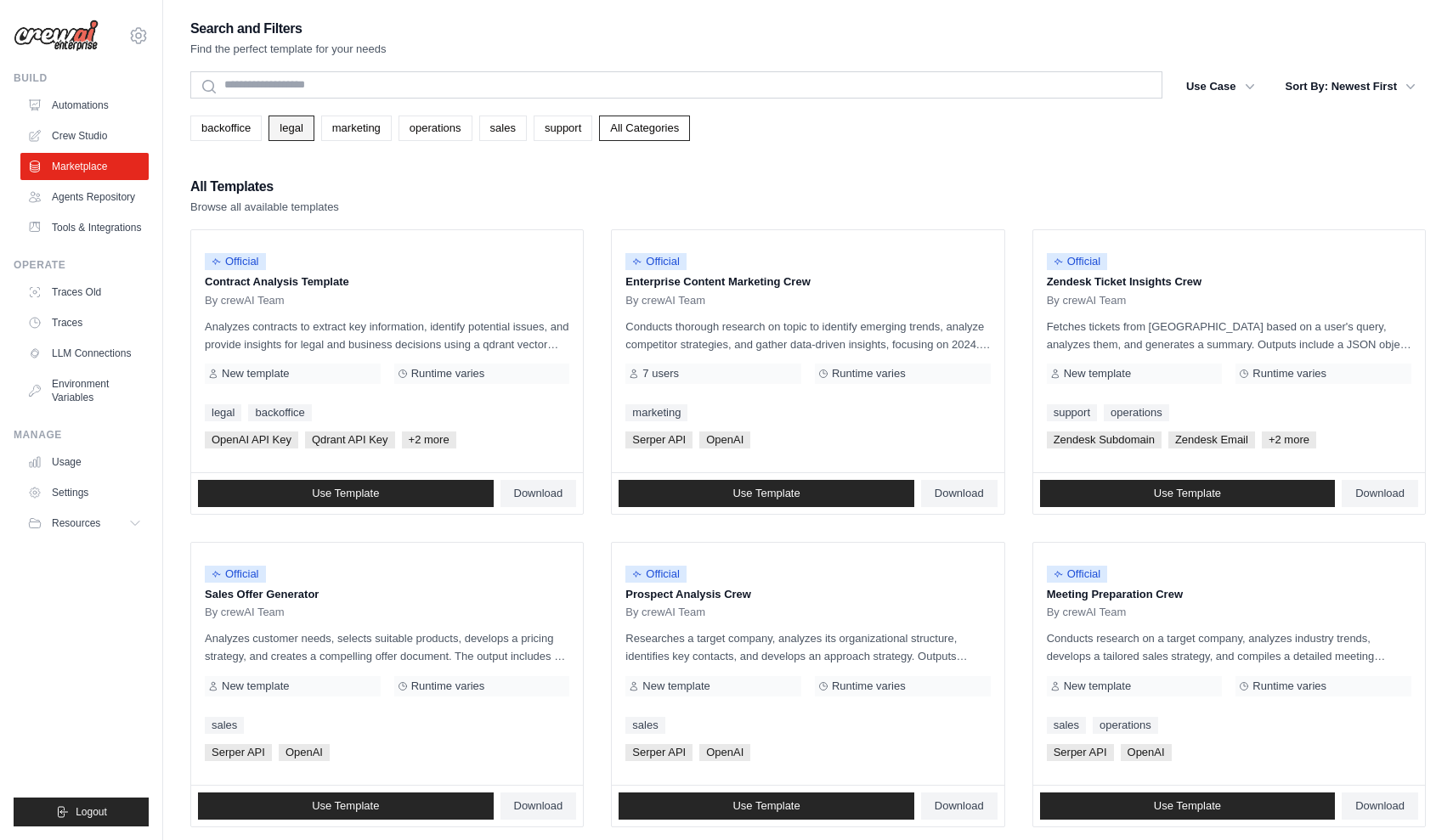
click at [274, 117] on link "legal" at bounding box center [291, 128] width 45 height 25
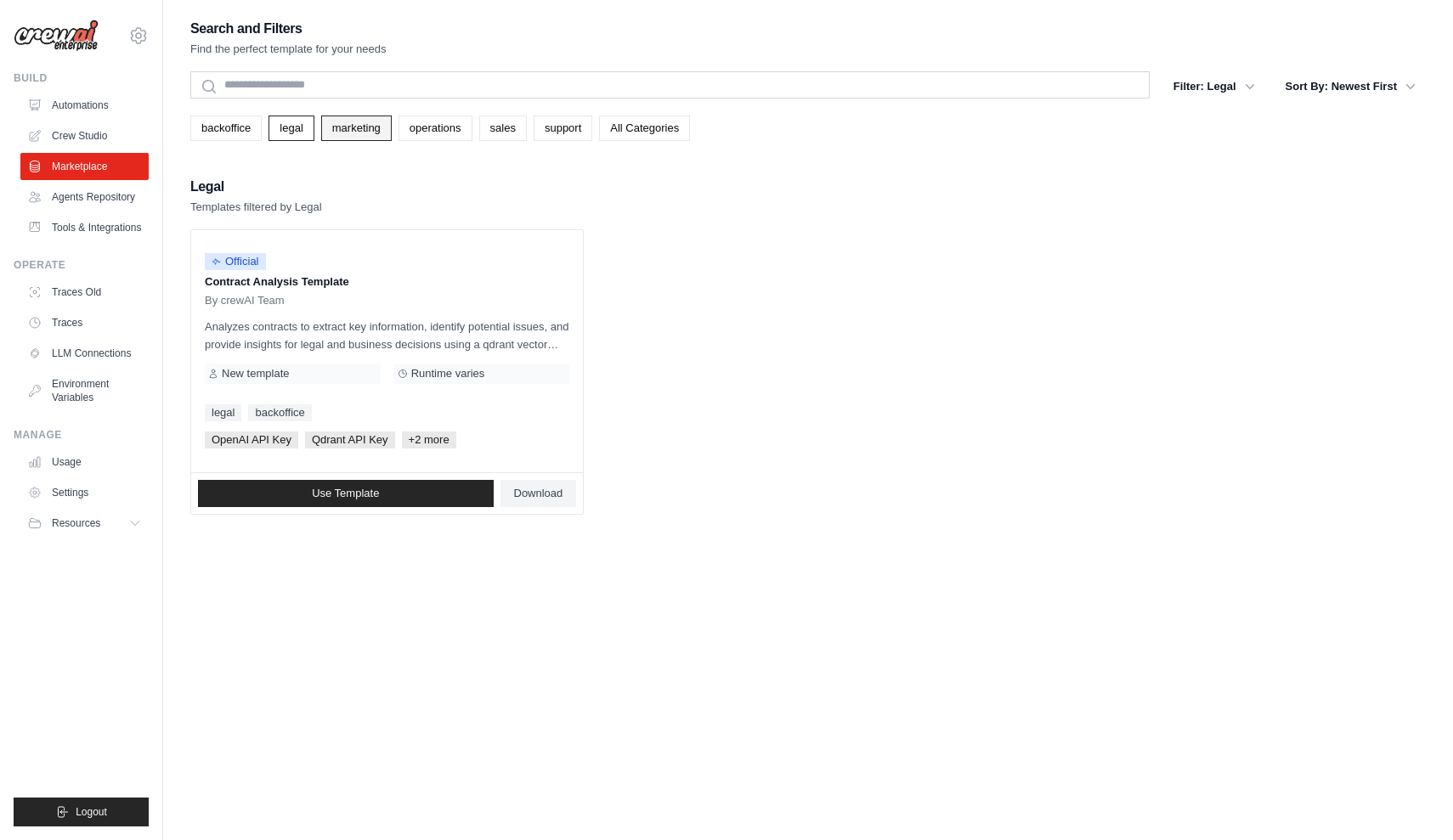
click at [361, 127] on link "marketing" at bounding box center [356, 128] width 71 height 25
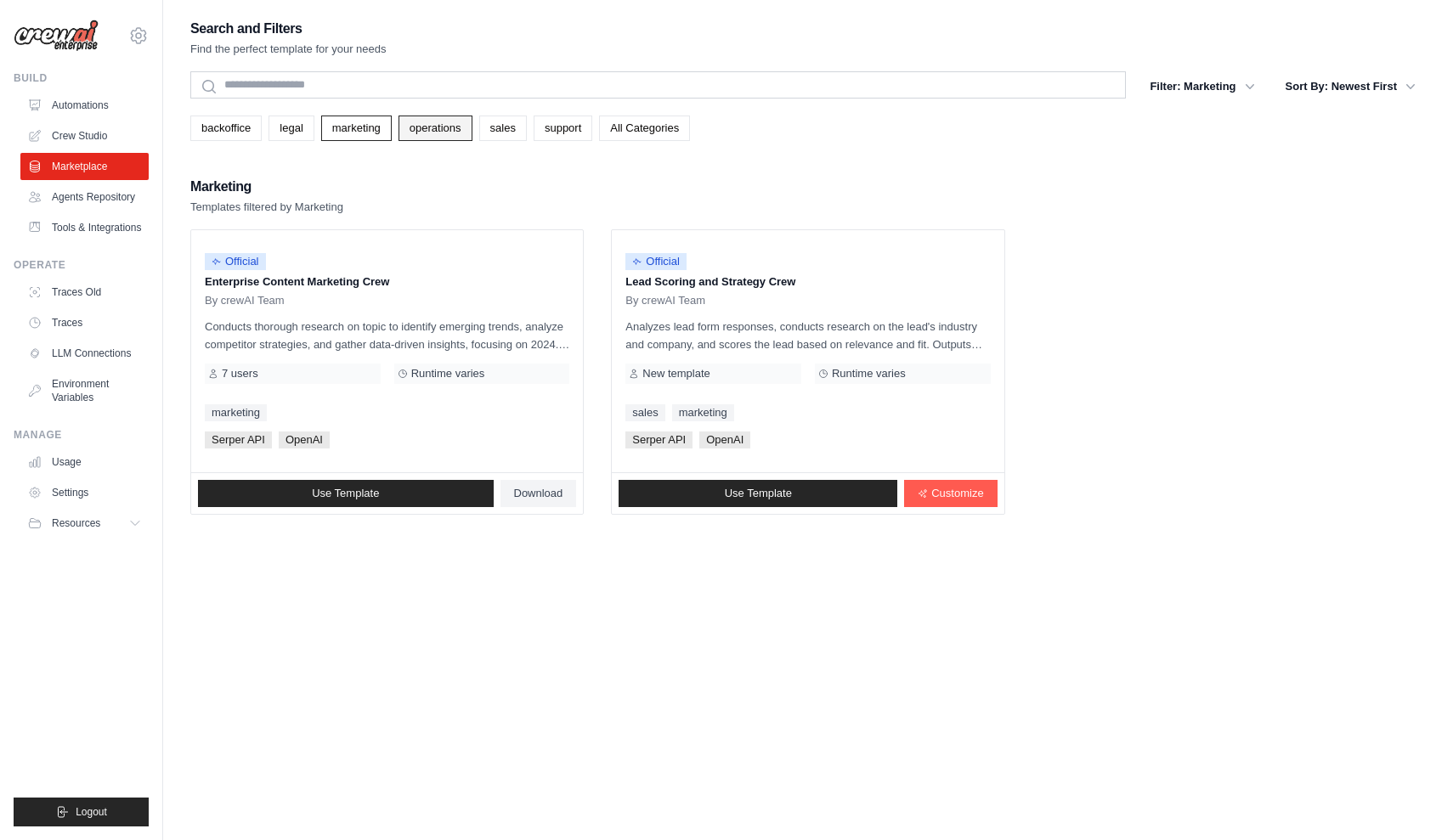
click at [423, 126] on link "operations" at bounding box center [436, 128] width 74 height 25
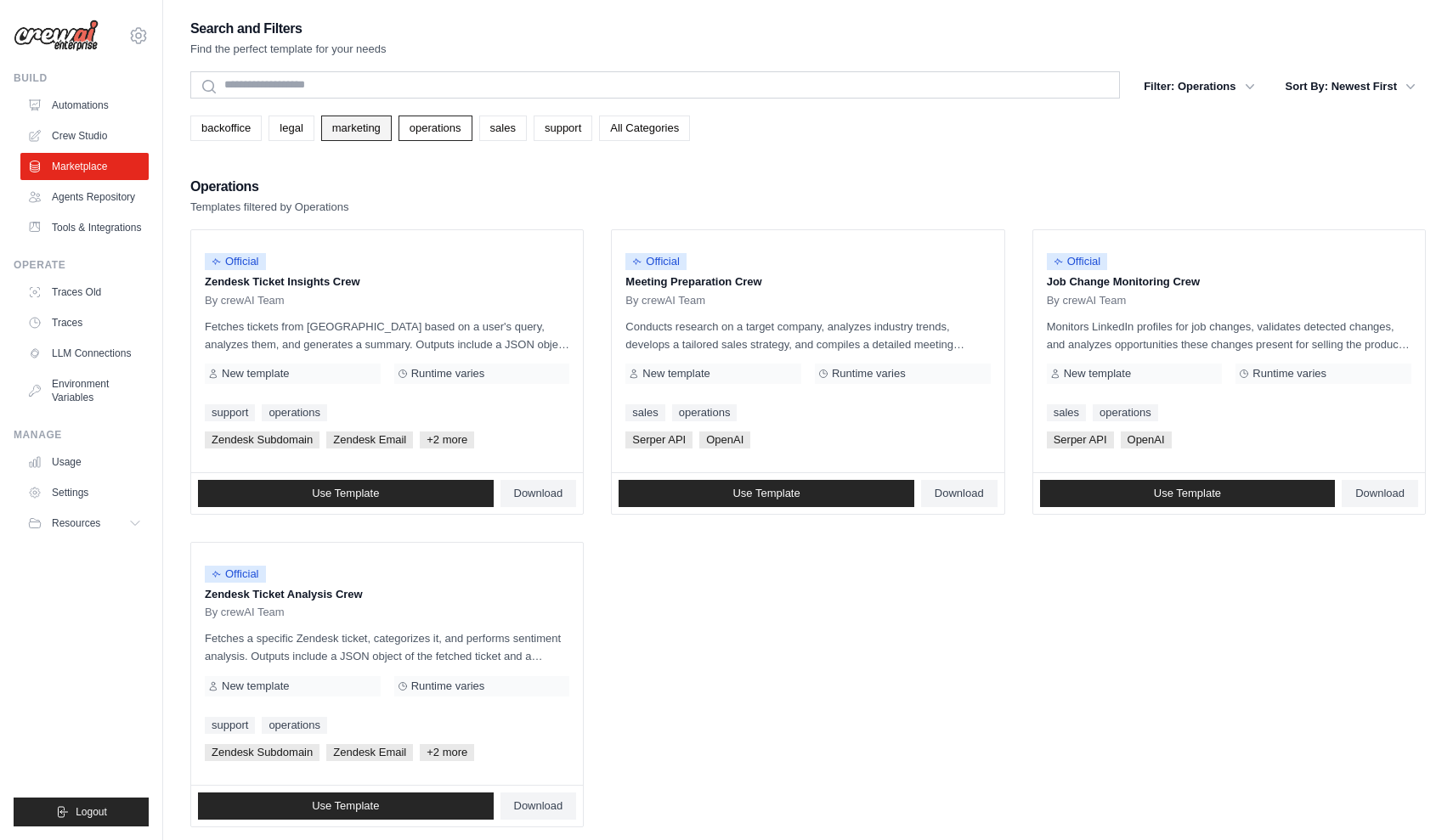
click at [338, 132] on link "marketing" at bounding box center [356, 128] width 71 height 25
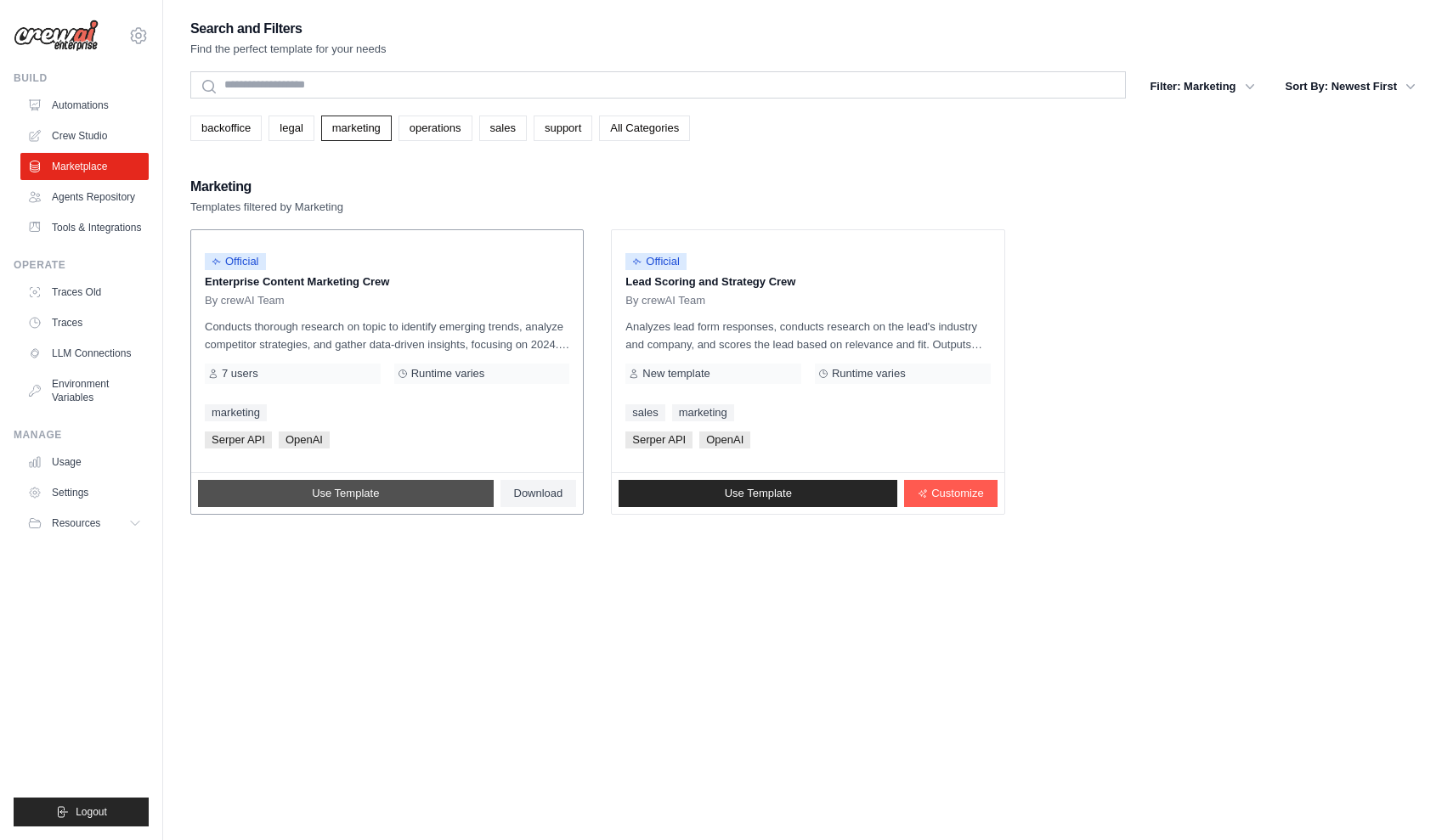
click at [312, 499] on link "Use Template" at bounding box center [346, 494] width 296 height 27
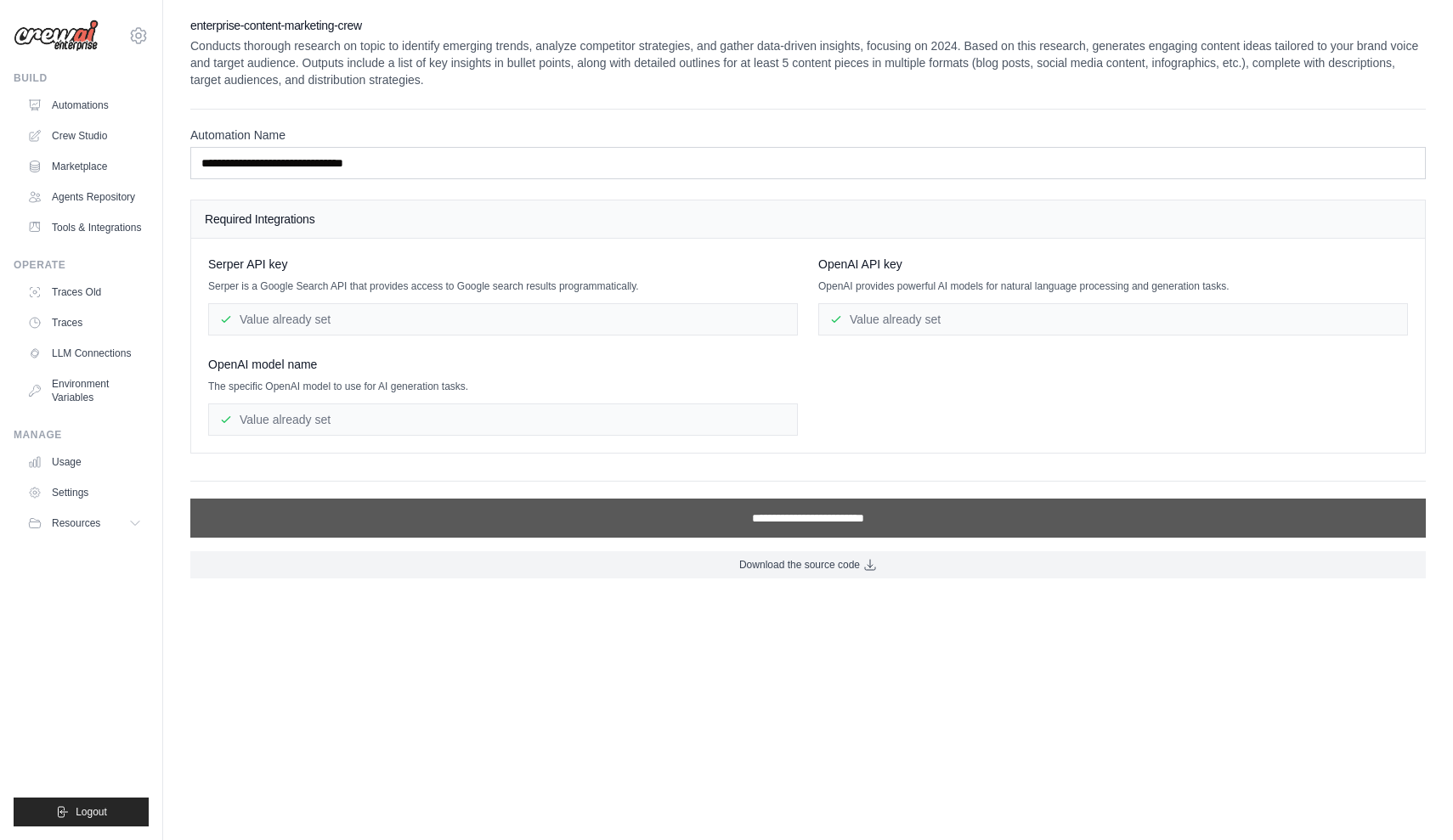
click at [431, 529] on input "**********" at bounding box center [808, 517] width 1236 height 39
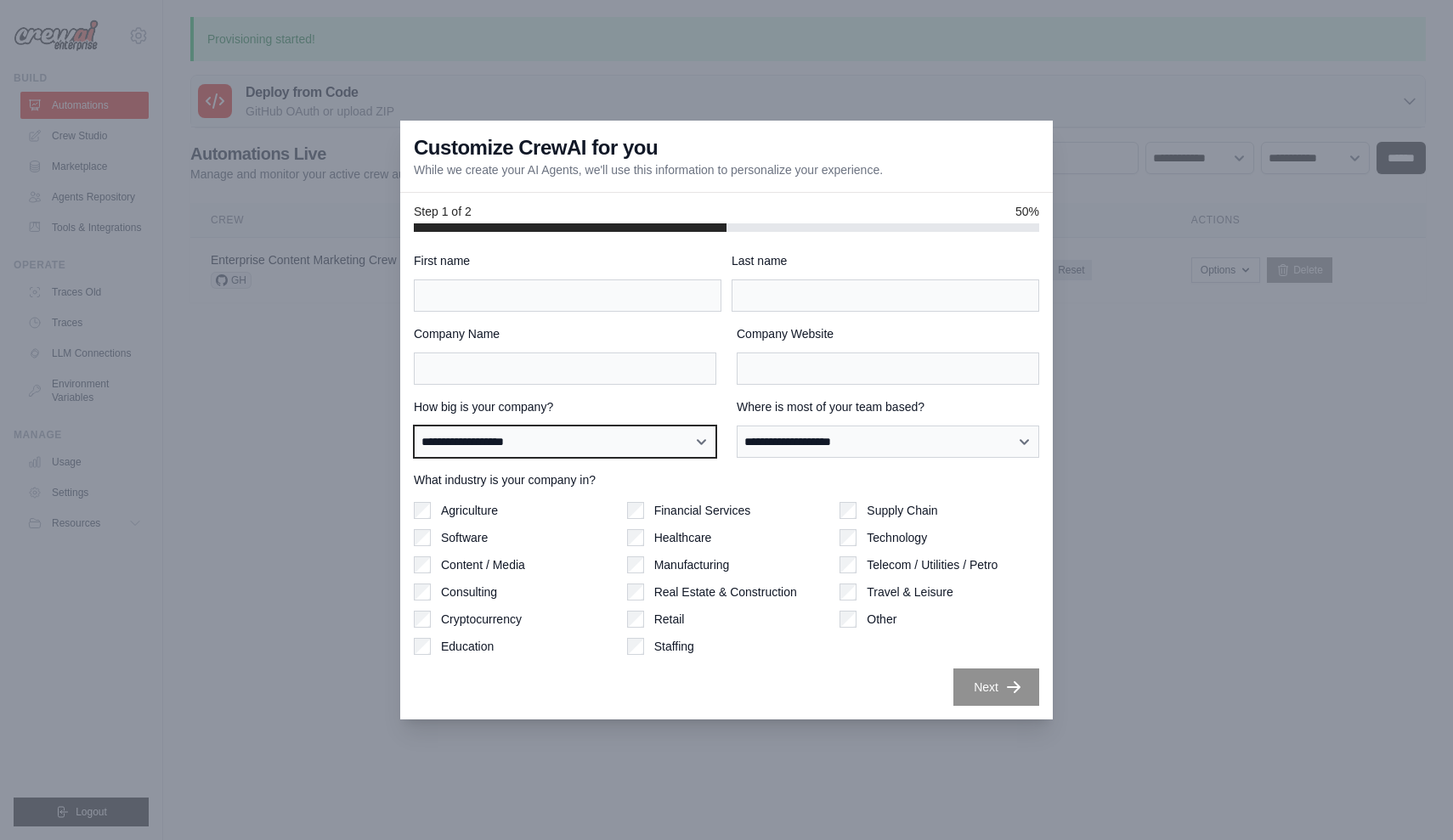
select select "**********"
click at [862, 533] on div "Technology" at bounding box center [939, 537] width 200 height 17
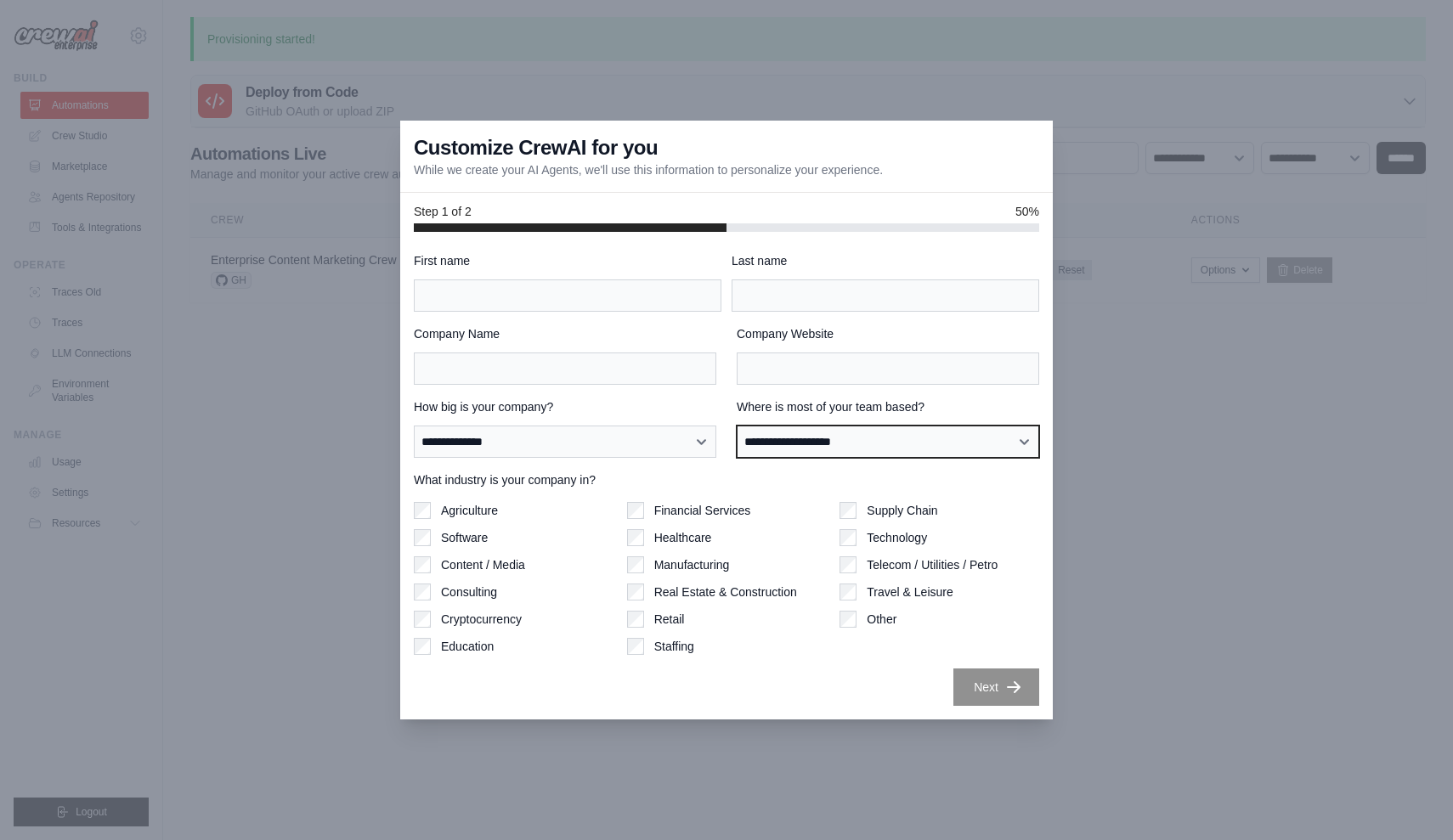
select select "**********"
click at [327, 325] on div at bounding box center [726, 420] width 1453 height 840
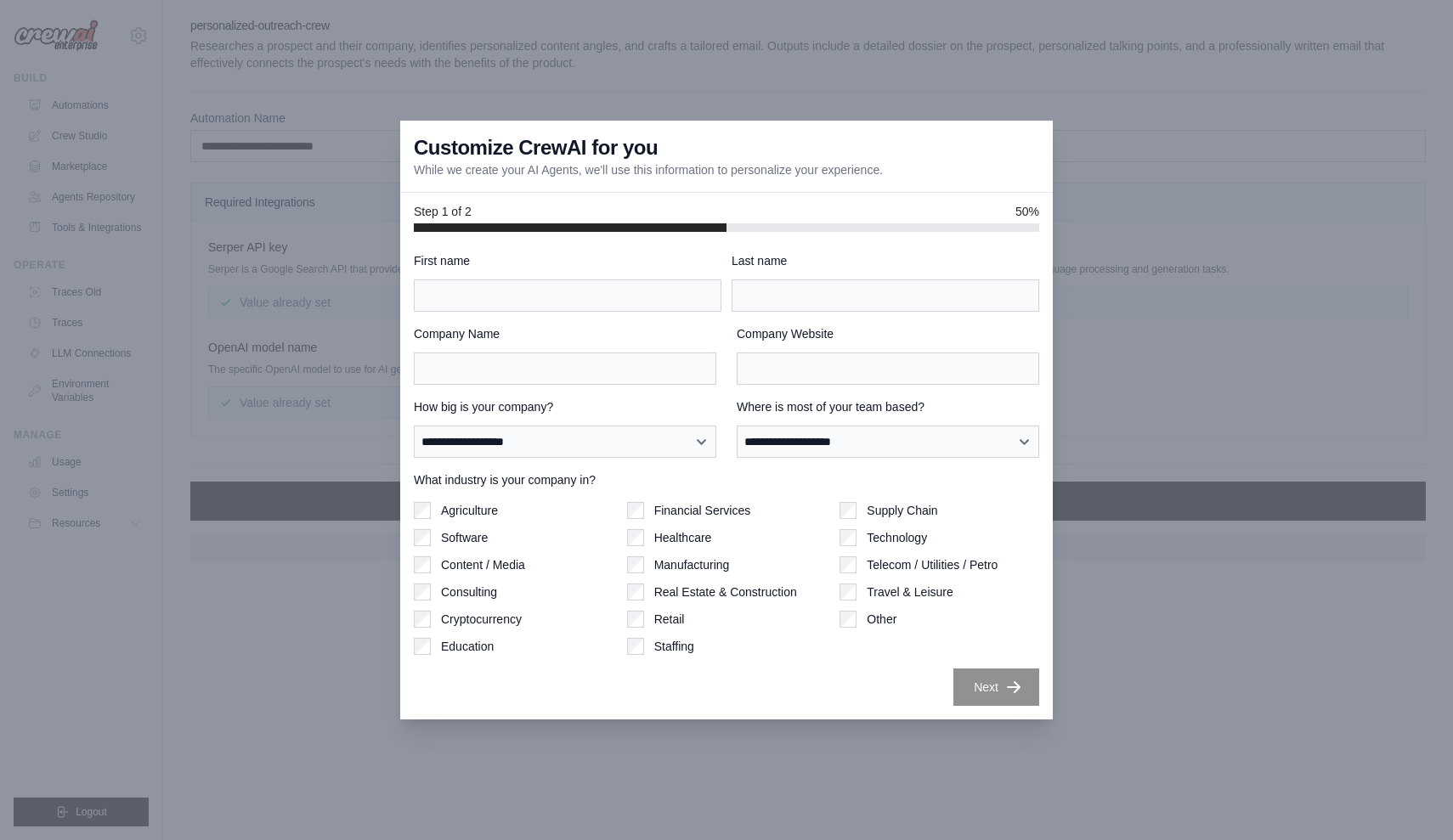
click at [658, 76] on div at bounding box center [726, 420] width 1453 height 840
type input "*"
type input "**"
type input "*****"
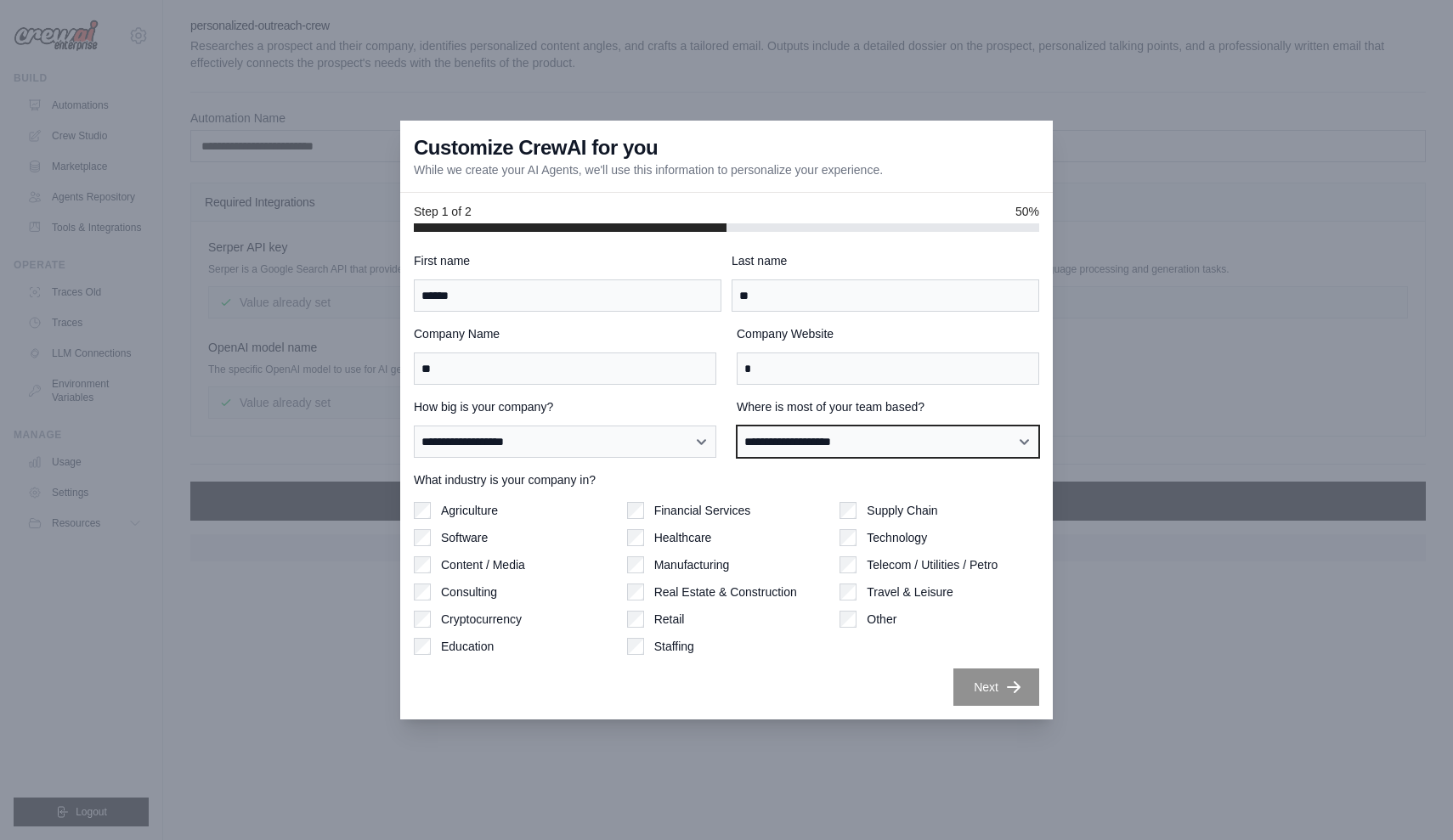
select select "******"
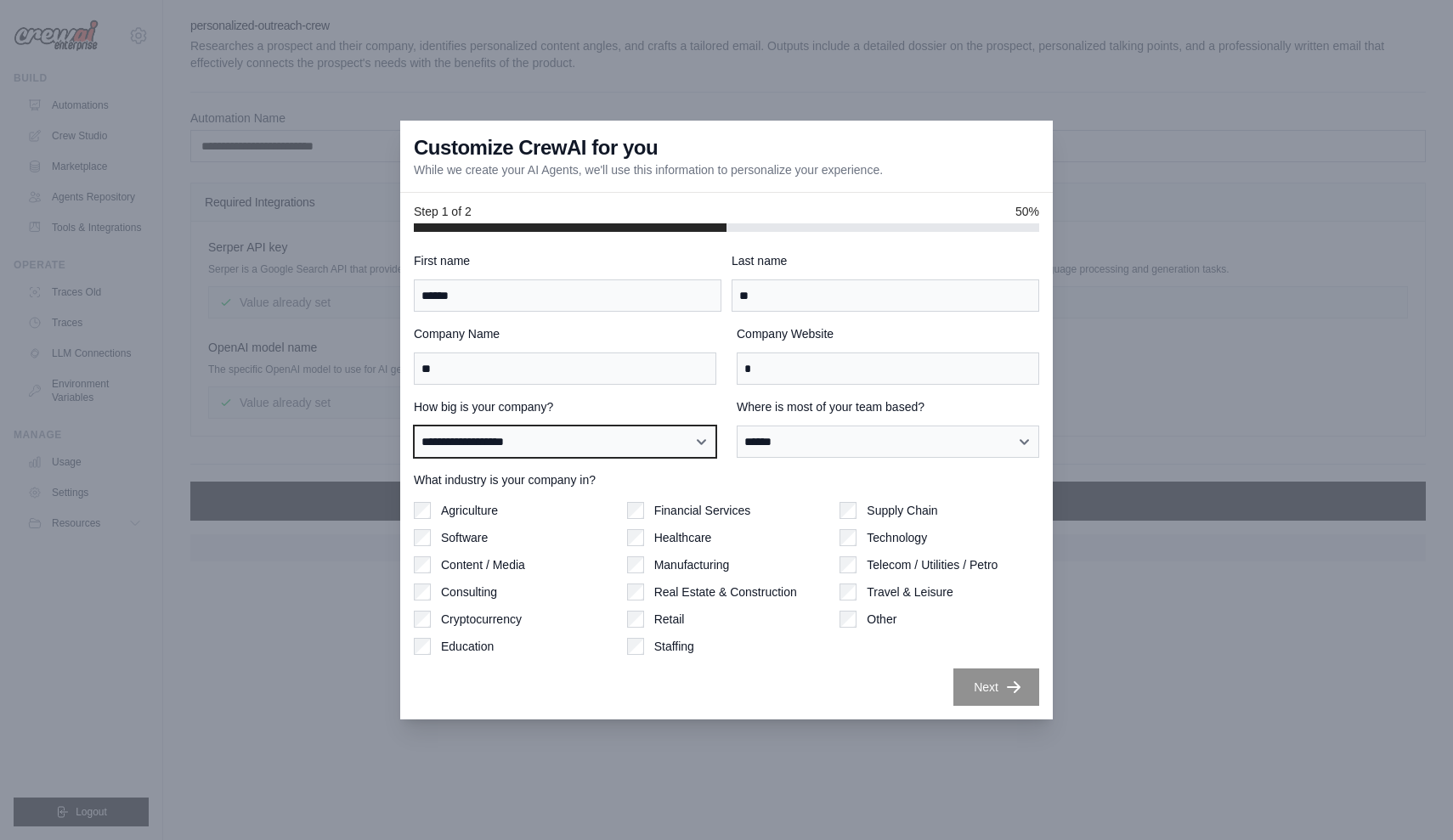
select select "**********"
click at [1001, 690] on button "Next" at bounding box center [996, 685] width 86 height 37
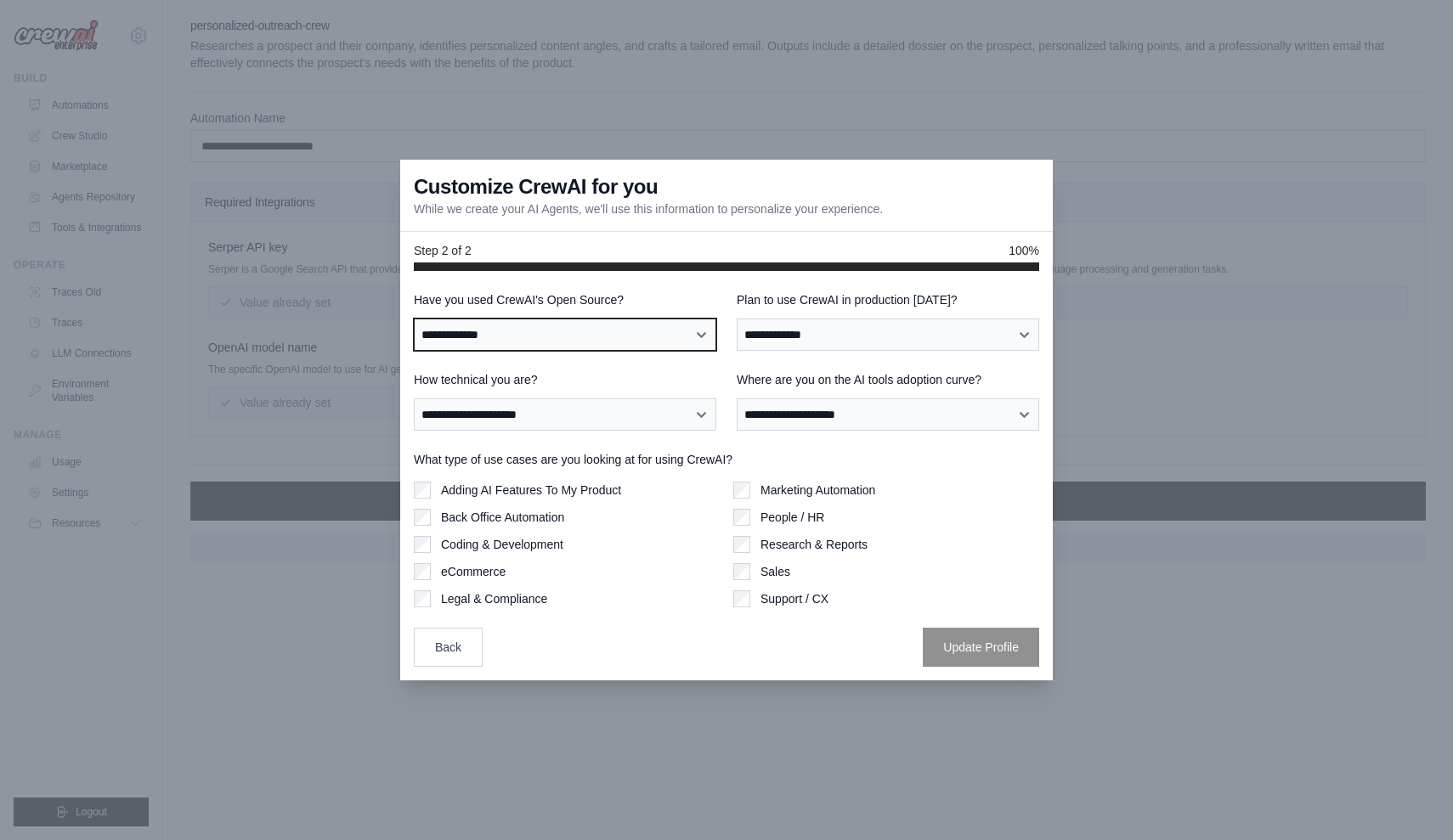
select select "**"
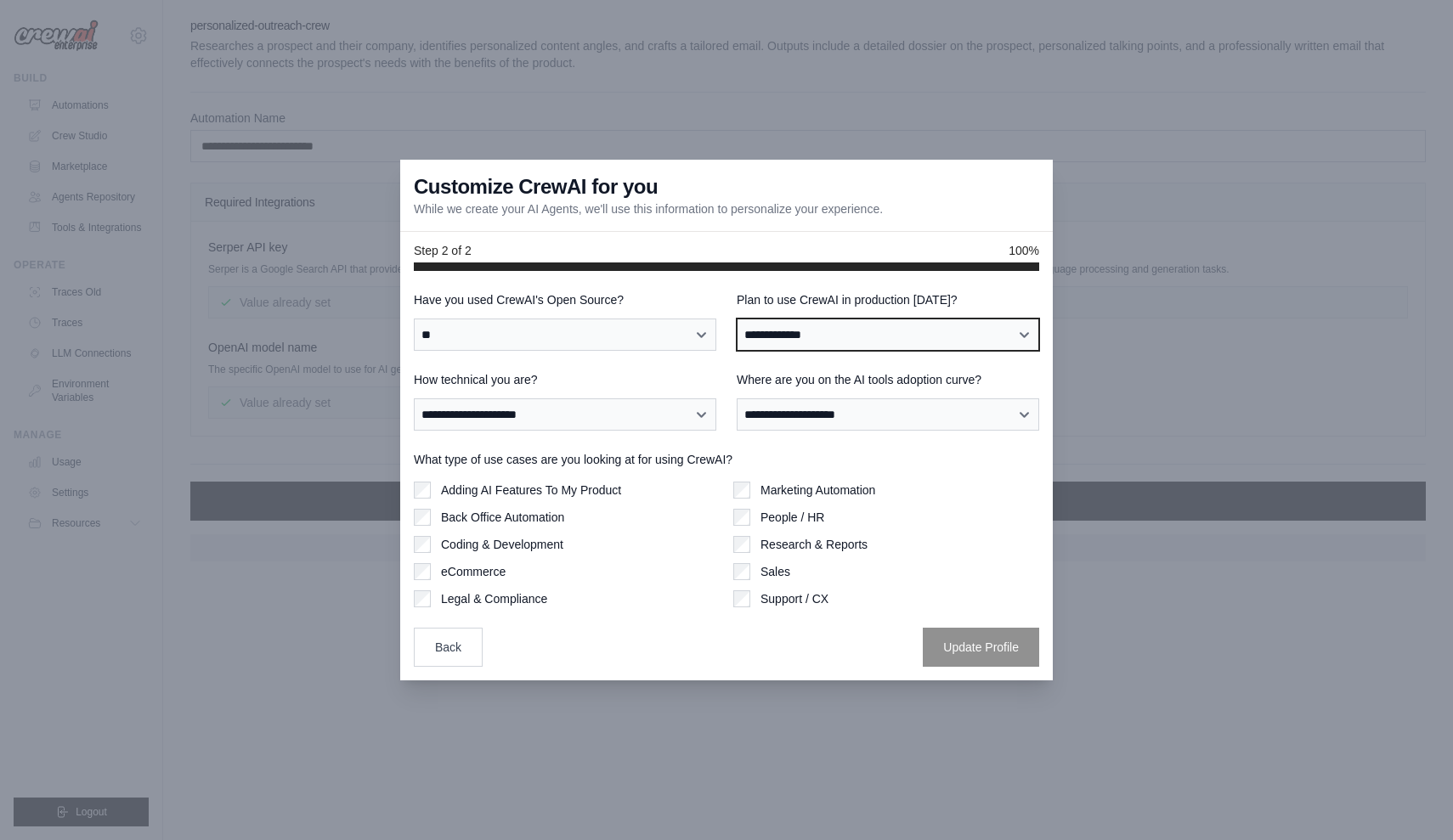
select select "*****"
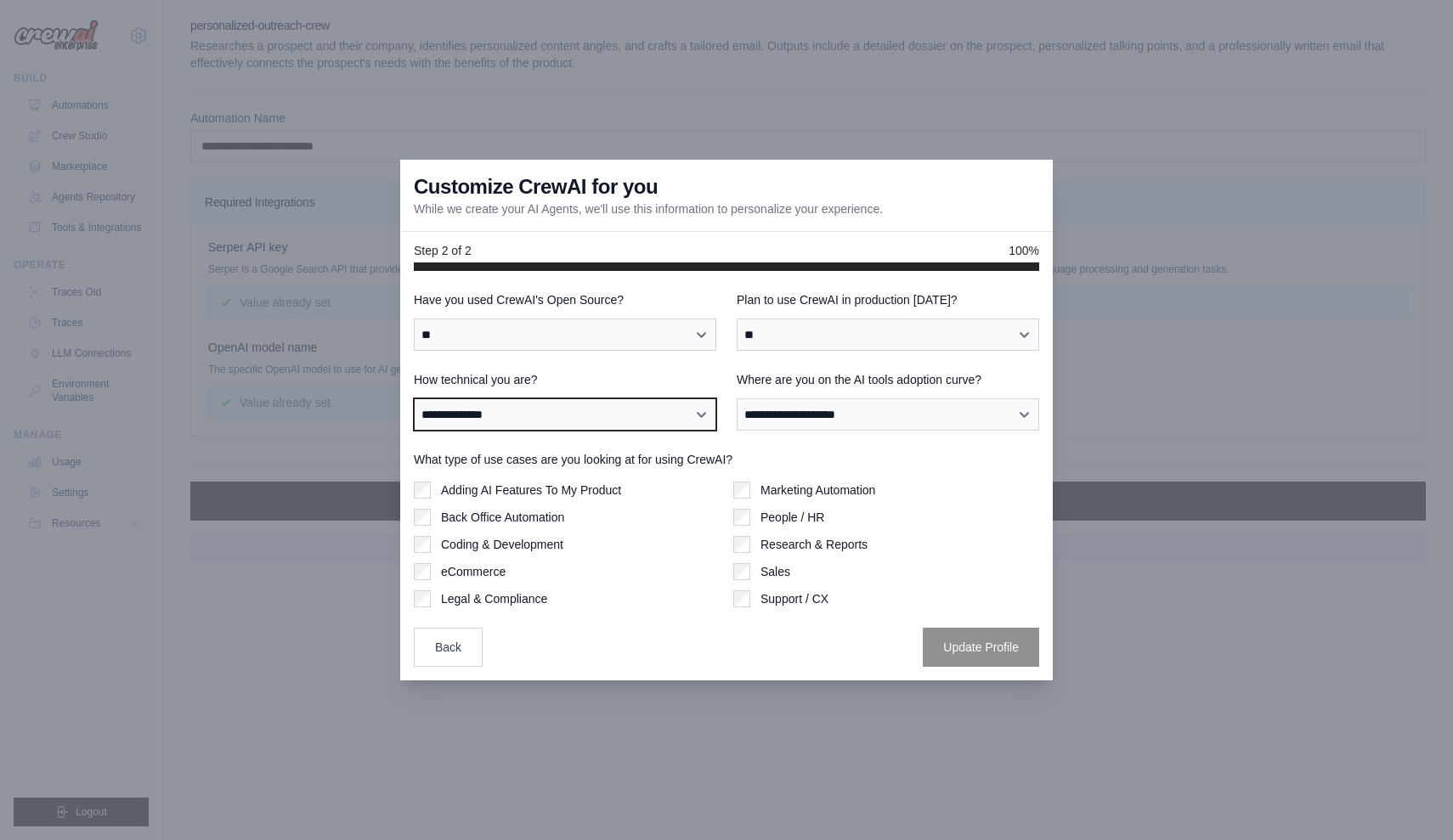
select select "**********"
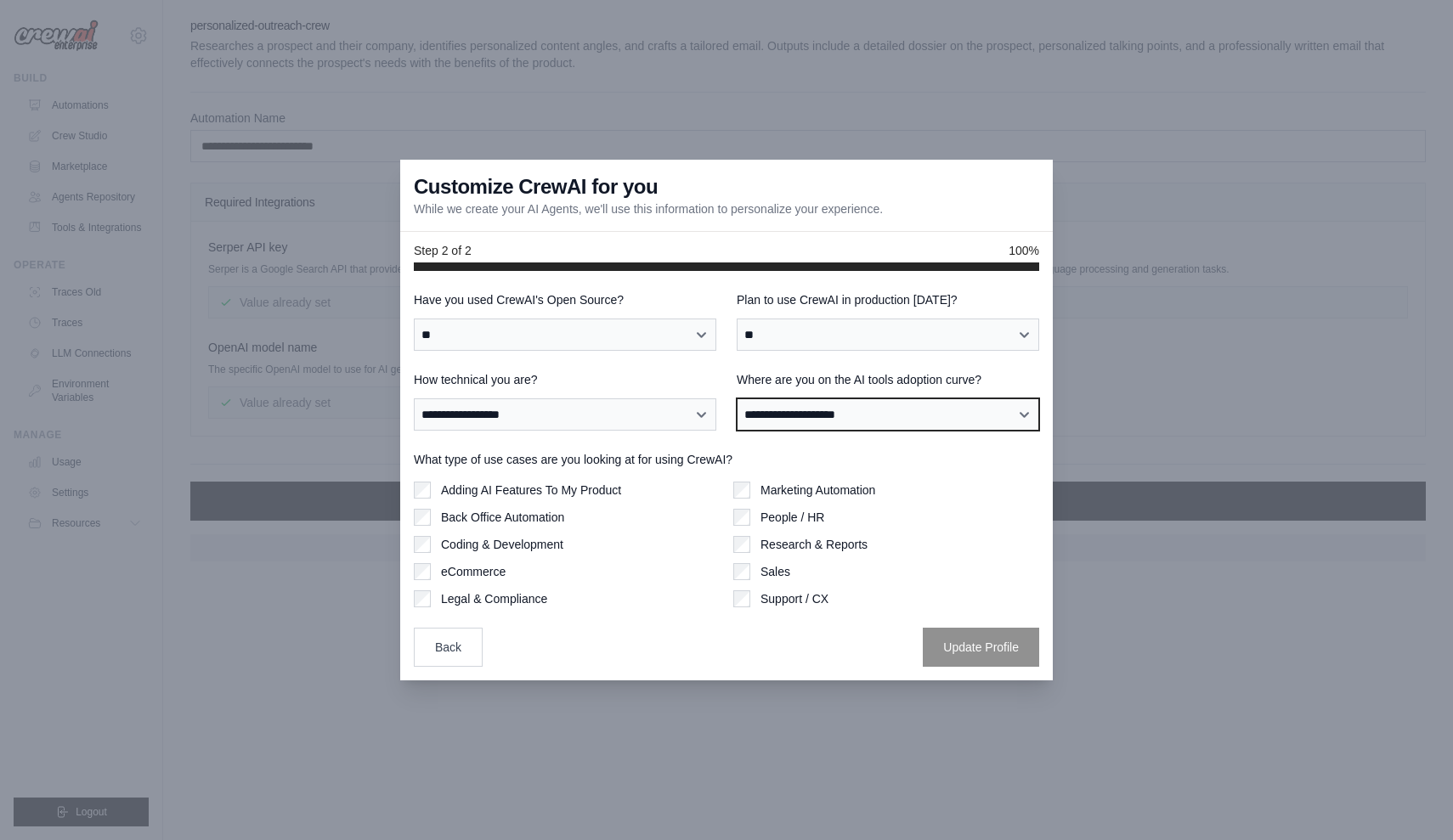
select select "**********"
click at [533, 492] on label "Adding AI Features To My Product" at bounding box center [531, 490] width 180 height 17
click at [947, 642] on button "Update Profile" at bounding box center [981, 646] width 117 height 39
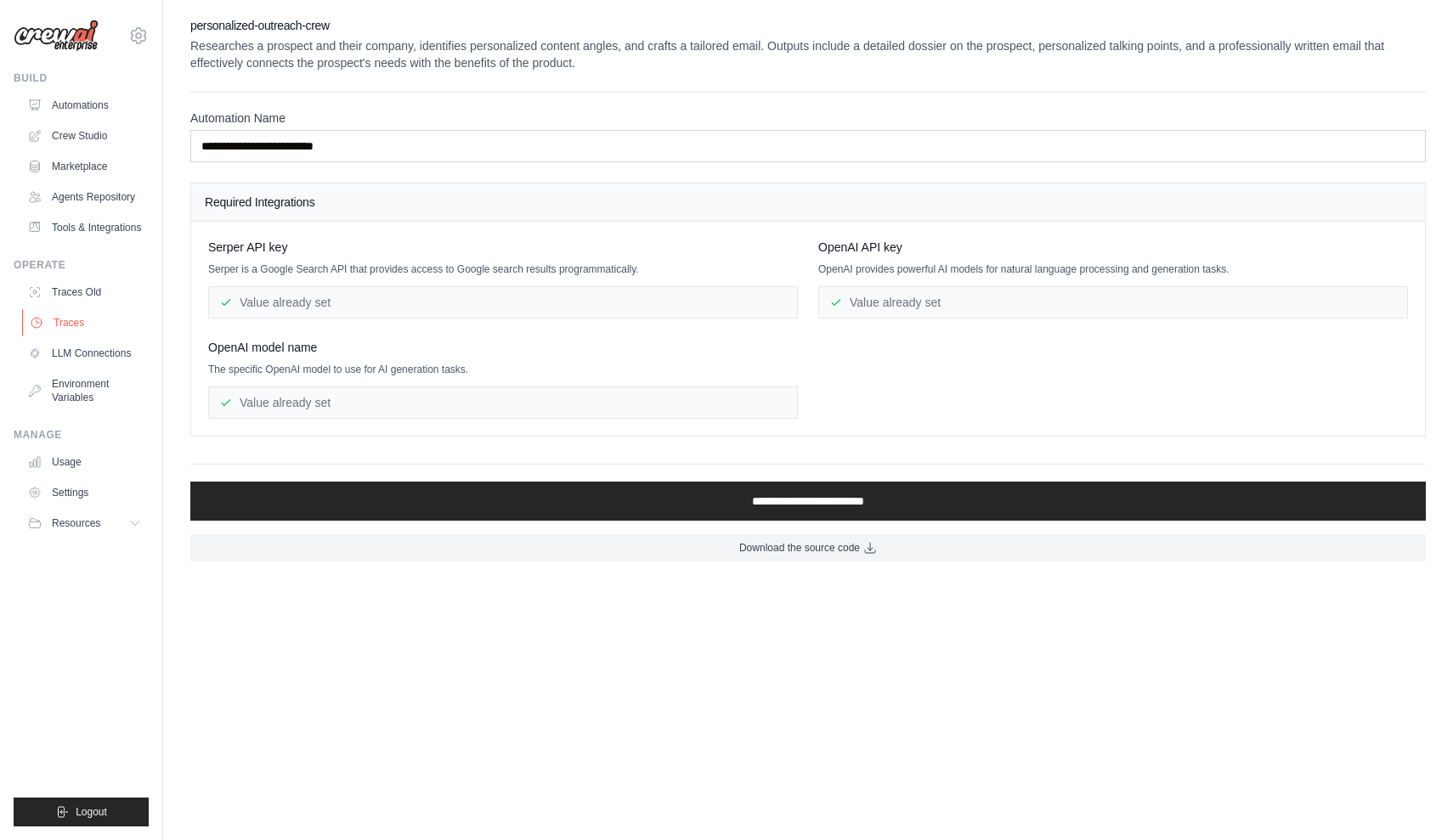
click at [88, 312] on link "Traces" at bounding box center [86, 323] width 128 height 27
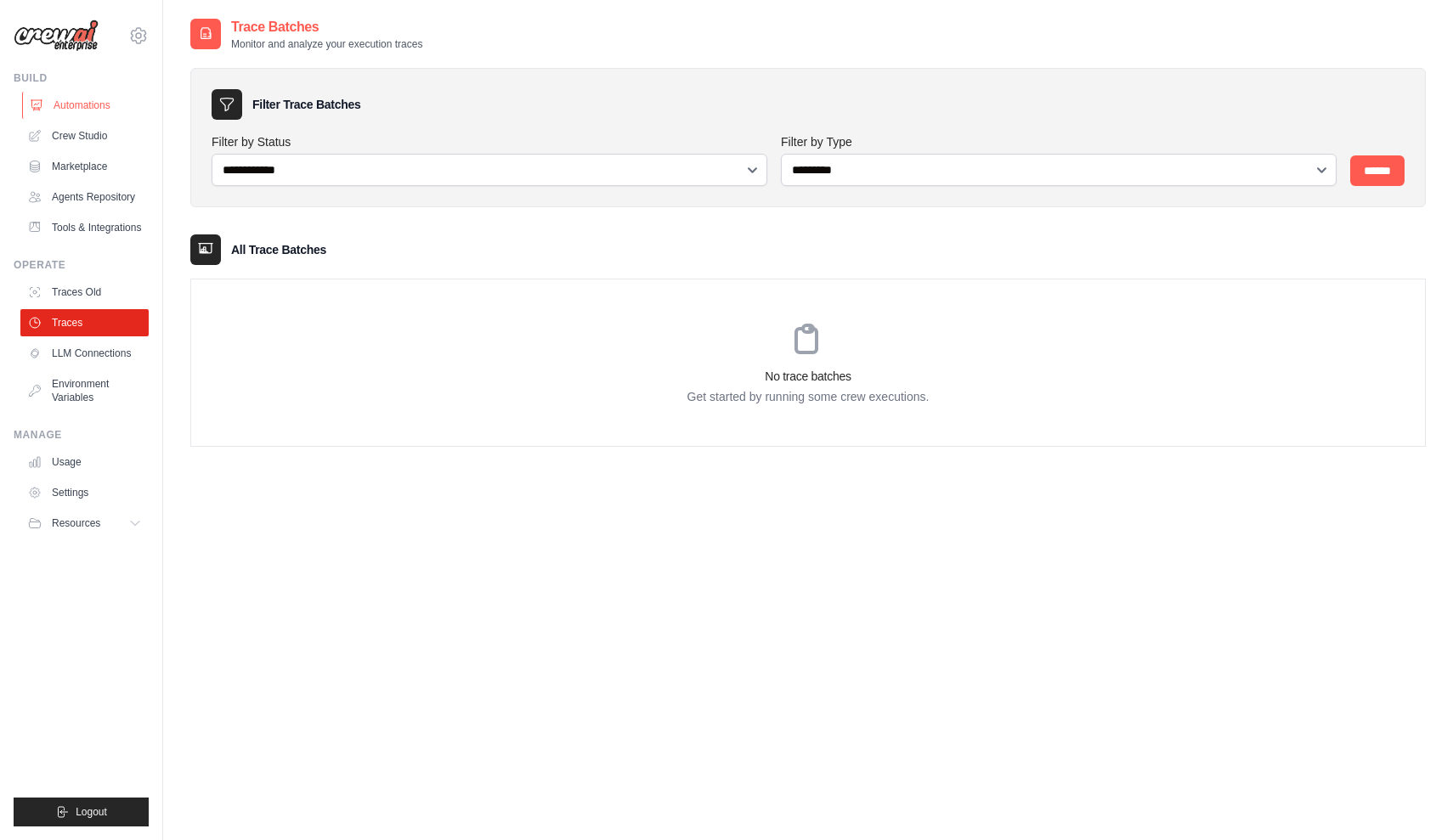
click at [58, 100] on link "Automations" at bounding box center [86, 105] width 128 height 27
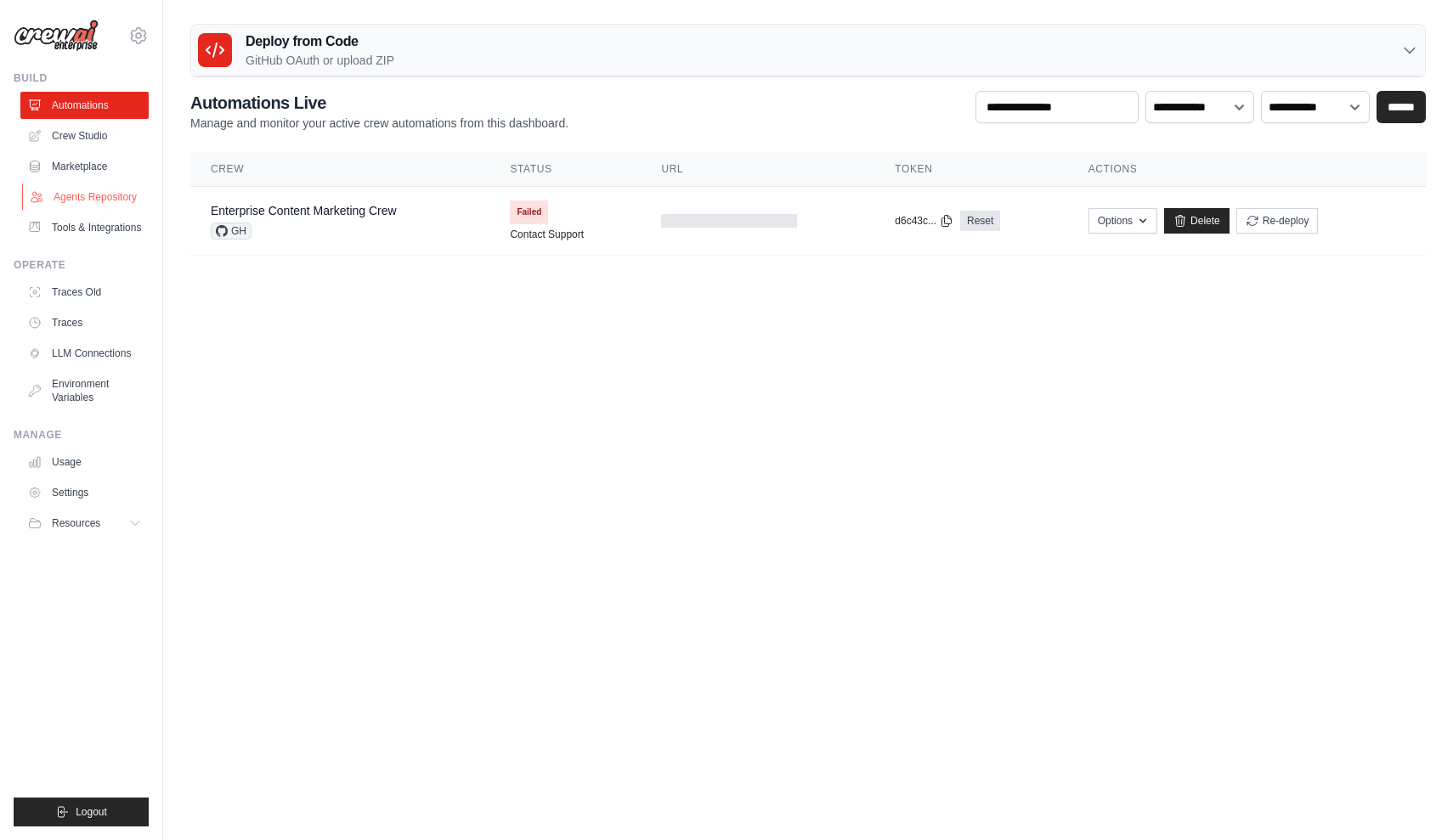
click at [79, 193] on link "Agents Repository" at bounding box center [86, 197] width 128 height 27
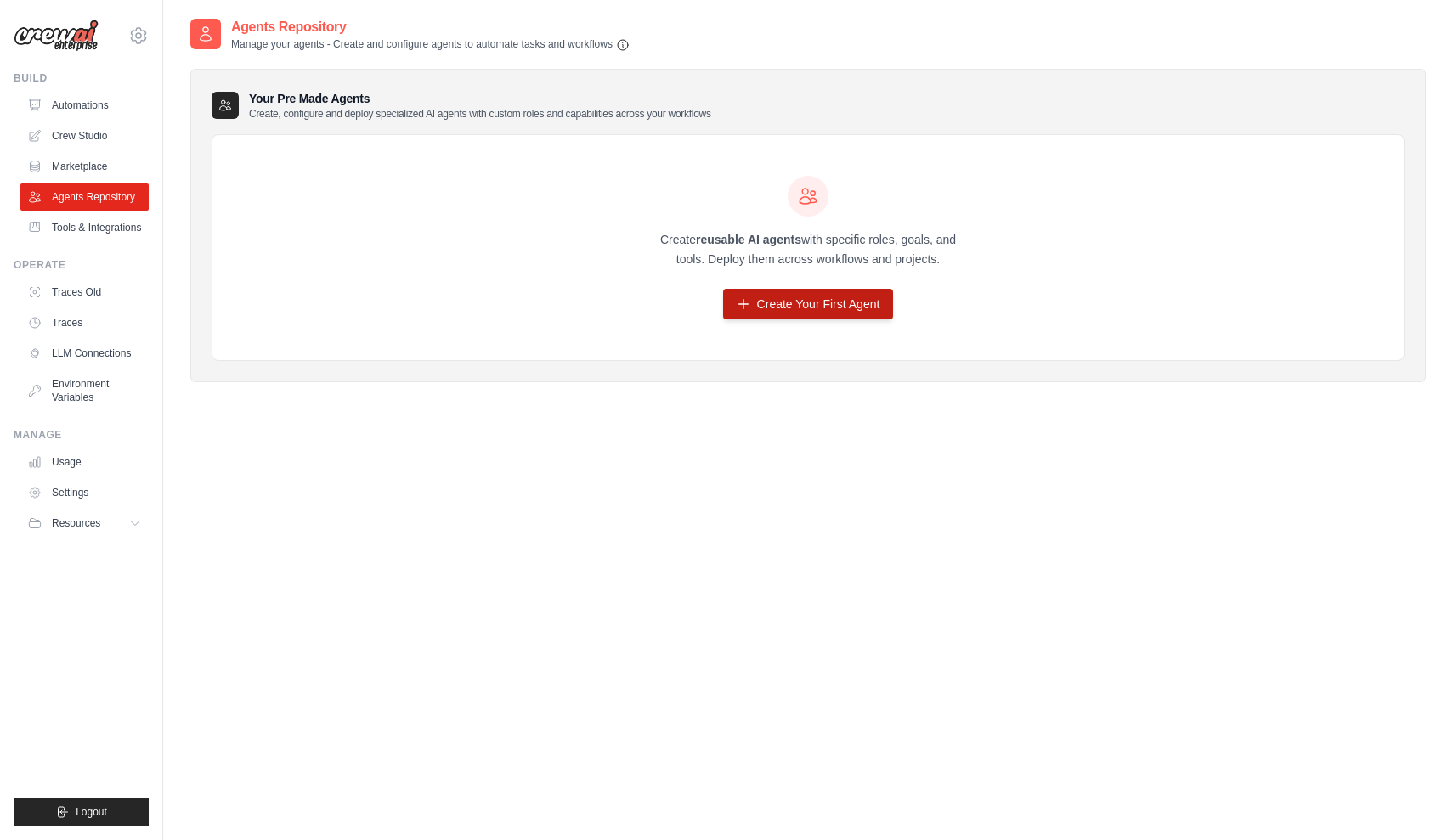
click at [781, 316] on link "Create Your First Agent" at bounding box center [808, 304] width 171 height 31
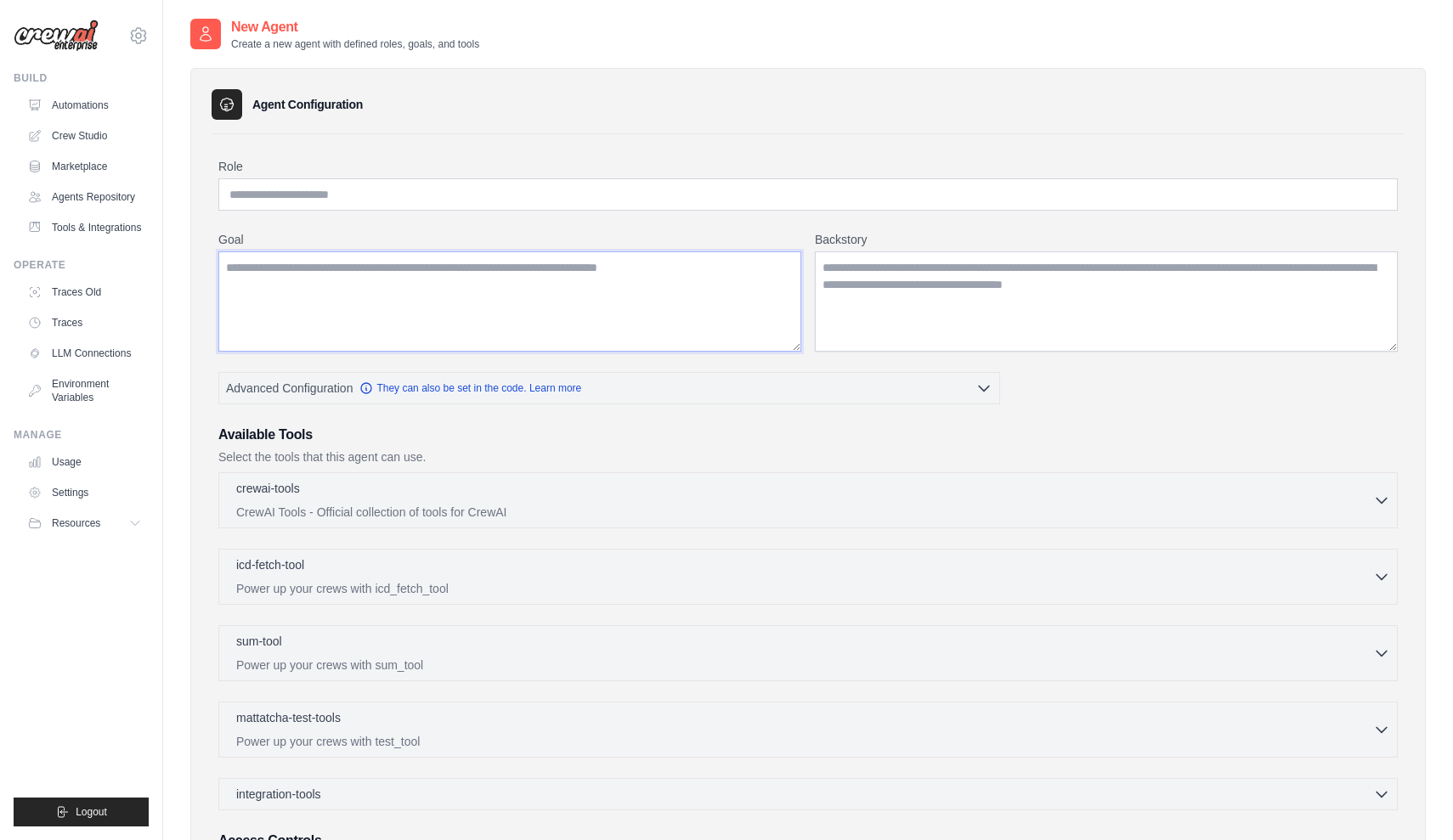
click at [774, 301] on textarea "Goal" at bounding box center [509, 301] width 583 height 100
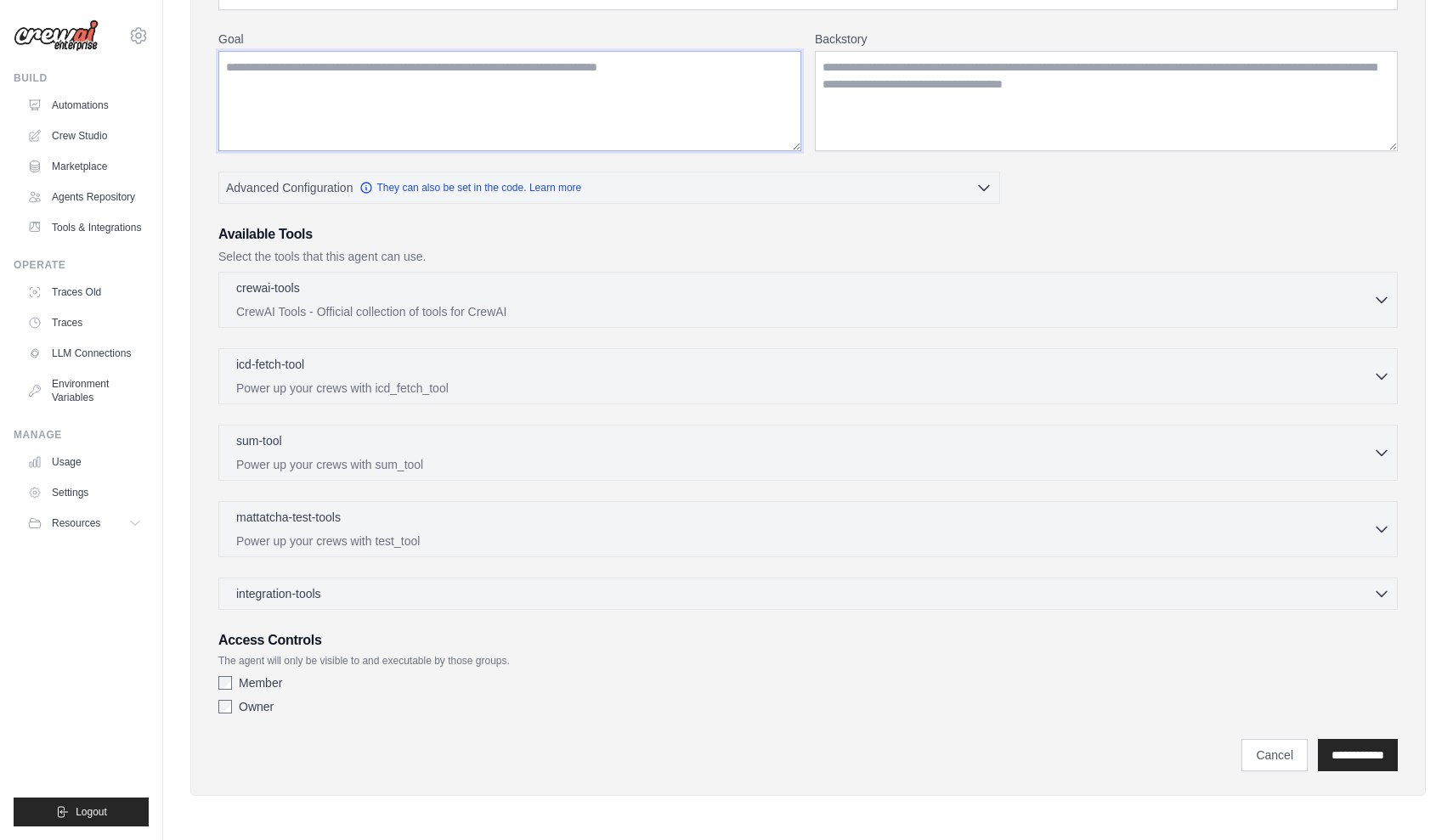
scroll to position [201, 0]
click at [335, 520] on p "mattatcha-test-tools" at bounding box center [289, 516] width 105 height 17
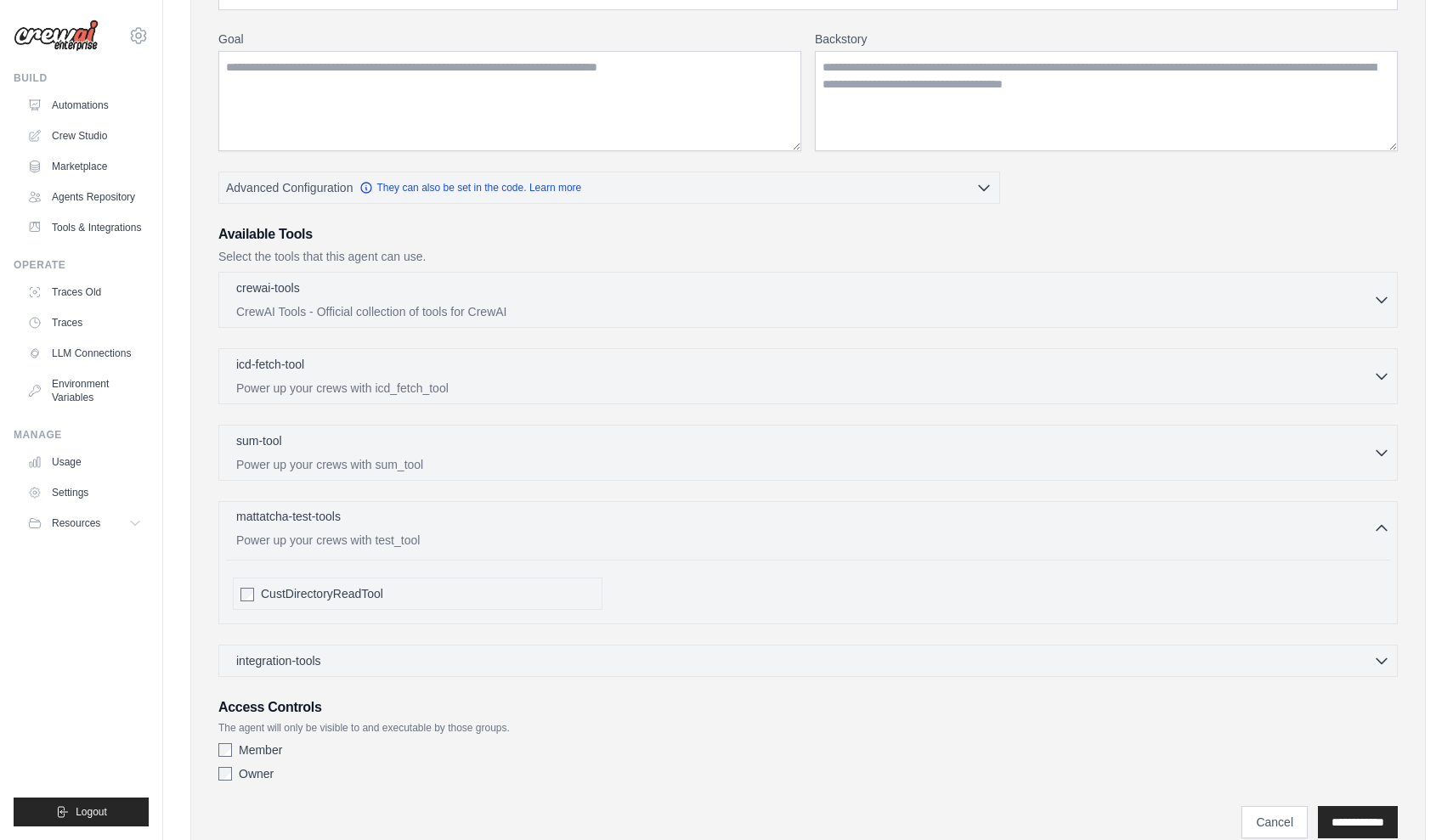
click at [335, 520] on p "mattatcha-test-tools" at bounding box center [289, 516] width 105 height 17
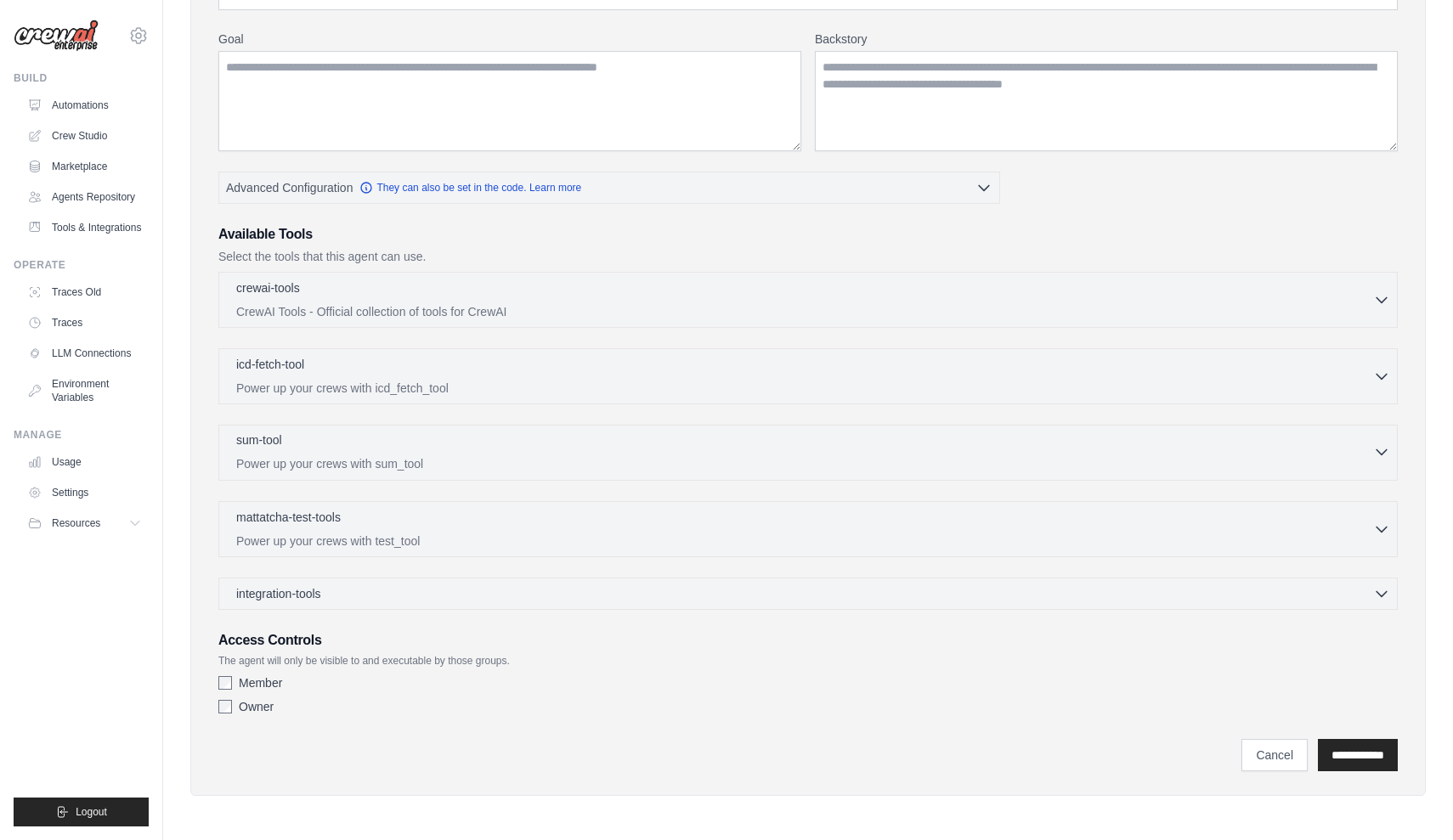
click at [343, 463] on p "Power up your crews with sum_tool" at bounding box center [804, 464] width 1137 height 17
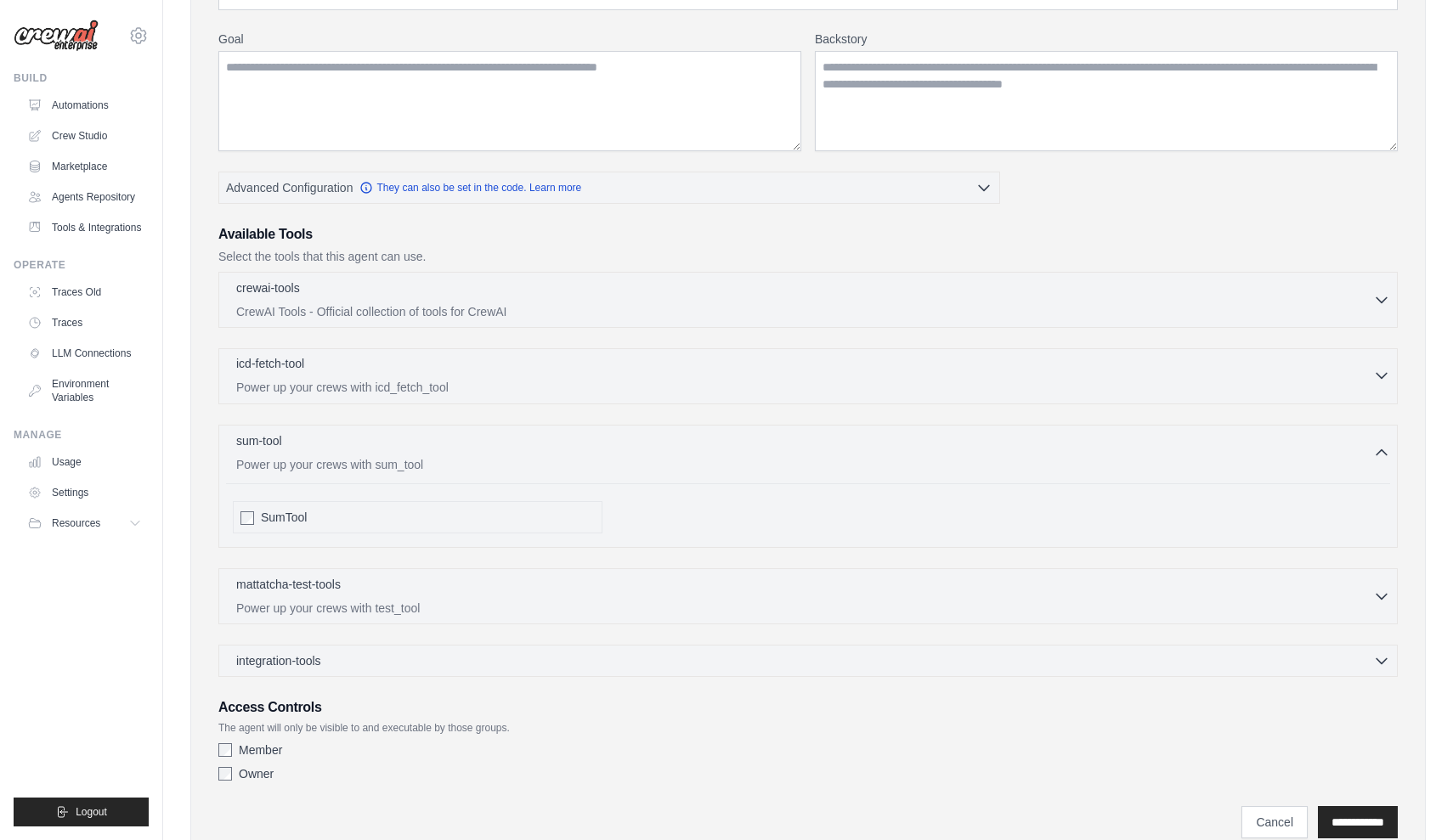
click at [364, 372] on div "icd-fetch-tool 0 selected" at bounding box center [804, 365] width 1137 height 21
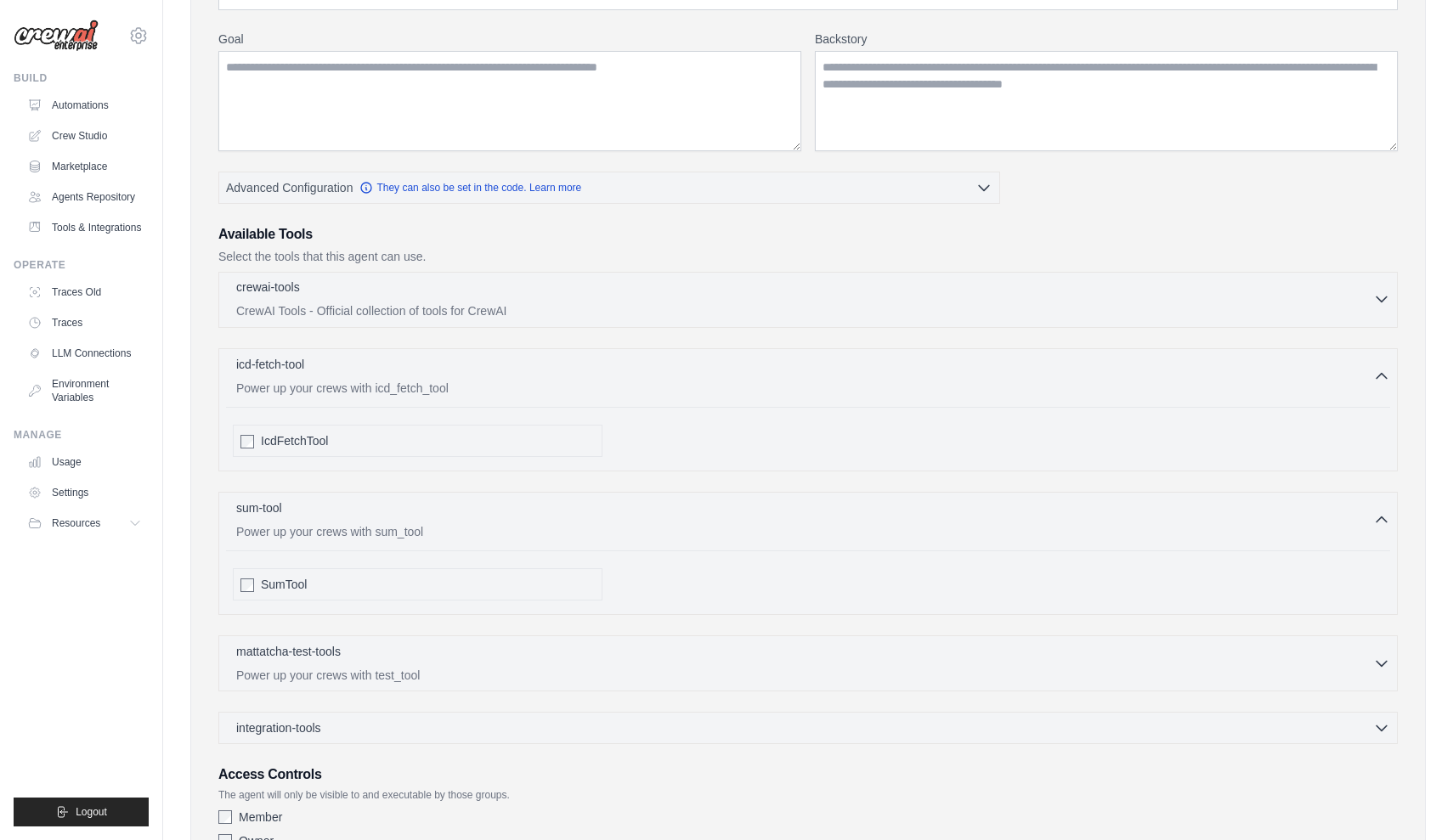
click at [382, 309] on p "CrewAI Tools - Official collection of tools for CrewAI" at bounding box center [804, 310] width 1137 height 17
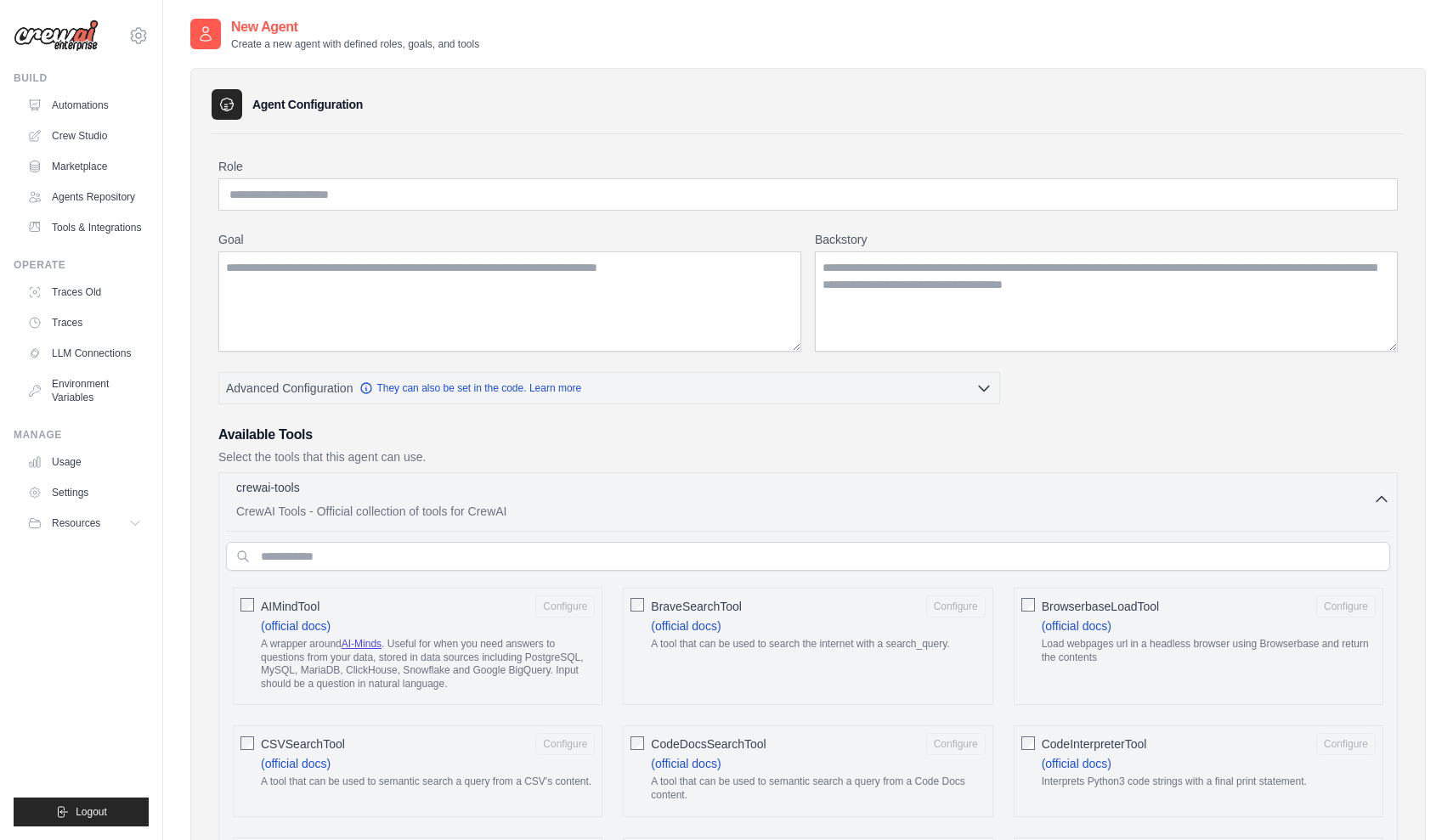
scroll to position [0, 0]
